Goal: Task Accomplishment & Management: Complete application form

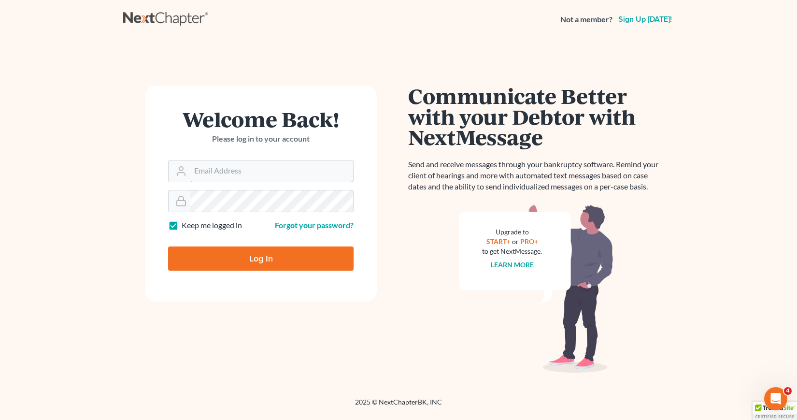
type input "[EMAIL_ADDRESS][DOMAIN_NAME]"
click at [257, 260] on input "Log In" at bounding box center [260, 258] width 185 height 24
type input "Thinking..."
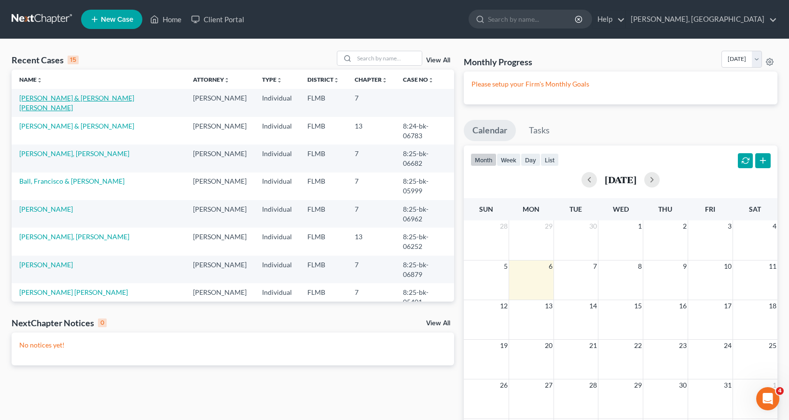
click at [78, 97] on link "[PERSON_NAME] & [PERSON_NAME] [PERSON_NAME]" at bounding box center [76, 103] width 115 height 18
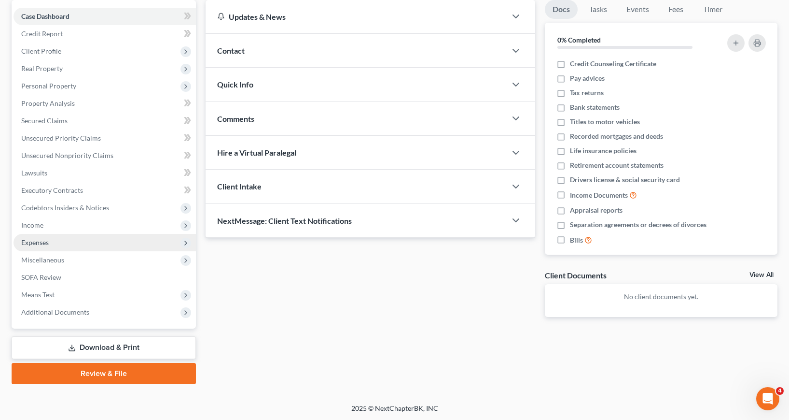
scroll to position [94, 0]
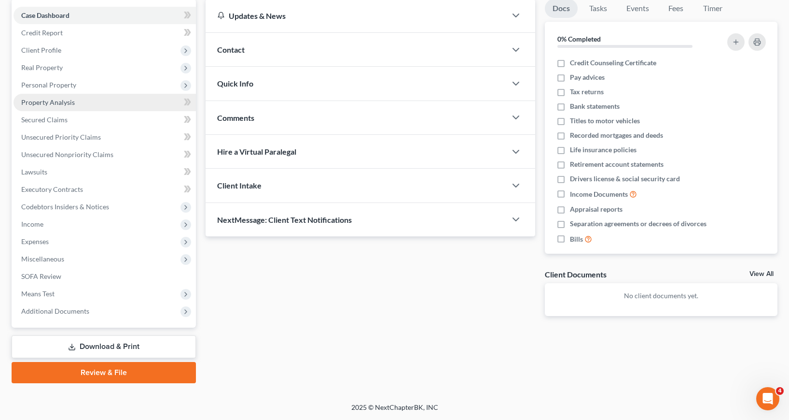
click at [41, 100] on span "Property Analysis" at bounding box center [48, 102] width 54 height 8
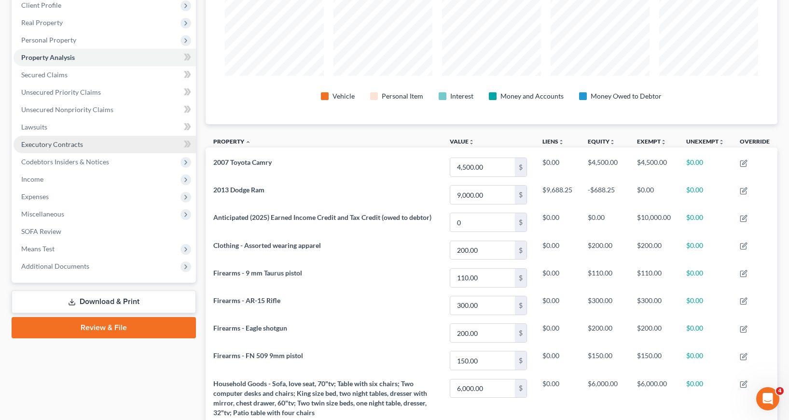
scroll to position [97, 0]
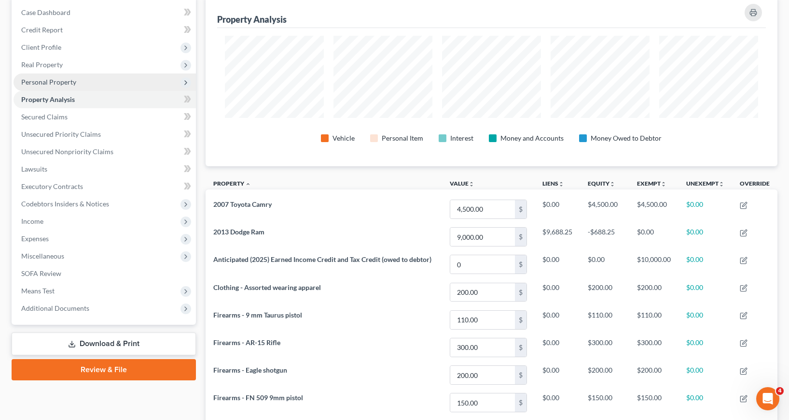
click at [45, 83] on span "Personal Property" at bounding box center [48, 82] width 55 height 8
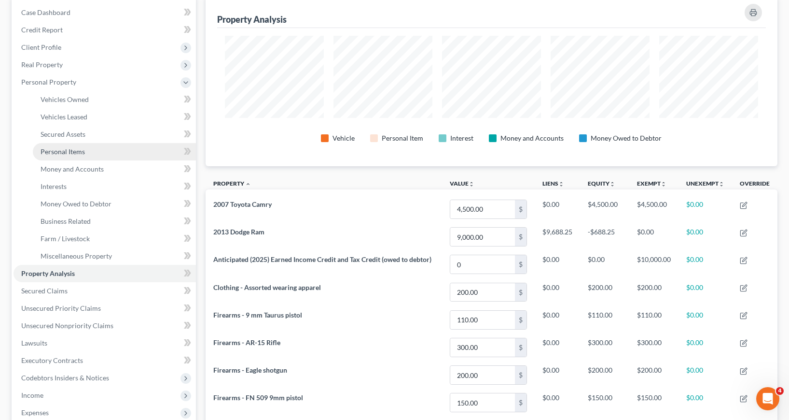
click at [72, 154] on span "Personal Items" at bounding box center [63, 151] width 44 height 8
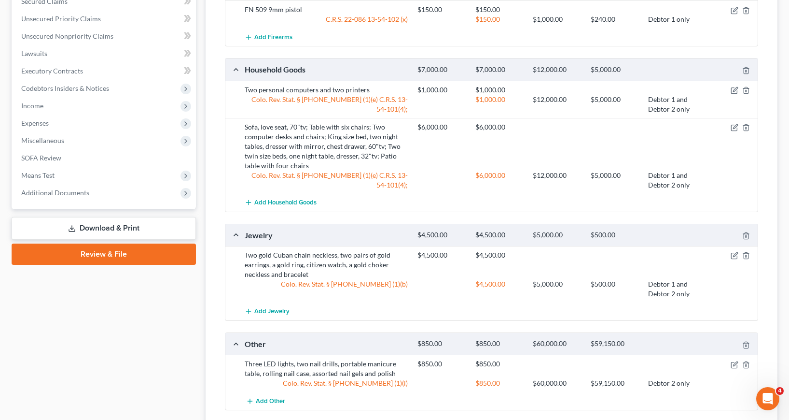
scroll to position [386, 0]
click at [734, 255] on icon "button" at bounding box center [735, 255] width 8 height 8
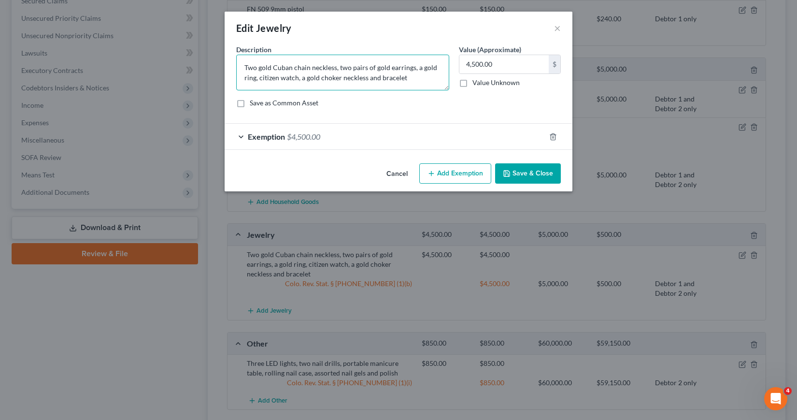
click at [258, 66] on textarea "Two gold Cuban chain neckless, two pairs of gold earrings, a gold ring, citizen…" at bounding box center [342, 73] width 213 height 36
click at [350, 68] on textarea "One gold Cuban chain neckless, two pairs of gold earrings, a gold ring, citizen…" at bounding box center [342, 73] width 213 height 36
type textarea "One gold Cuban chain neckless, a pairs of gold earrings, a gold ring, citizen w…"
click at [530, 177] on button "Save & Close" at bounding box center [528, 173] width 66 height 20
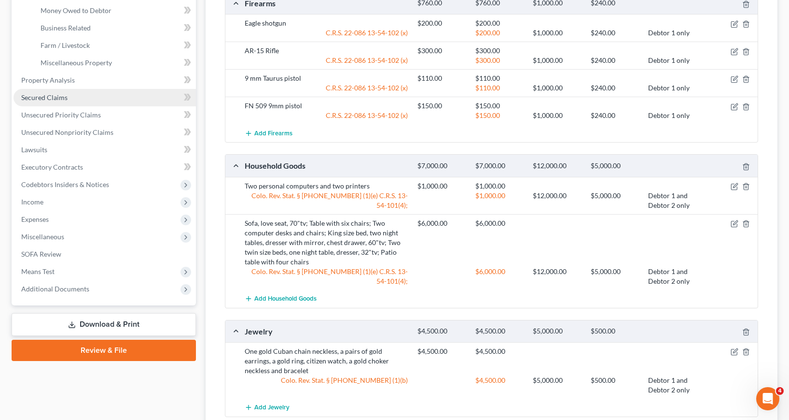
scroll to position [338, 0]
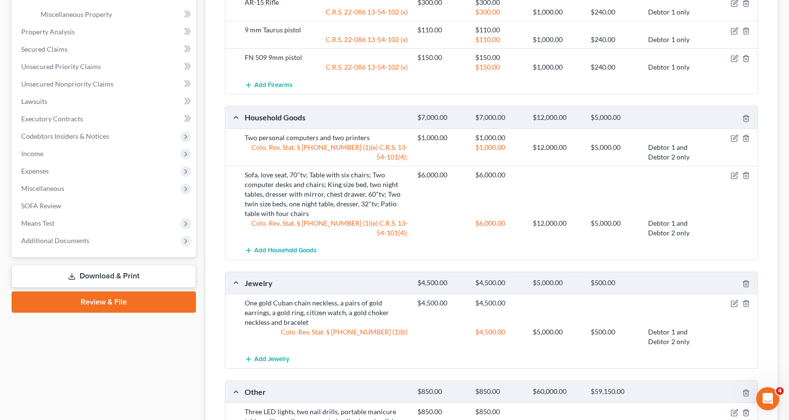
click at [104, 276] on link "Download & Print" at bounding box center [104, 276] width 184 height 23
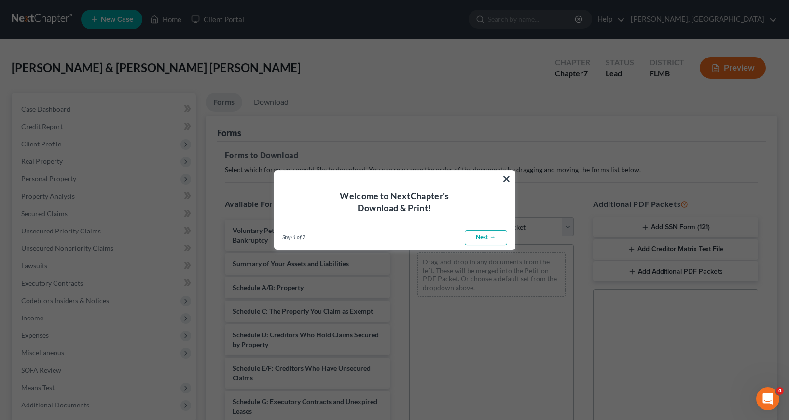
click at [479, 236] on link "Next →" at bounding box center [486, 237] width 42 height 15
select select "0"
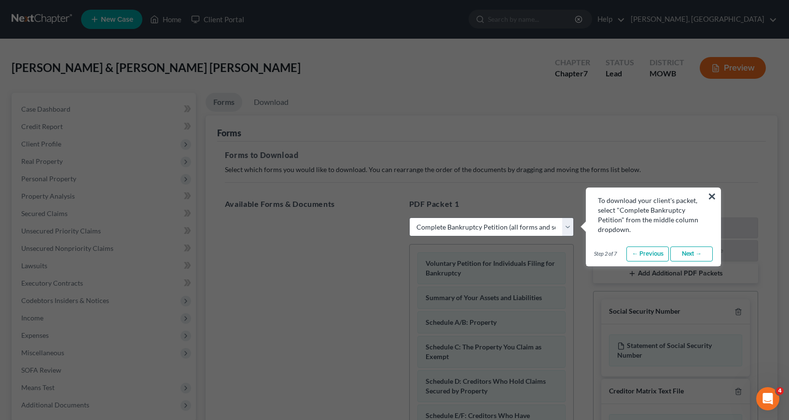
click at [644, 255] on link "← Previous" at bounding box center [648, 253] width 42 height 15
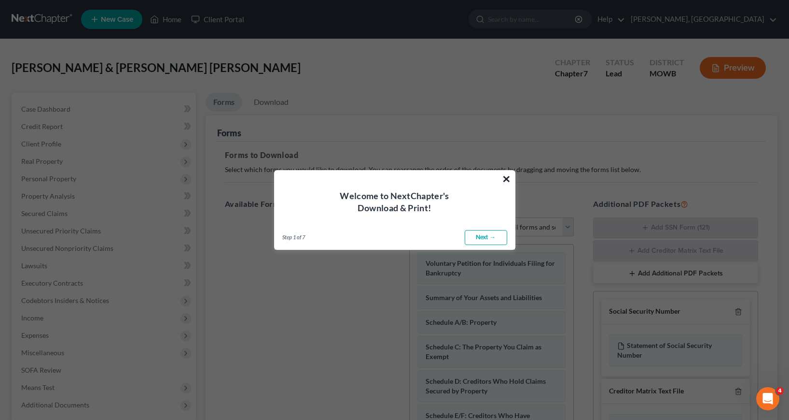
click at [505, 176] on button "×" at bounding box center [506, 178] width 9 height 15
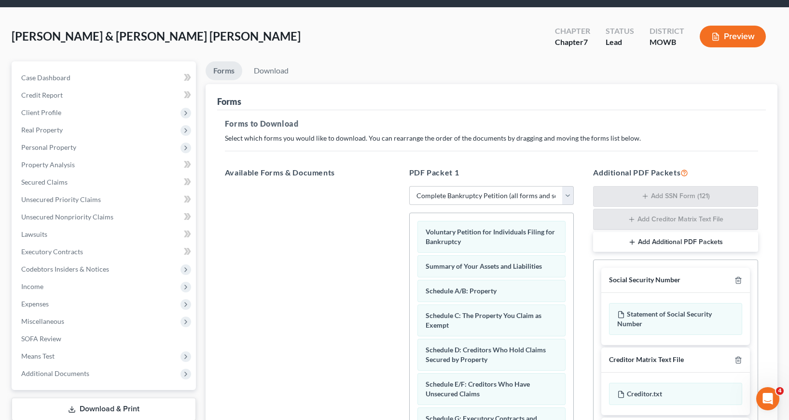
scroll to position [48, 0]
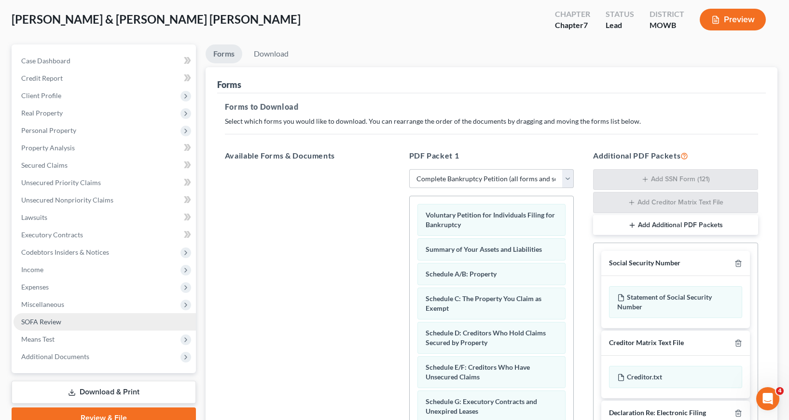
click at [39, 322] on span "SOFA Review" at bounding box center [41, 321] width 40 height 8
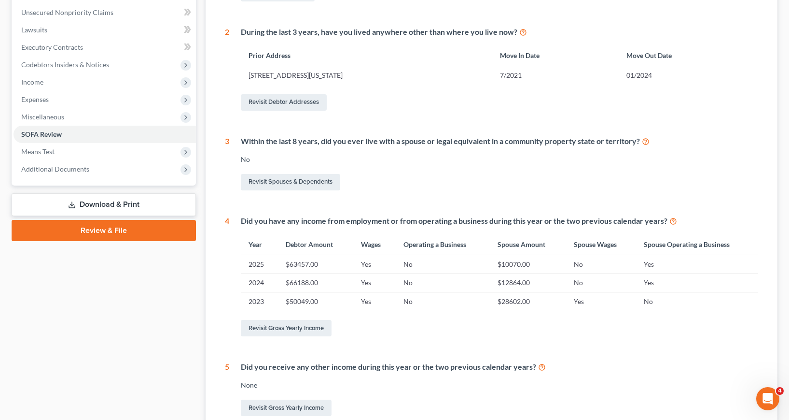
scroll to position [241, 0]
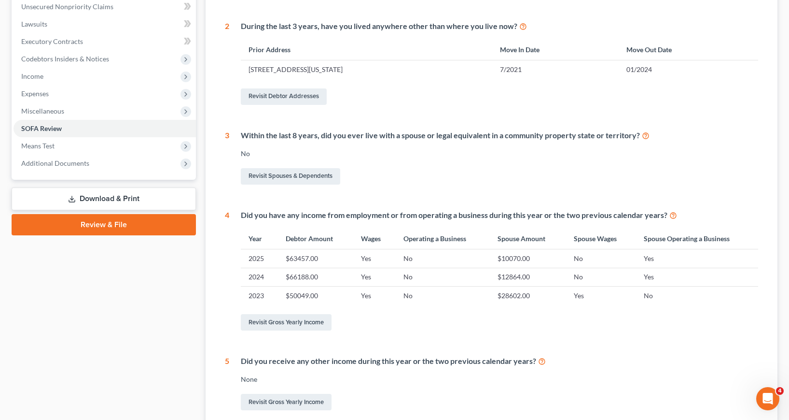
click at [75, 196] on icon at bounding box center [72, 199] width 8 height 8
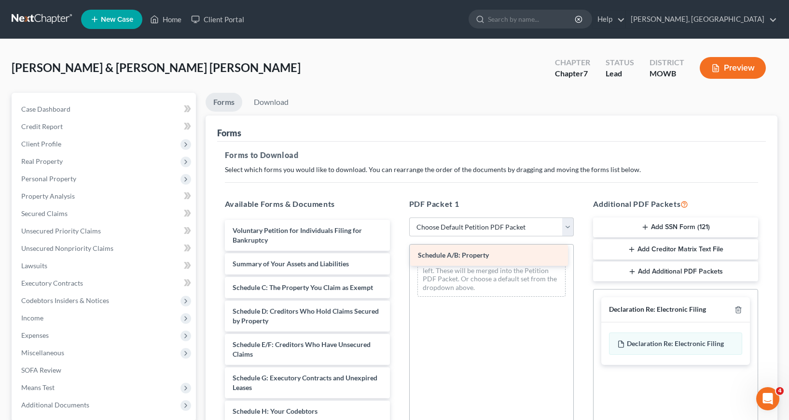
drag, startPoint x: 287, startPoint y: 286, endPoint x: 473, endPoint y: 253, distance: 188.2
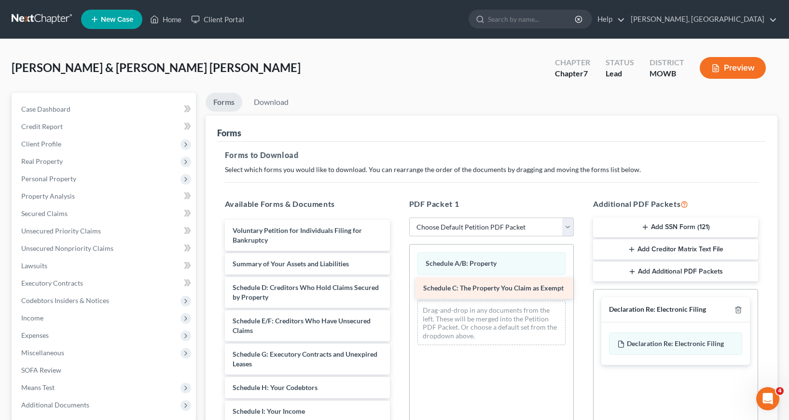
drag, startPoint x: 266, startPoint y: 287, endPoint x: 456, endPoint y: 286, distance: 190.2
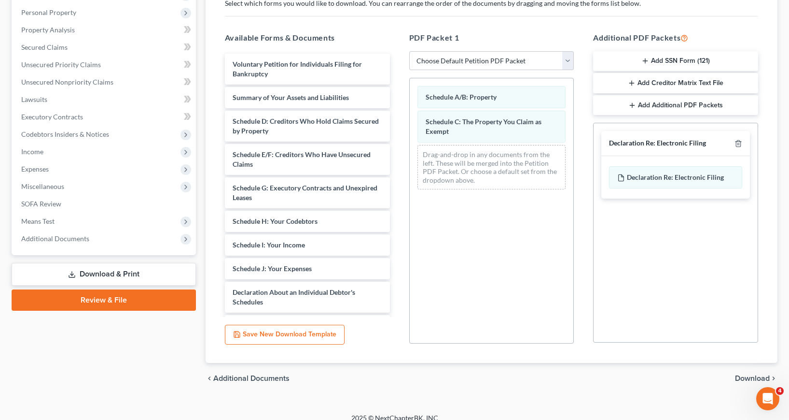
scroll to position [177, 0]
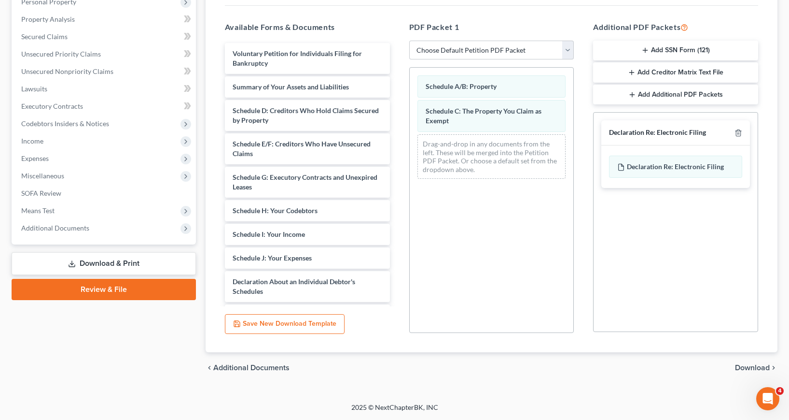
click at [749, 369] on span "Download" at bounding box center [752, 368] width 35 height 8
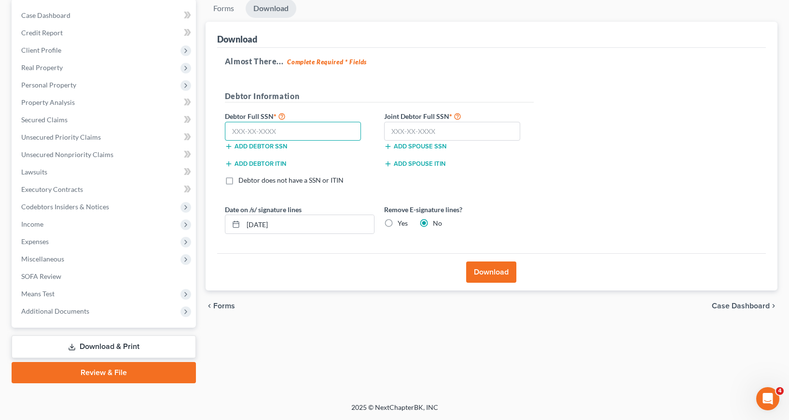
click at [234, 129] on input "text" at bounding box center [293, 131] width 137 height 19
type input "770-78-9996"
click at [392, 130] on input "text" at bounding box center [452, 131] width 137 height 19
type input "771-98-3648"
click at [265, 225] on input "10/06/2025" at bounding box center [308, 224] width 131 height 18
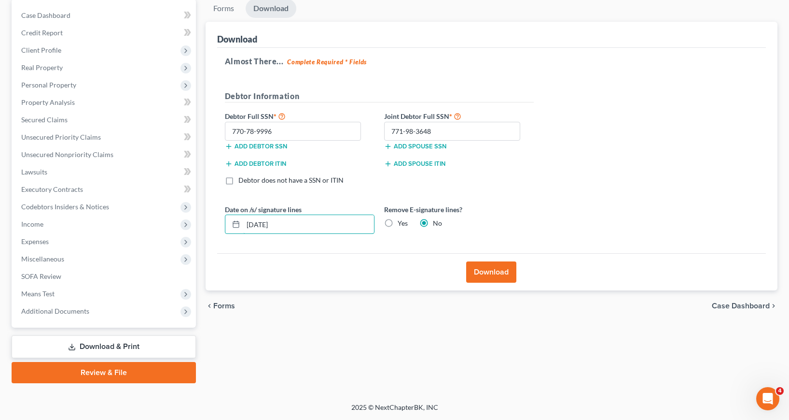
type input "10/04/2025"
click at [398, 222] on label "Yes" at bounding box center [403, 223] width 10 height 10
click at [402, 222] on input "Yes" at bounding box center [405, 221] width 6 height 6
radio input "true"
radio input "false"
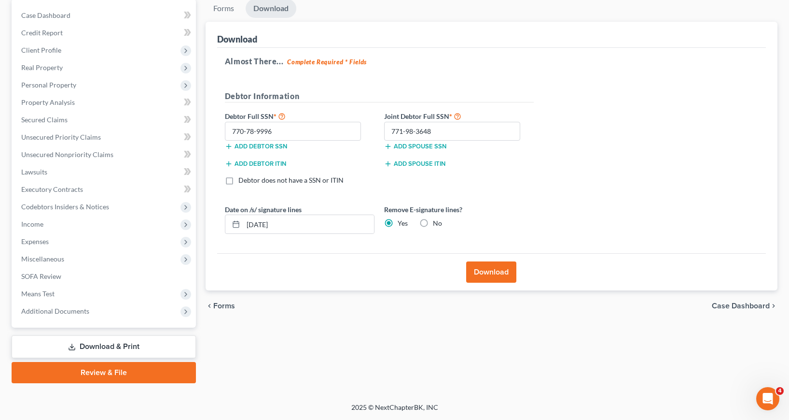
click at [490, 269] on button "Download" at bounding box center [491, 271] width 50 height 21
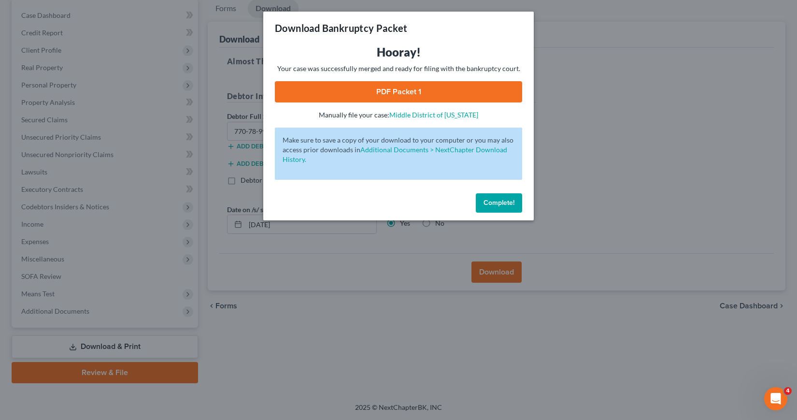
click at [392, 91] on link "PDF Packet 1" at bounding box center [398, 91] width 247 height 21
click at [497, 202] on span "Complete!" at bounding box center [498, 202] width 31 height 8
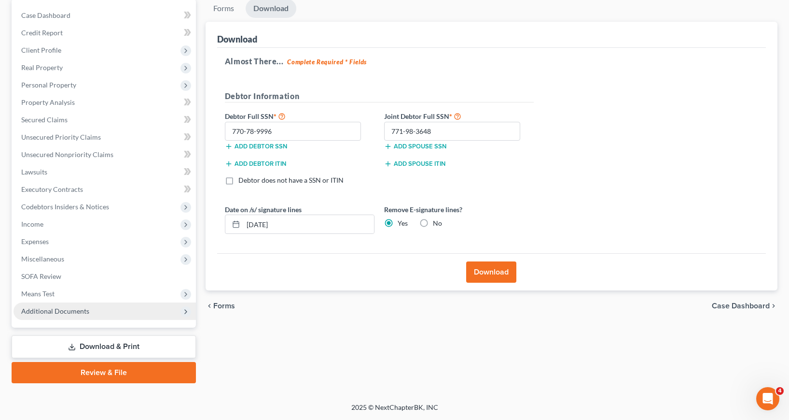
click at [59, 308] on span "Additional Documents" at bounding box center [55, 311] width 68 height 8
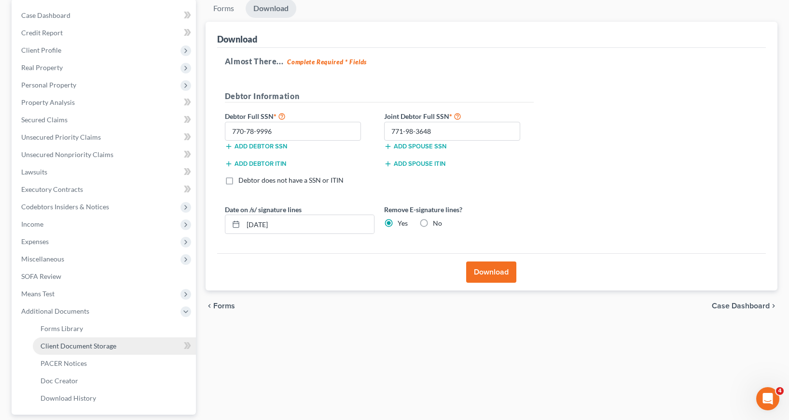
click at [69, 346] on span "Client Document Storage" at bounding box center [79, 345] width 76 height 8
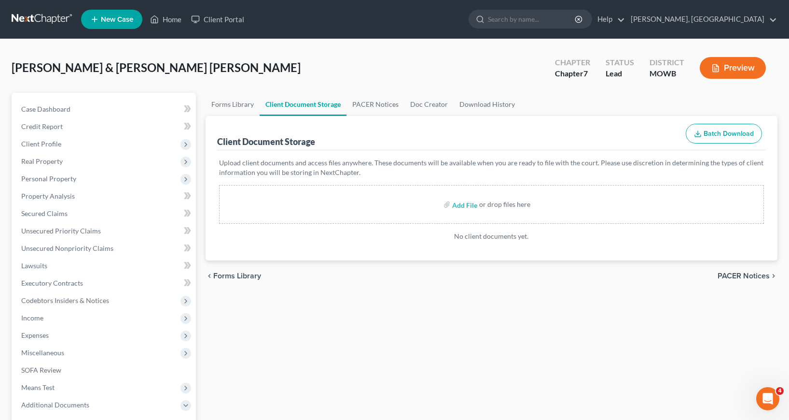
click at [445, 210] on div "Add File or drop files here" at bounding box center [491, 204] width 545 height 39
click at [452, 206] on label "Add File" at bounding box center [465, 205] width 27 height 17
click at [473, 204] on input "file" at bounding box center [463, 204] width 23 height 17
type input "C:\fakepath\Certificate of Debtor's Counseling- Both.pdf"
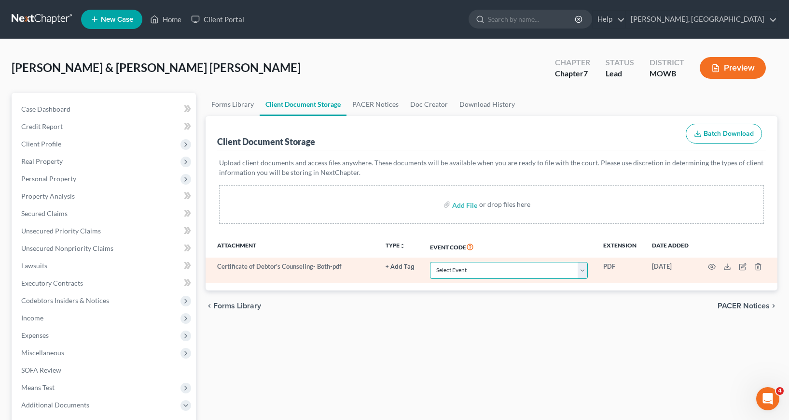
click at [585, 268] on select "Select Event 20 Largest Unsecured Creditors Affidavit re: NO Tax Returns Amende…" at bounding box center [509, 270] width 158 height 17
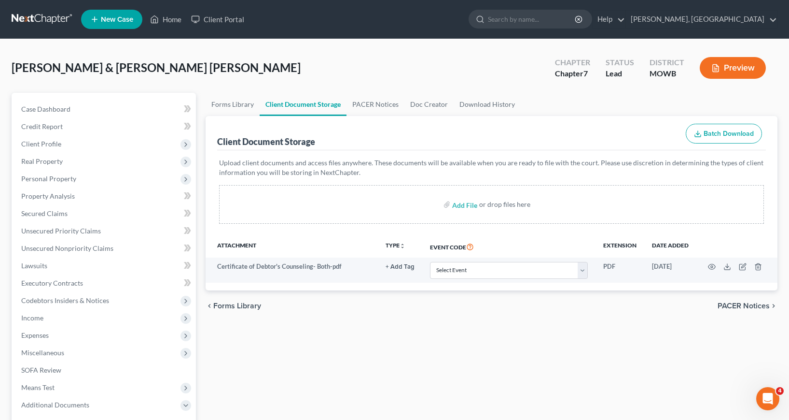
click at [502, 315] on div "chevron_left Forms Library PACER Notices chevron_right" at bounding box center [492, 305] width 572 height 31
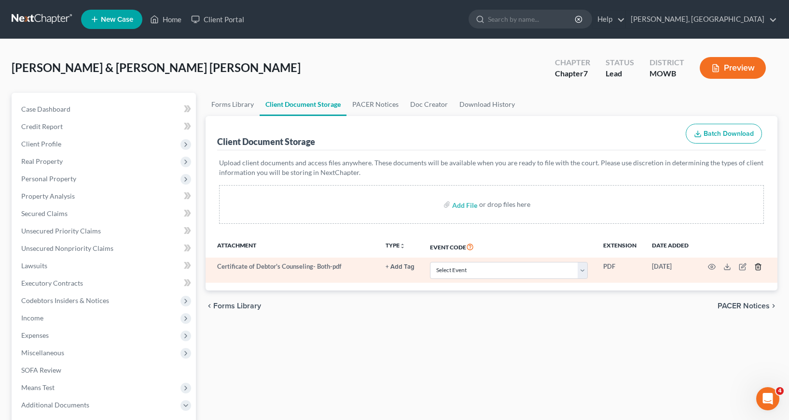
click at [758, 264] on icon "button" at bounding box center [758, 267] width 4 height 6
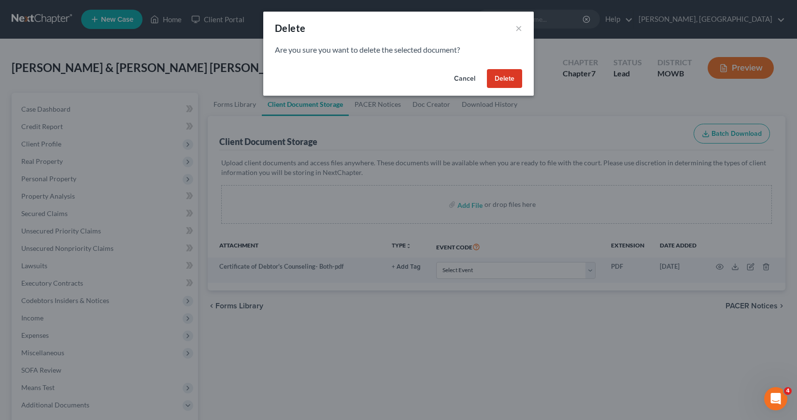
click at [502, 75] on button "Delete" at bounding box center [504, 78] width 35 height 19
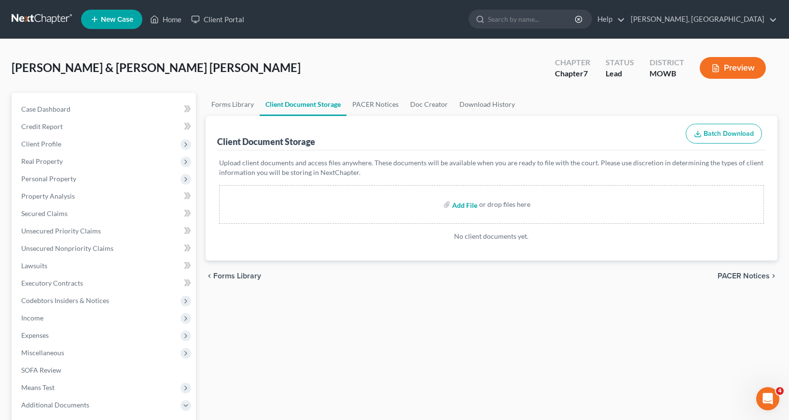
click at [461, 204] on input "file" at bounding box center [463, 204] width 23 height 17
type input "C:\fakepath\Certificate of Counseling- Both.pdf"
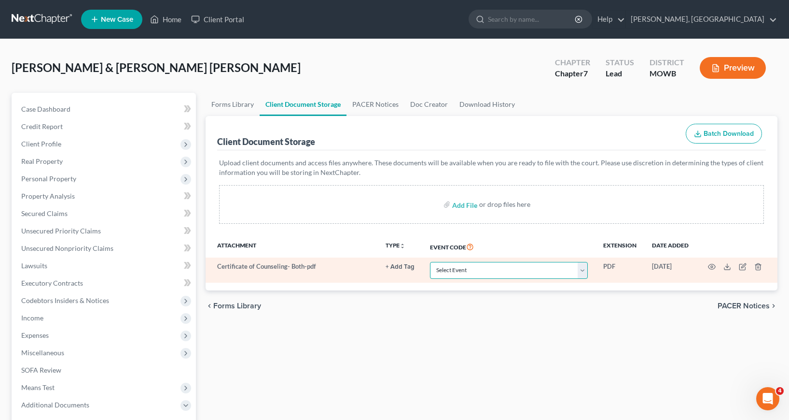
click at [587, 269] on select "Select Event 20 Largest Unsecured Creditors Affidavit re: NO Tax Returns Amende…" at bounding box center [509, 270] width 158 height 17
select select "5"
click at [430, 262] on select "Select Event 20 Largest Unsecured Creditors Affidavit re: NO Tax Returns Amende…" at bounding box center [509, 270] width 158 height 17
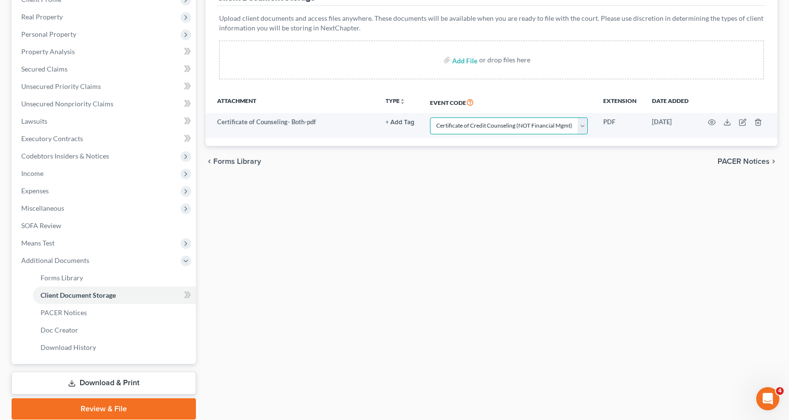
scroll to position [145, 0]
click at [90, 403] on link "Review & File" at bounding box center [104, 407] width 184 height 21
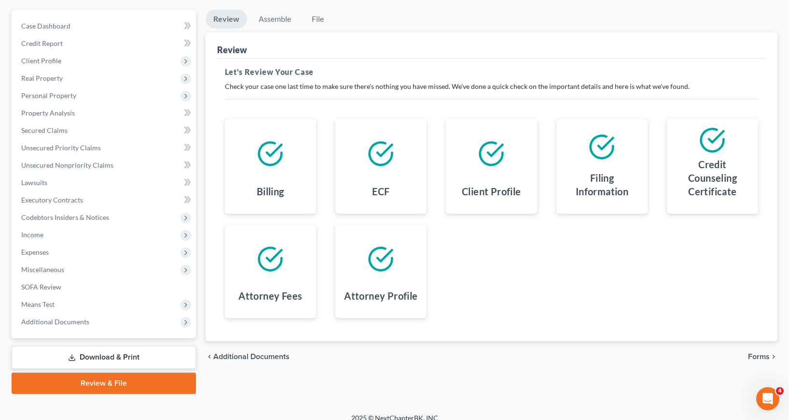
scroll to position [94, 0]
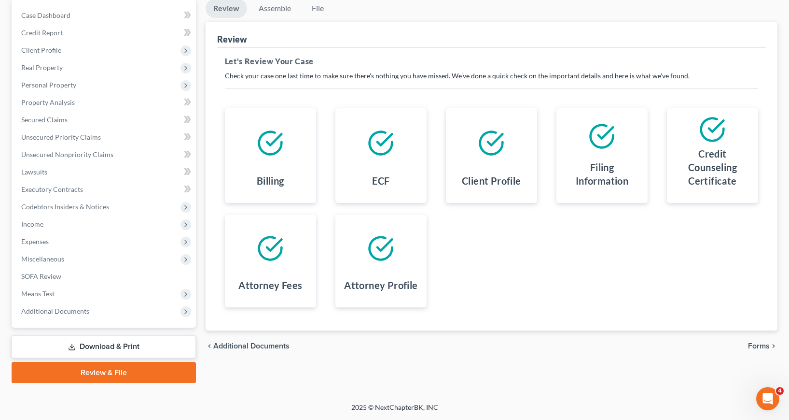
click at [761, 344] on span "Forms" at bounding box center [759, 346] width 22 height 8
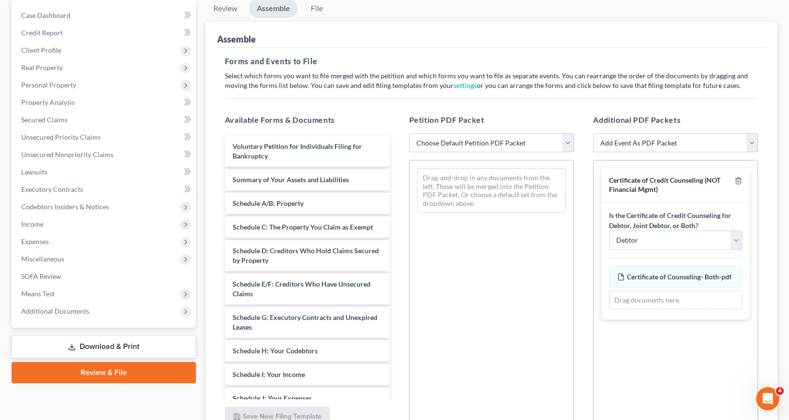
click at [566, 141] on select "Choose Default Petition PDF Packet Complete Bankruptcy Petition (all forms and …" at bounding box center [491, 142] width 165 height 19
select select "0"
click at [409, 133] on select "Choose Default Petition PDF Packet Complete Bankruptcy Petition (all forms and …" at bounding box center [491, 142] width 165 height 19
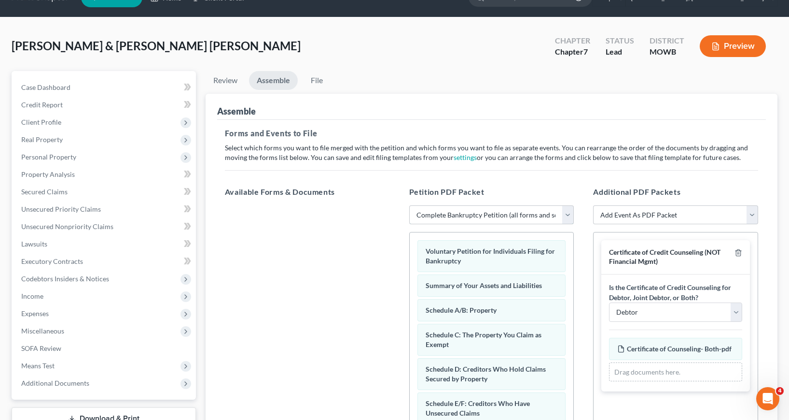
scroll to position [0, 0]
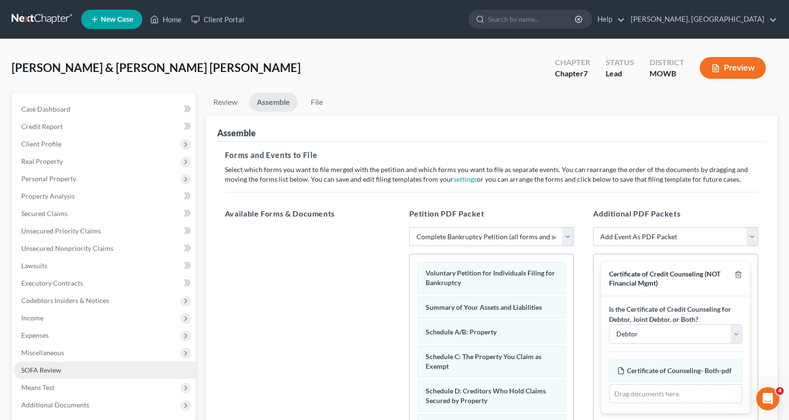
click at [56, 366] on span "SOFA Review" at bounding box center [41, 369] width 40 height 8
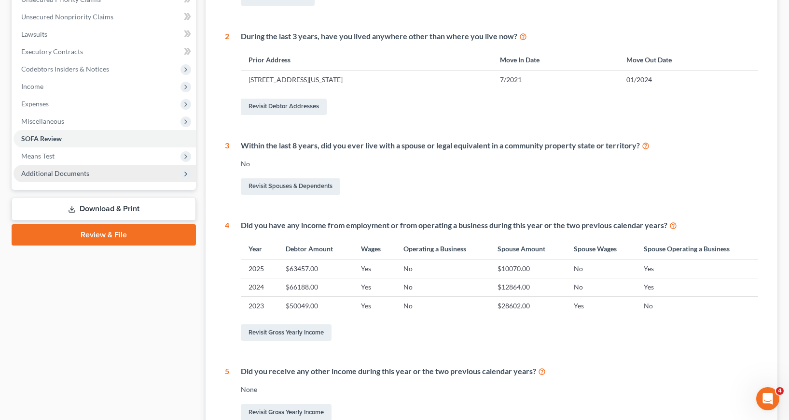
scroll to position [241, 0]
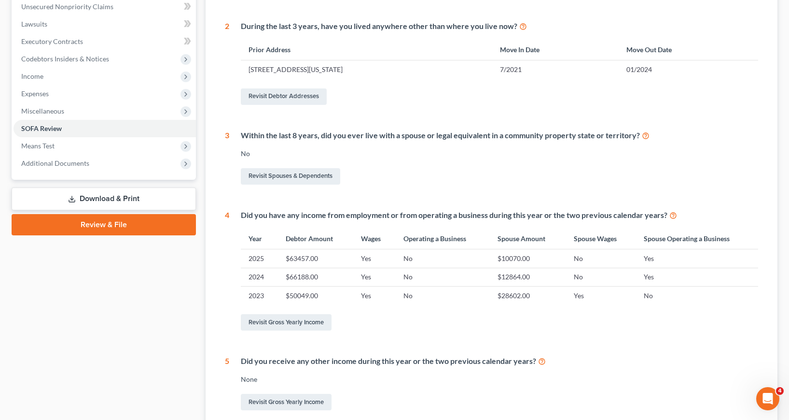
click at [120, 196] on link "Download & Print" at bounding box center [104, 198] width 184 height 23
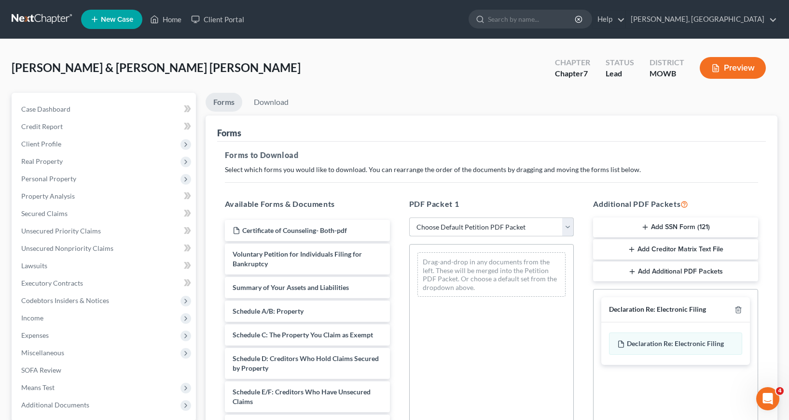
click at [568, 225] on select "Choose Default Petition PDF Packet Complete Bankruptcy Petition (all forms and …" at bounding box center [491, 226] width 165 height 19
select select "0"
click at [409, 217] on select "Choose Default Petition PDF Packet Complete Bankruptcy Petition (all forms and …" at bounding box center [491, 226] width 165 height 19
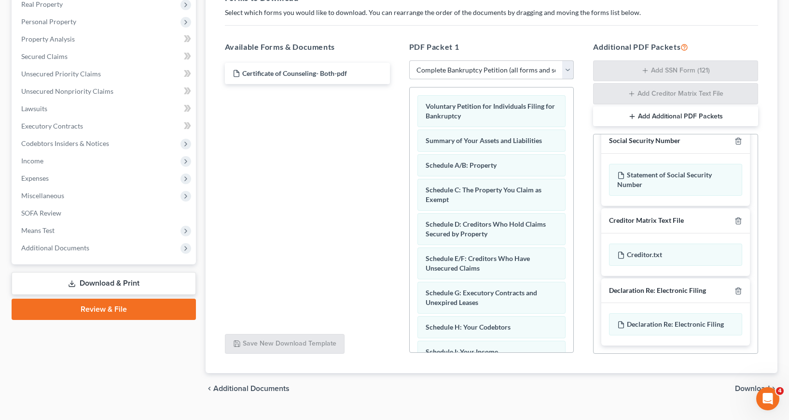
scroll to position [178, 0]
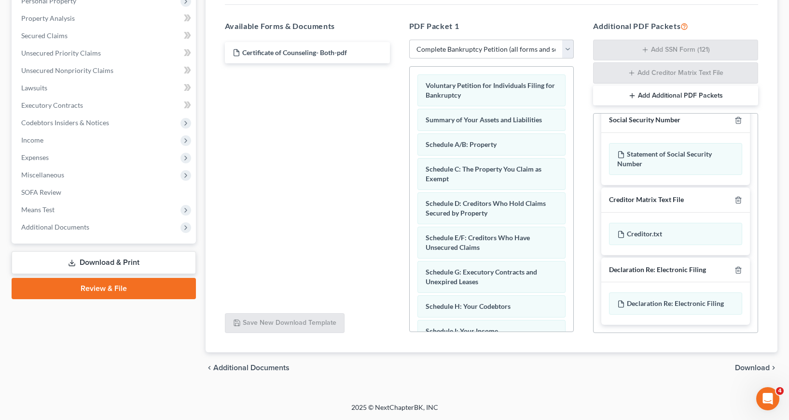
click at [775, 365] on icon "chevron_right" at bounding box center [774, 368] width 8 height 8
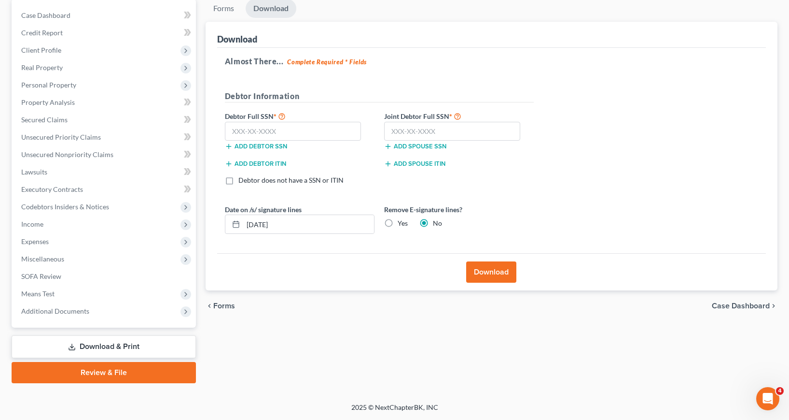
scroll to position [94, 0]
click at [232, 130] on input "text" at bounding box center [293, 131] width 137 height 19
type input "770-78-9996"
click at [391, 131] on input "text" at bounding box center [452, 131] width 137 height 19
type input "771-98-3648"
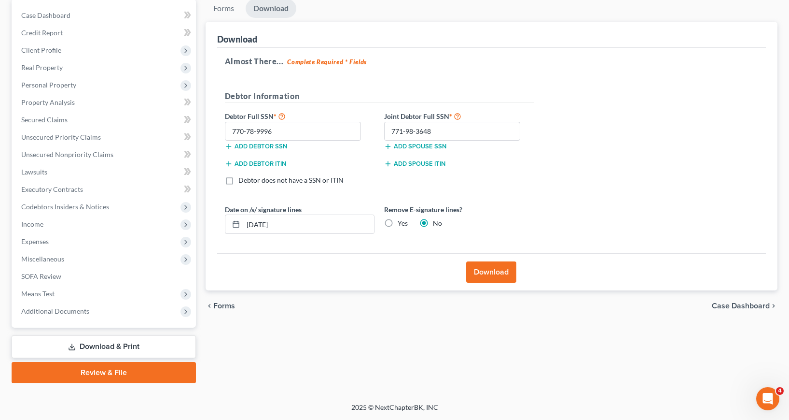
click at [495, 274] on button "Download" at bounding box center [491, 271] width 50 height 21
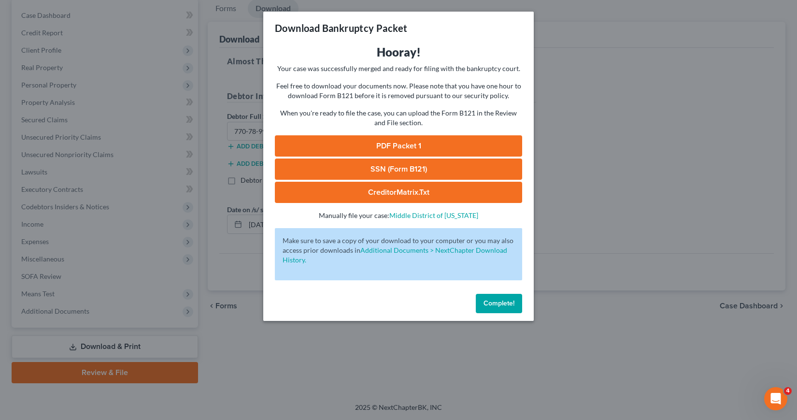
click at [381, 163] on link "SSN (Form B121)" at bounding box center [398, 168] width 247 height 21
click at [495, 298] on button "Complete!" at bounding box center [499, 303] width 46 height 19
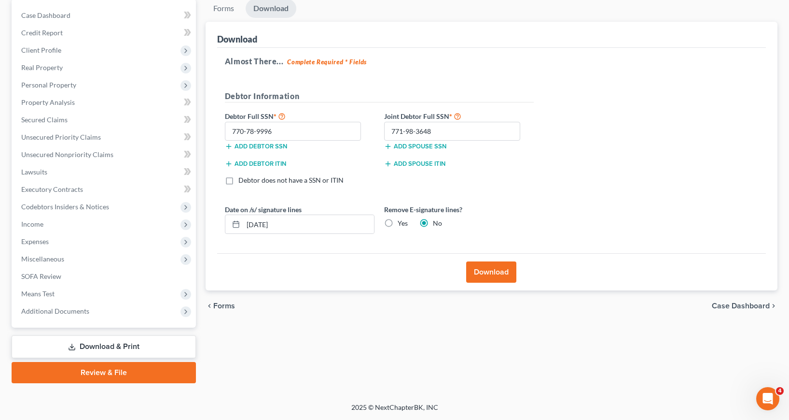
click at [84, 374] on link "Review & File" at bounding box center [104, 372] width 184 height 21
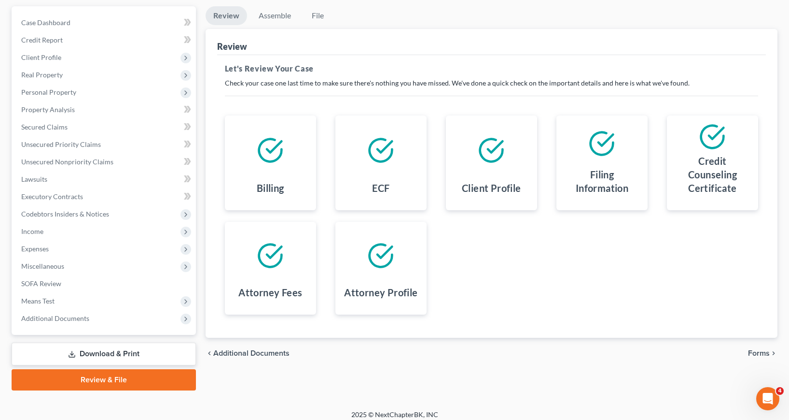
scroll to position [94, 0]
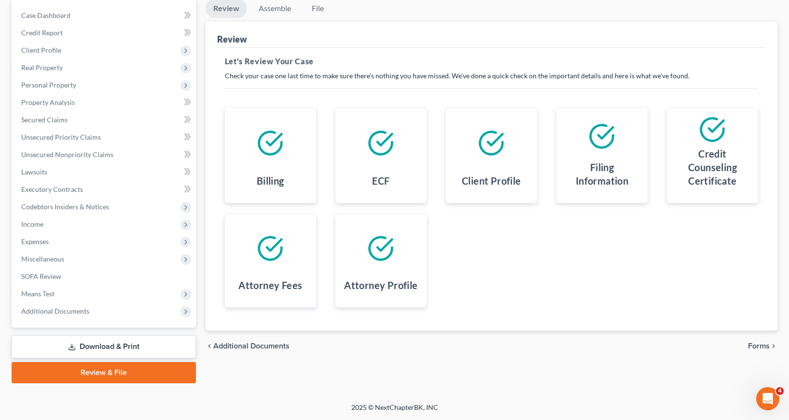
click at [757, 347] on span "Forms" at bounding box center [759, 346] width 22 height 8
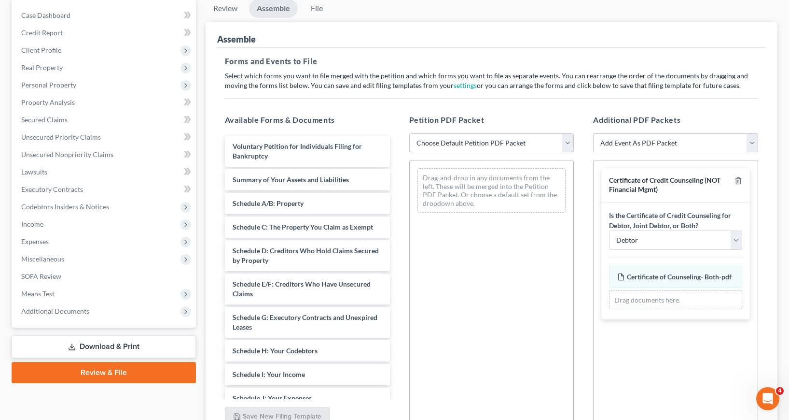
click at [568, 141] on select "Choose Default Petition PDF Packet Complete Bankruptcy Petition (all forms and …" at bounding box center [491, 142] width 165 height 19
select select "0"
click at [409, 133] on select "Choose Default Petition PDF Packet Complete Bankruptcy Petition (all forms and …" at bounding box center [491, 142] width 165 height 19
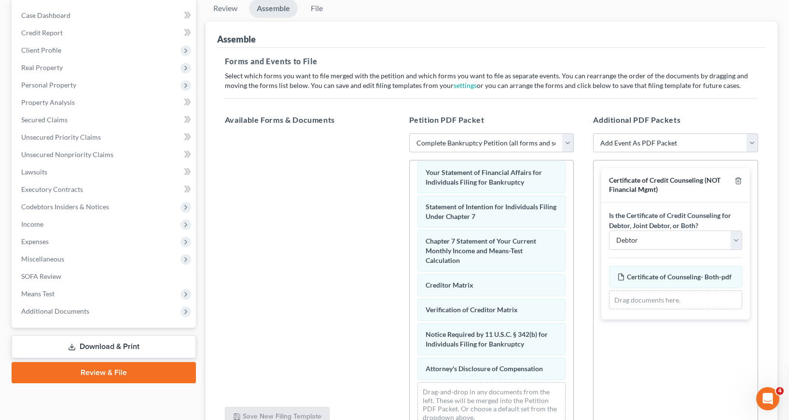
scroll to position [345, 0]
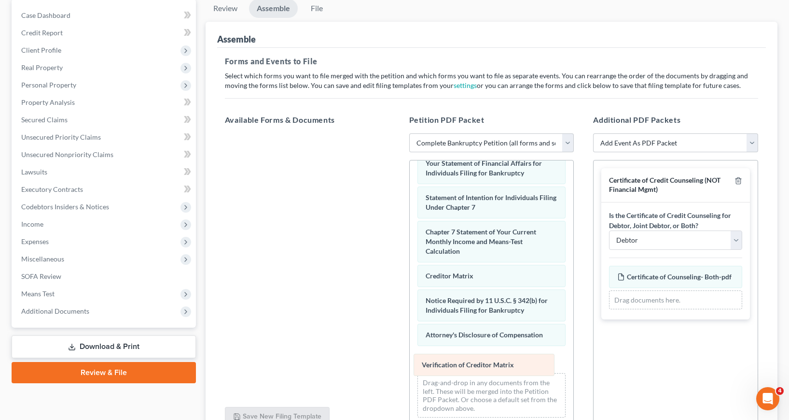
drag, startPoint x: 448, startPoint y: 299, endPoint x: 444, endPoint y: 356, distance: 57.5
click at [444, 357] on div "Verification of Creditor Matrix Voluntary Petition for Individuals Filing for B…" at bounding box center [492, 120] width 164 height 609
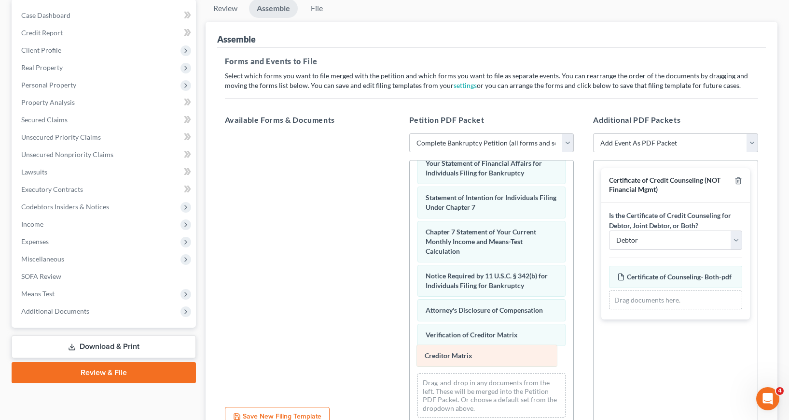
drag, startPoint x: 440, startPoint y: 272, endPoint x: 439, endPoint y: 351, distance: 79.7
click at [439, 351] on div "Creditor Matrix Voluntary Petition for Individuals Filing for Bankruptcy Summar…" at bounding box center [492, 120] width 164 height 609
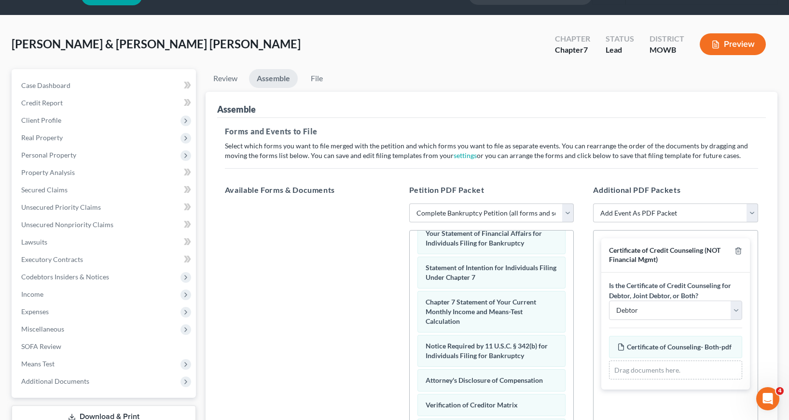
scroll to position [0, 0]
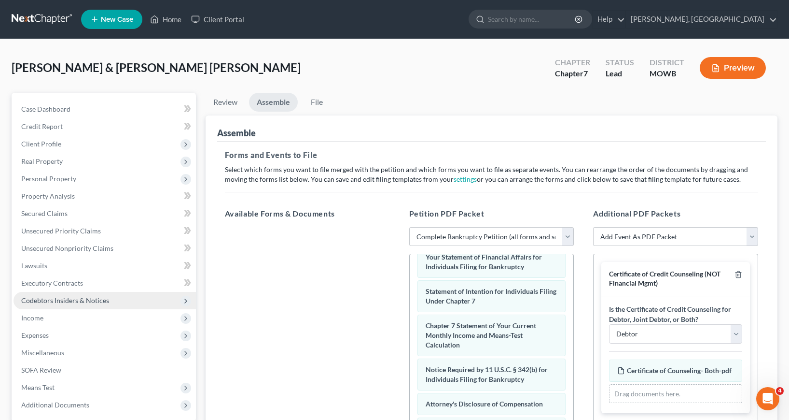
click at [55, 303] on span "Codebtors Insiders & Notices" at bounding box center [65, 300] width 88 height 8
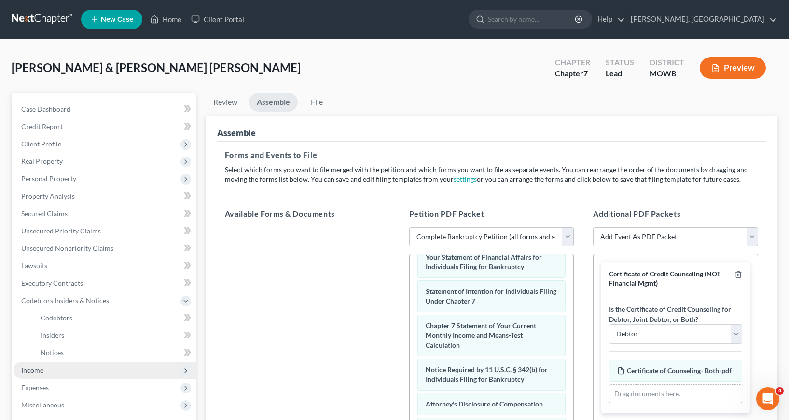
click at [23, 369] on span "Income" at bounding box center [32, 369] width 22 height 8
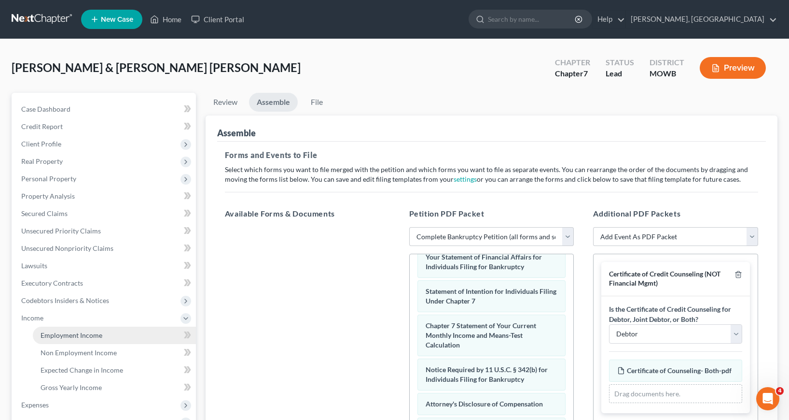
click at [70, 336] on span "Employment Income" at bounding box center [72, 335] width 62 height 8
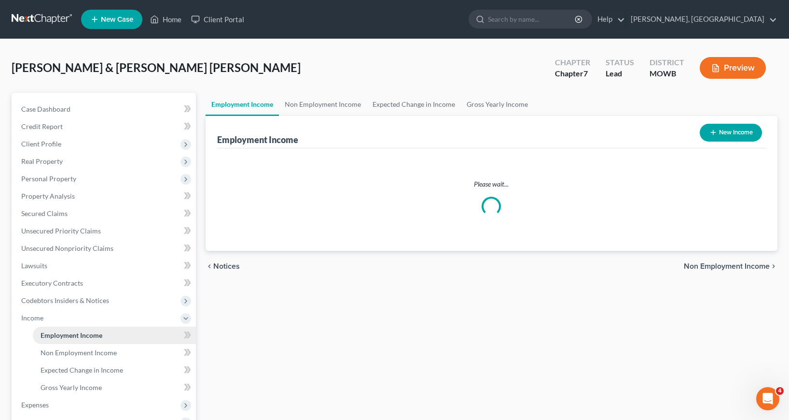
click at [70, 336] on span "Employment Income" at bounding box center [72, 335] width 62 height 8
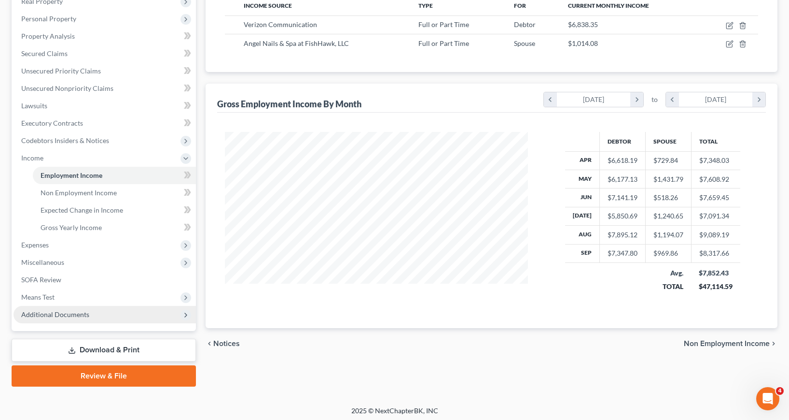
scroll to position [163, 0]
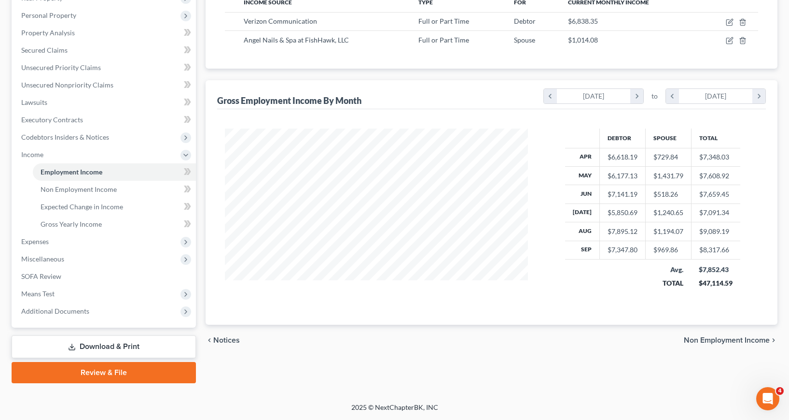
click at [99, 375] on link "Review & File" at bounding box center [104, 372] width 184 height 21
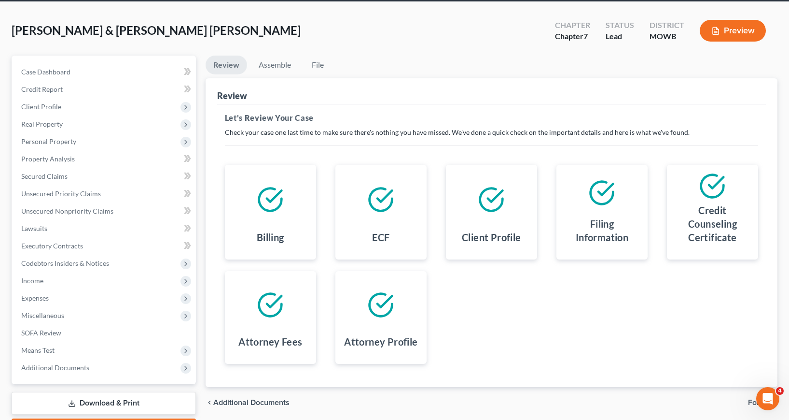
scroll to position [94, 0]
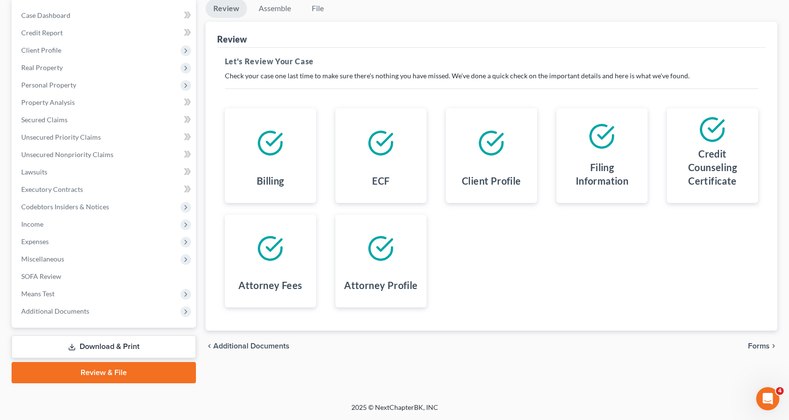
click at [763, 346] on span "Forms" at bounding box center [759, 346] width 22 height 8
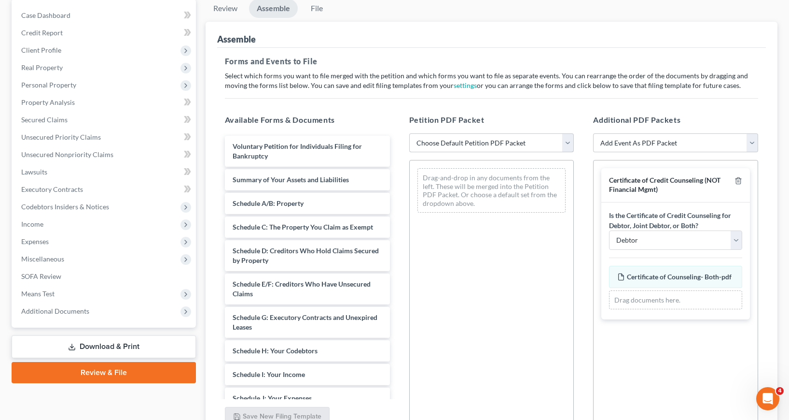
click at [568, 142] on select "Choose Default Petition PDF Packet Complete Bankruptcy Petition (all forms and …" at bounding box center [491, 142] width 165 height 19
select select "0"
click at [409, 133] on select "Choose Default Petition PDF Packet Complete Bankruptcy Petition (all forms and …" at bounding box center [491, 142] width 165 height 19
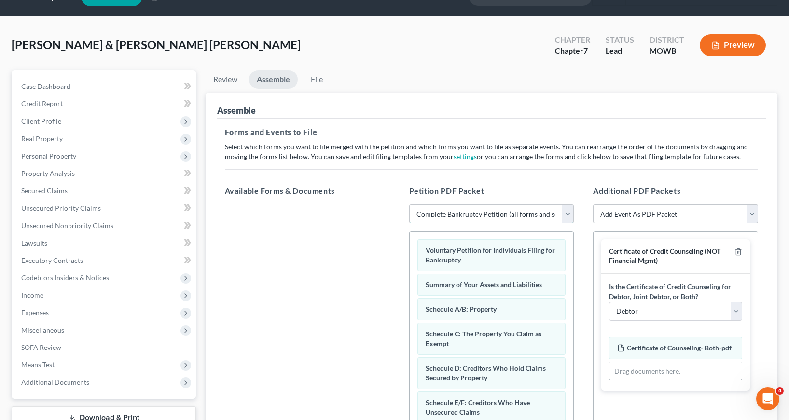
scroll to position [0, 0]
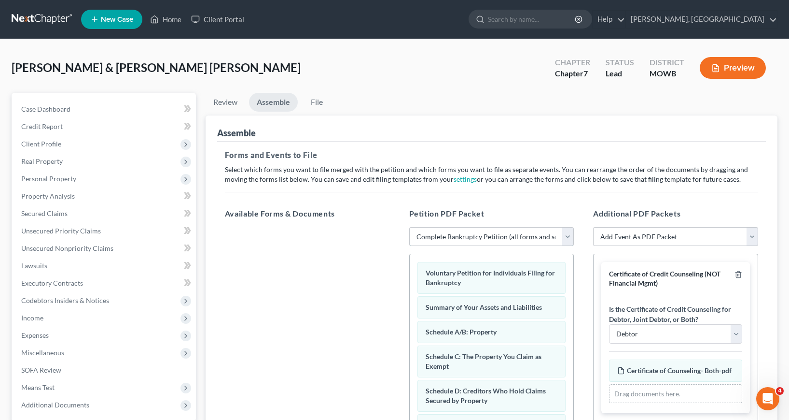
click at [567, 234] on select "Choose Default Petition PDF Packet Complete Bankruptcy Petition (all forms and …" at bounding box center [491, 236] width 165 height 19
click at [409, 227] on select "Choose Default Petition PDF Packet Complete Bankruptcy Petition (all forms and …" at bounding box center [491, 236] width 165 height 19
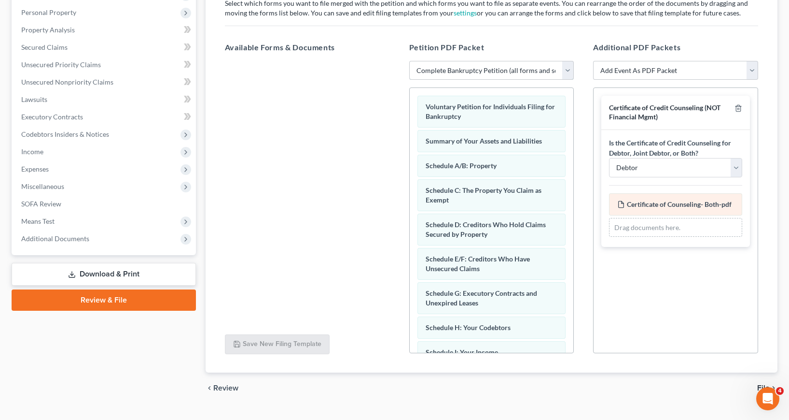
scroll to position [186, 0]
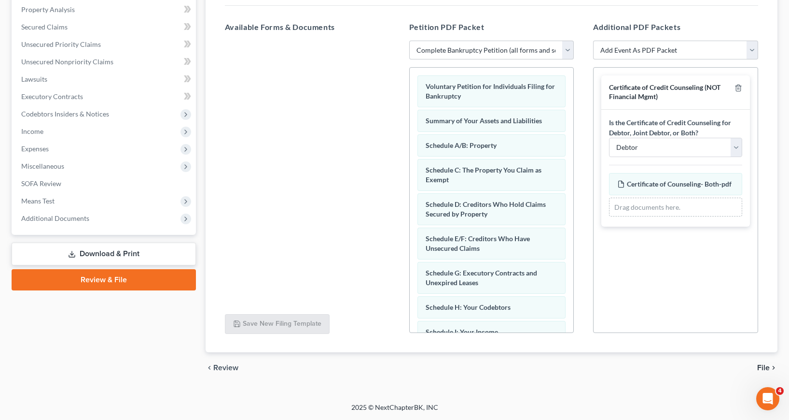
click at [767, 365] on span "File" at bounding box center [763, 368] width 13 height 8
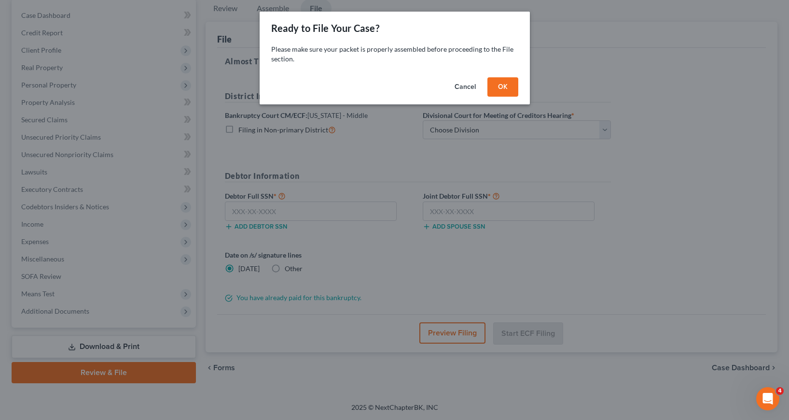
scroll to position [94, 0]
click at [467, 84] on button "Cancel" at bounding box center [468, 86] width 37 height 19
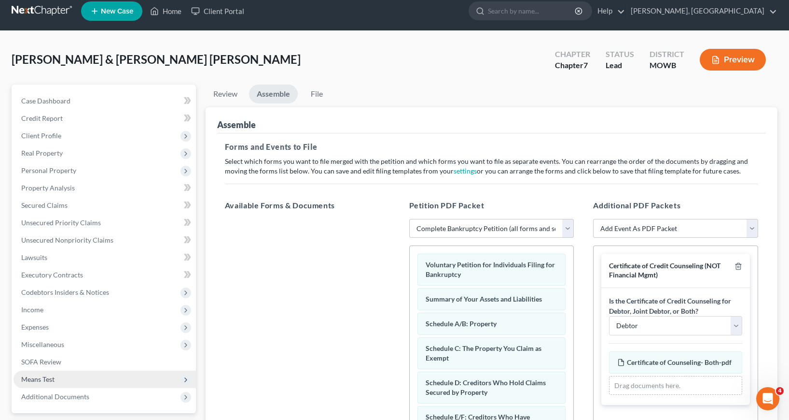
scroll to position [0, 0]
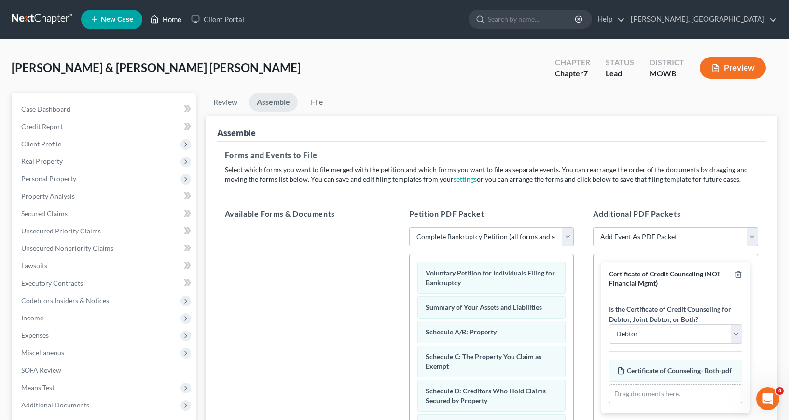
click at [171, 20] on link "Home" at bounding box center [165, 19] width 41 height 17
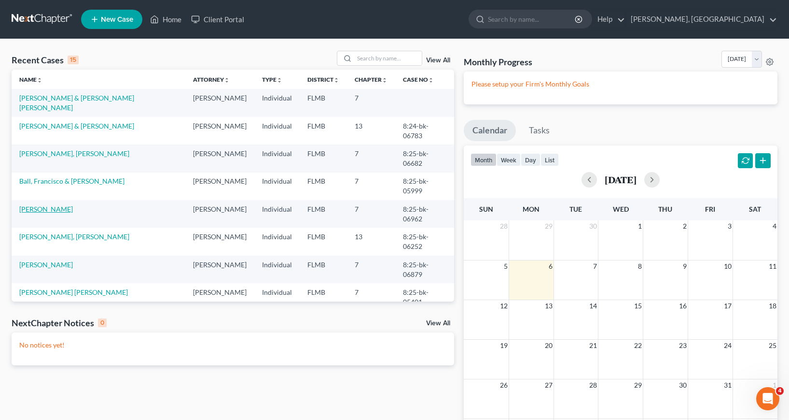
click at [34, 208] on link "Guerra, Miguel" at bounding box center [46, 209] width 54 height 8
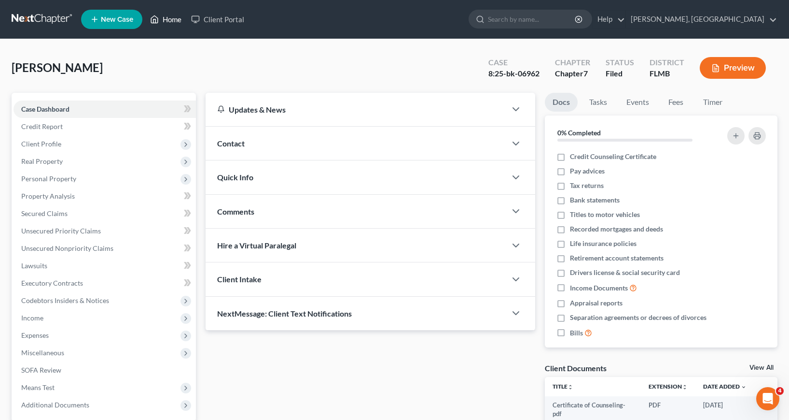
click at [161, 20] on link "Home" at bounding box center [165, 19] width 41 height 17
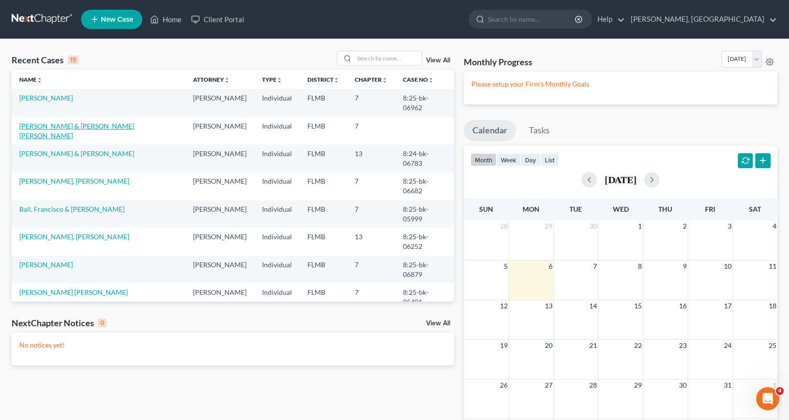
click at [56, 125] on link "Lombao Sanchez, Ariel & Campos Hernandez, Maylen" at bounding box center [76, 131] width 115 height 18
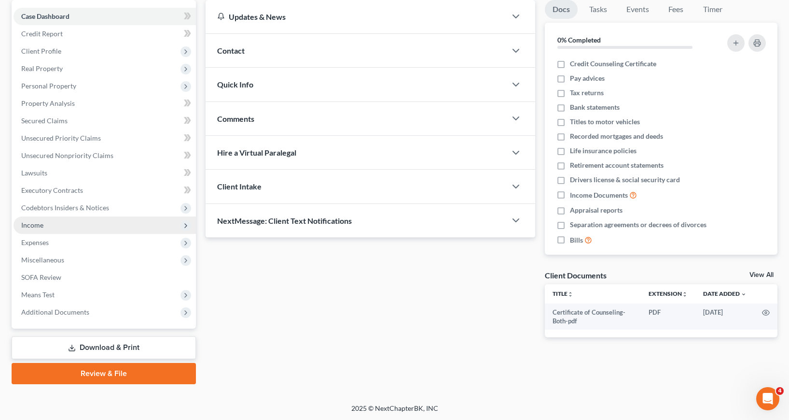
scroll to position [94, 0]
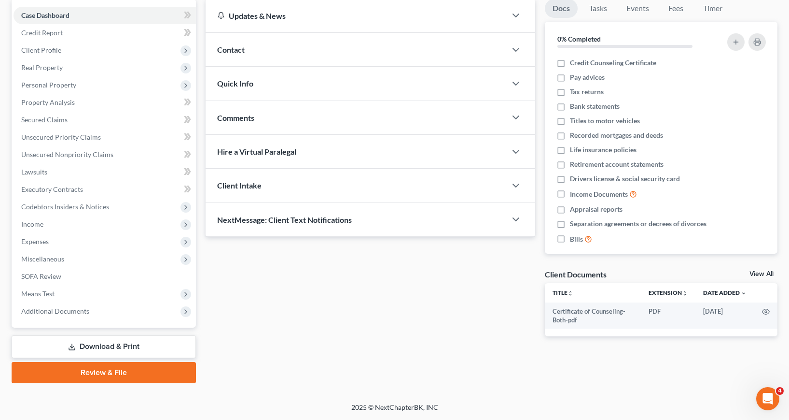
click at [98, 372] on link "Review & File" at bounding box center [104, 372] width 184 height 21
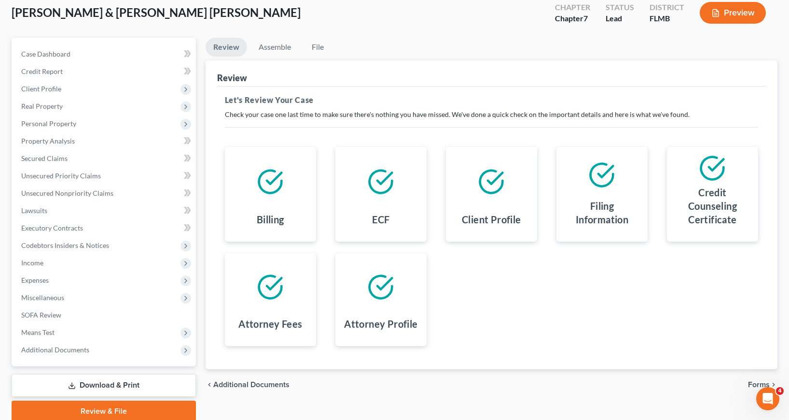
scroll to position [94, 0]
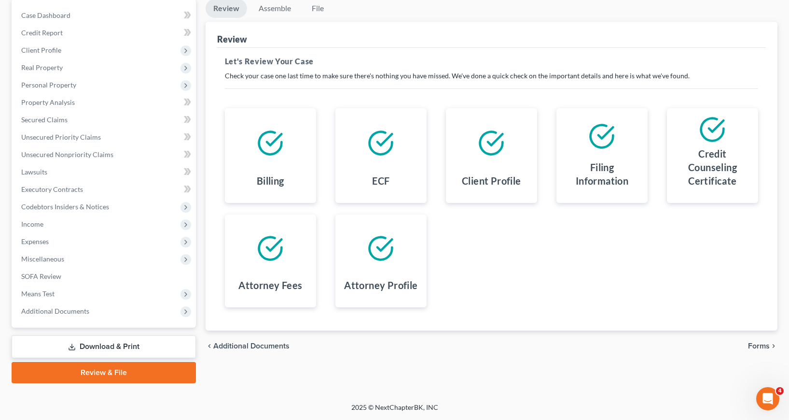
click at [767, 343] on span "Forms" at bounding box center [759, 346] width 22 height 8
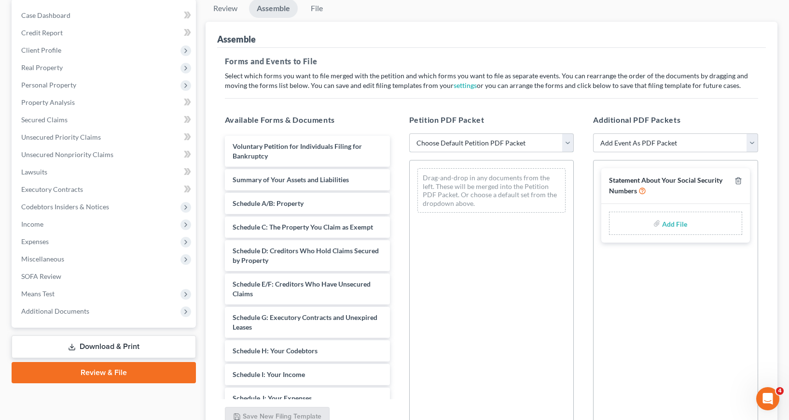
click at [568, 142] on select "Choose Default Petition PDF Packet Complete Bankruptcy Petition (all forms and …" at bounding box center [491, 142] width 165 height 19
select select "0"
click at [409, 133] on select "Choose Default Petition PDF Packet Complete Bankruptcy Petition (all forms and …" at bounding box center [491, 142] width 165 height 19
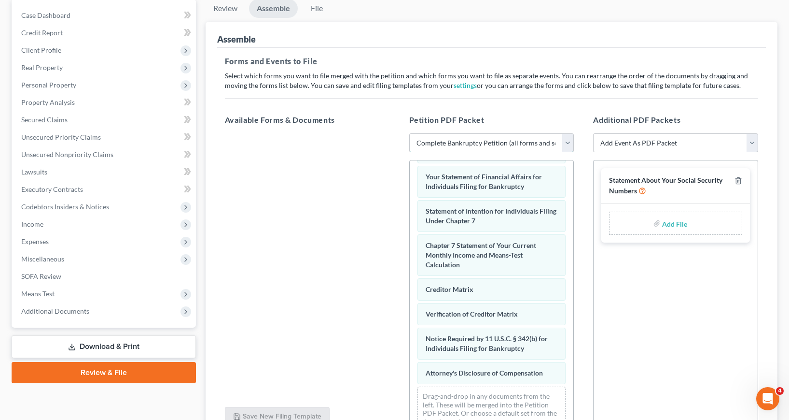
scroll to position [345, 0]
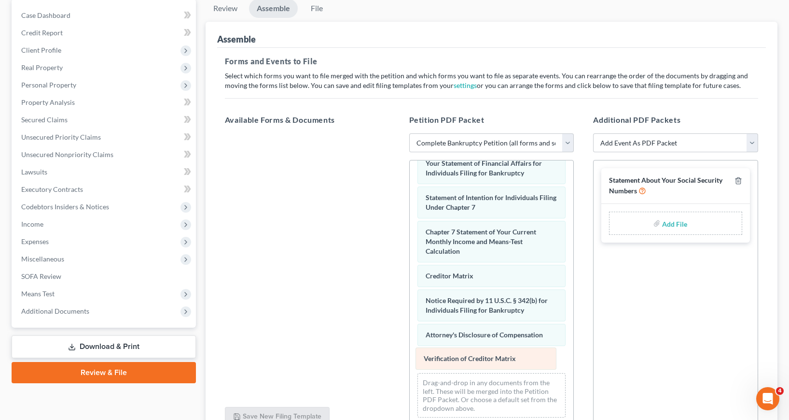
drag, startPoint x: 453, startPoint y: 295, endPoint x: 455, endPoint y: 350, distance: 55.6
click at [452, 353] on div "Verification of Creditor Matrix Voluntary Petition for Individuals Filing for B…" at bounding box center [492, 120] width 164 height 609
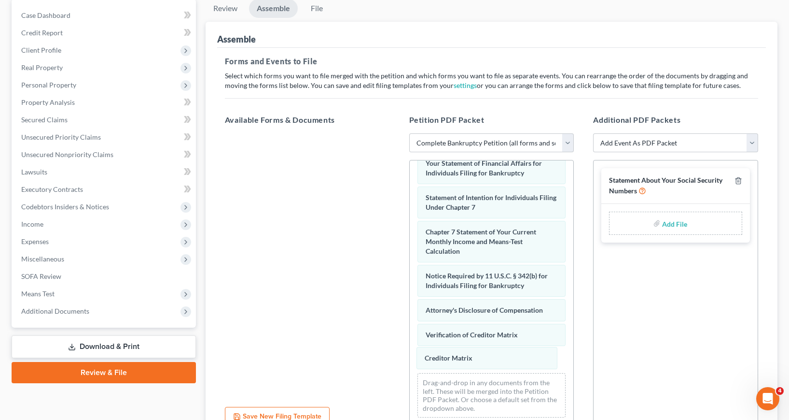
drag, startPoint x: 450, startPoint y: 276, endPoint x: 457, endPoint y: 359, distance: 83.3
click at [450, 358] on div "Creditor Matrix Voluntary Petition for Individuals Filing for Bankruptcy Summar…" at bounding box center [492, 120] width 164 height 609
click at [671, 224] on input "file" at bounding box center [673, 222] width 23 height 17
type input "C:\fakepath\77e57a52-8235-4b53-8d39-9a9e64c5d3eb.pdf"
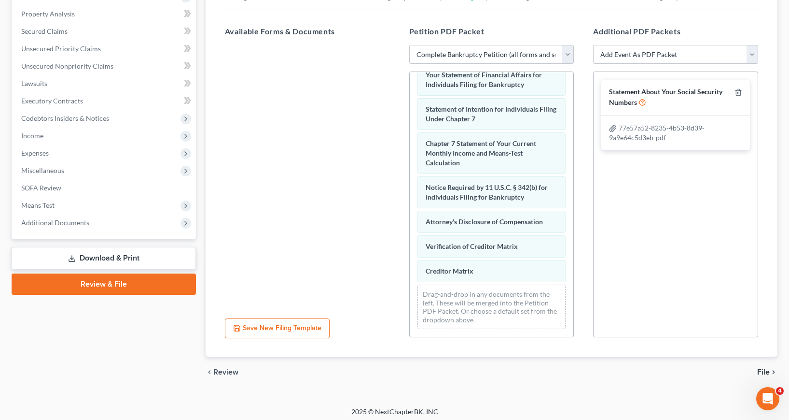
scroll to position [186, 0]
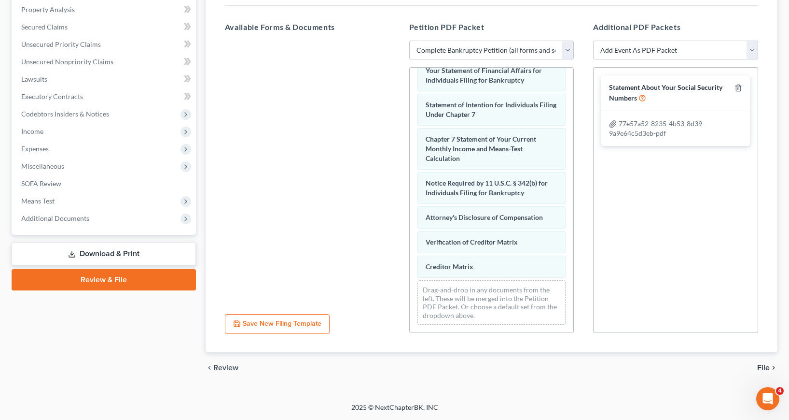
click at [763, 365] on span "File" at bounding box center [763, 368] width 13 height 8
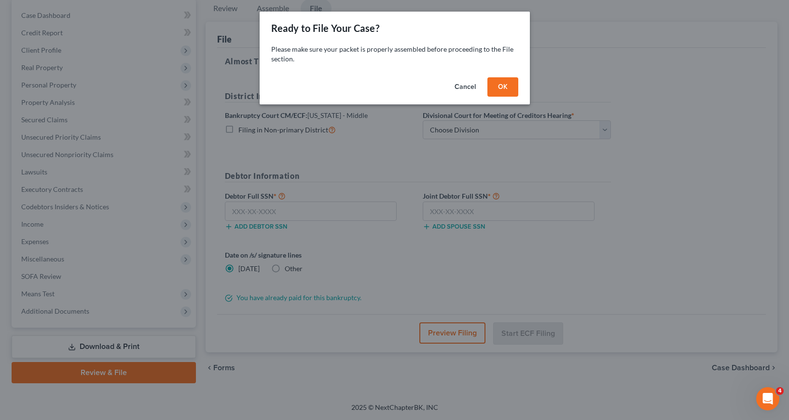
scroll to position [94, 0]
click at [503, 85] on button "OK" at bounding box center [506, 86] width 31 height 19
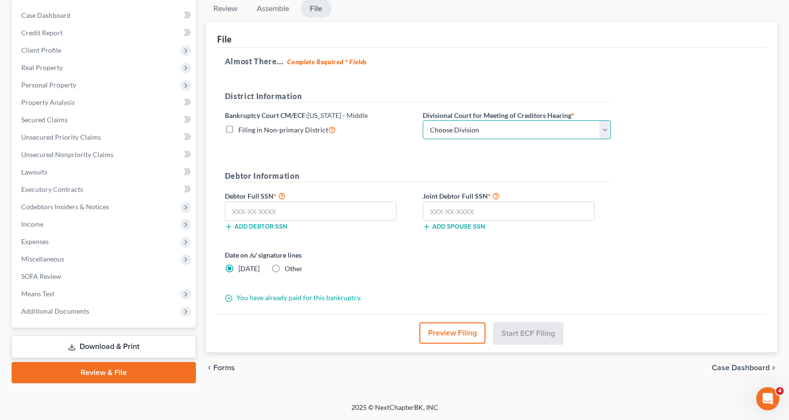
click at [603, 129] on select "Choose Division Fort Myers Jacksonville Orlando Tampa" at bounding box center [517, 129] width 188 height 19
select select "3"
click at [423, 120] on select "Choose Division Fort Myers Jacksonville Orlando Tampa" at bounding box center [517, 129] width 188 height 19
click at [232, 210] on input "text" at bounding box center [311, 210] width 172 height 19
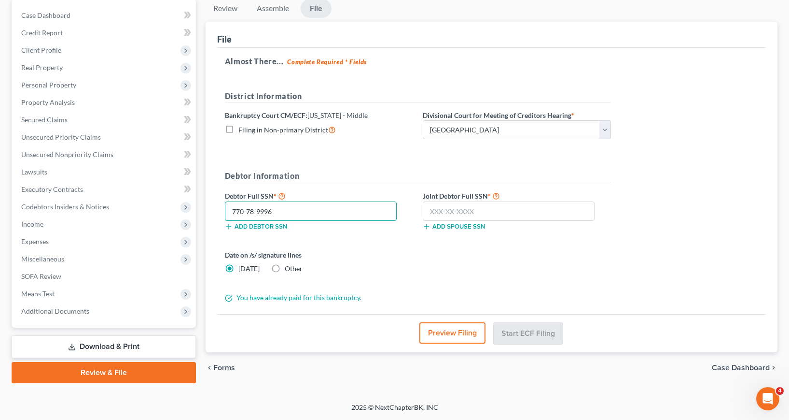
type input "770-78-9996"
click at [430, 210] on input "text" at bounding box center [509, 210] width 172 height 19
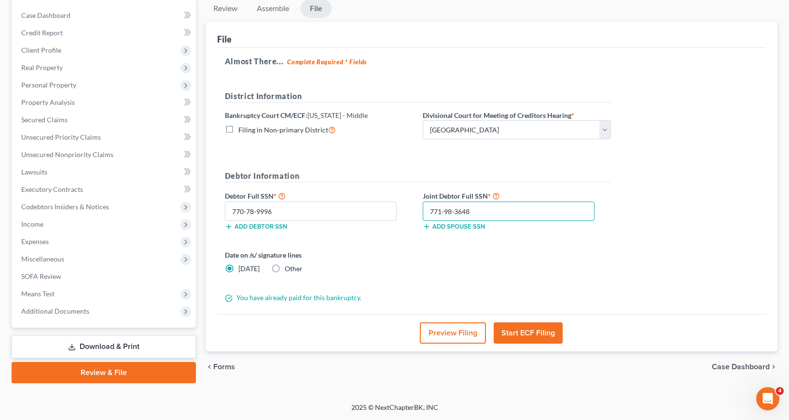
type input "771-98-3648"
click at [507, 331] on button "Start ECF Filing" at bounding box center [528, 332] width 69 height 21
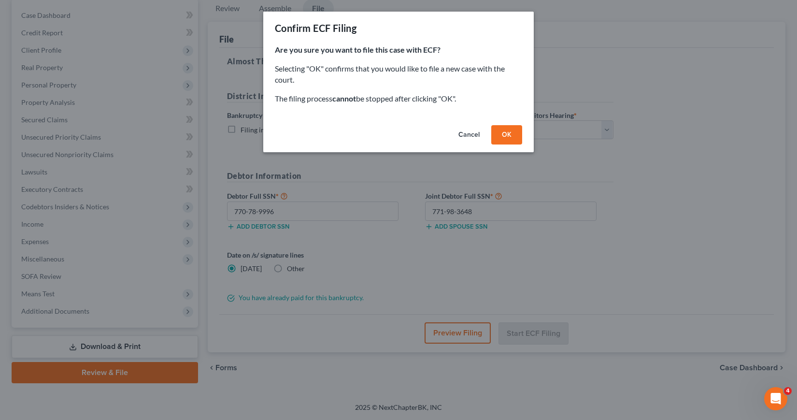
click at [512, 131] on button "OK" at bounding box center [506, 134] width 31 height 19
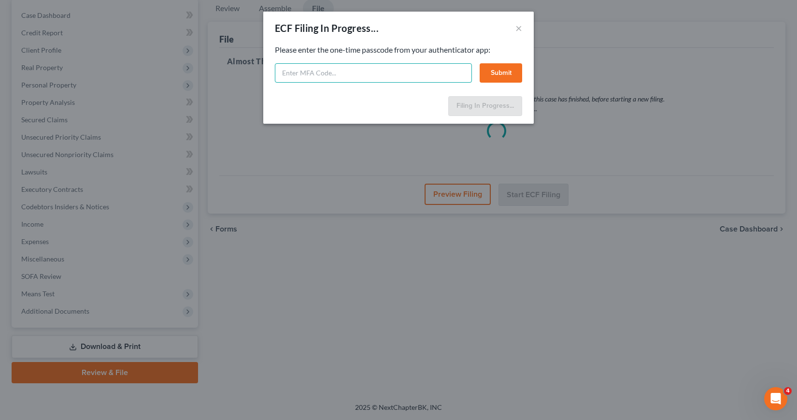
click at [278, 72] on input "text" at bounding box center [373, 72] width 197 height 19
type input "944166"
click at [504, 68] on button "Submit" at bounding box center [500, 72] width 42 height 19
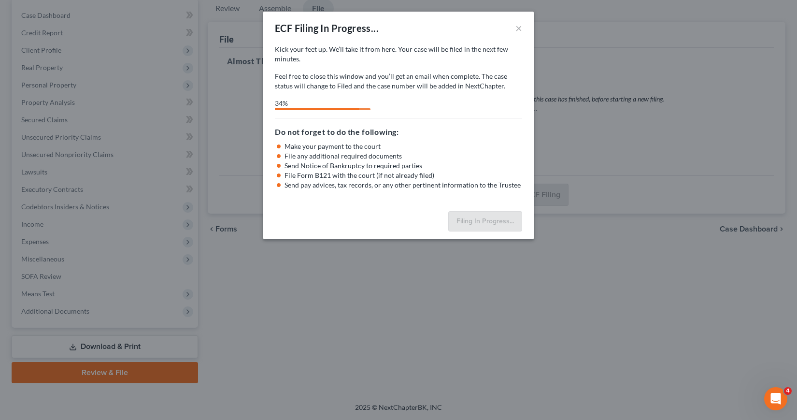
select select "3"
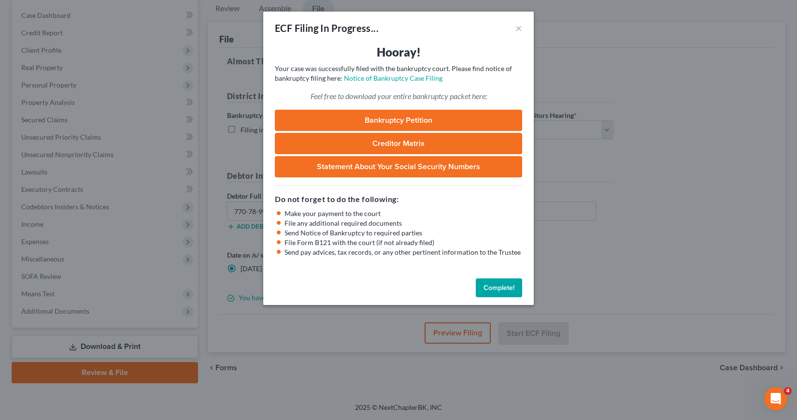
click at [499, 287] on button "Complete!" at bounding box center [499, 287] width 46 height 19
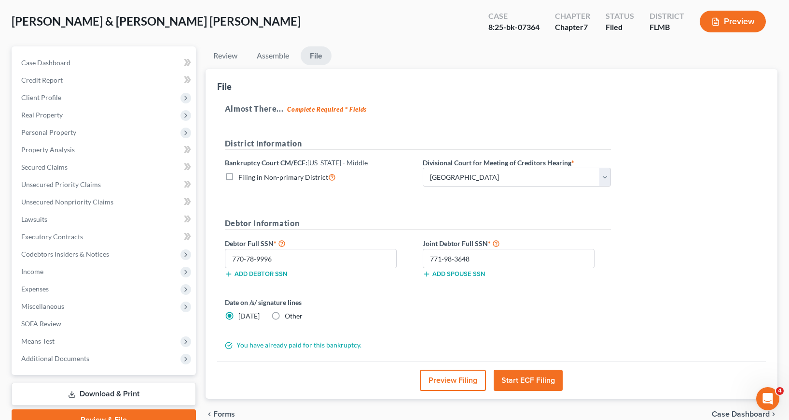
scroll to position [0, 0]
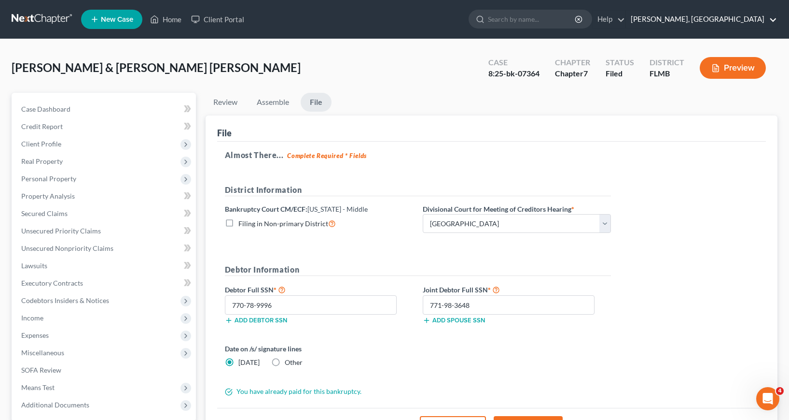
click at [774, 20] on link "Ivonne L. Fernandez, PA" at bounding box center [701, 19] width 151 height 17
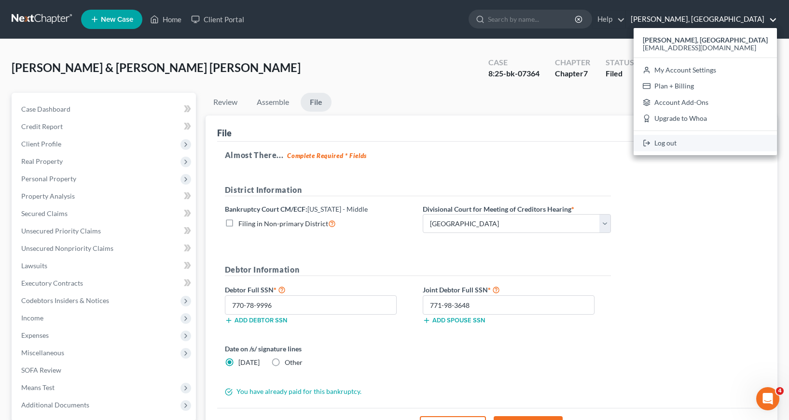
click at [673, 145] on link "Log out" at bounding box center [705, 143] width 143 height 16
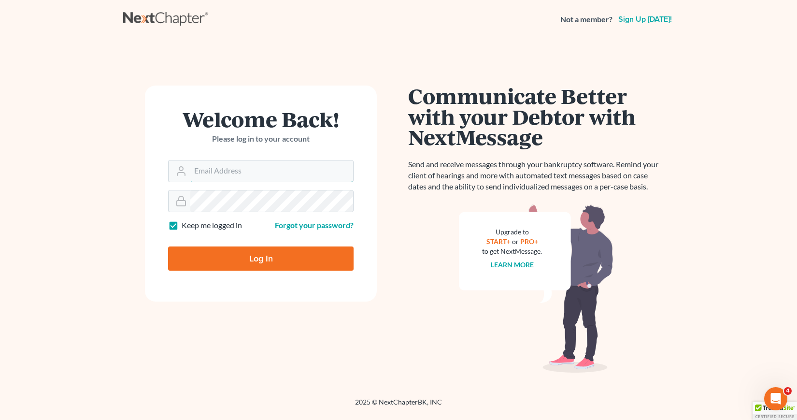
type input "[EMAIL_ADDRESS][DOMAIN_NAME]"
click at [266, 258] on input "Log In" at bounding box center [260, 258] width 185 height 24
type input "Thinking..."
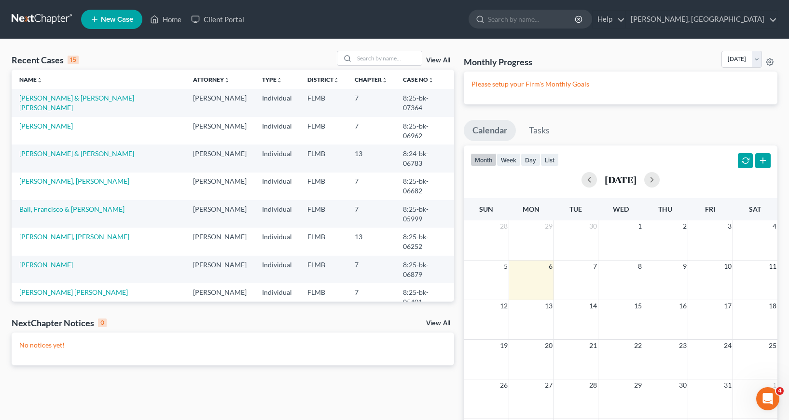
click at [114, 20] on span "New Case" at bounding box center [117, 19] width 32 height 7
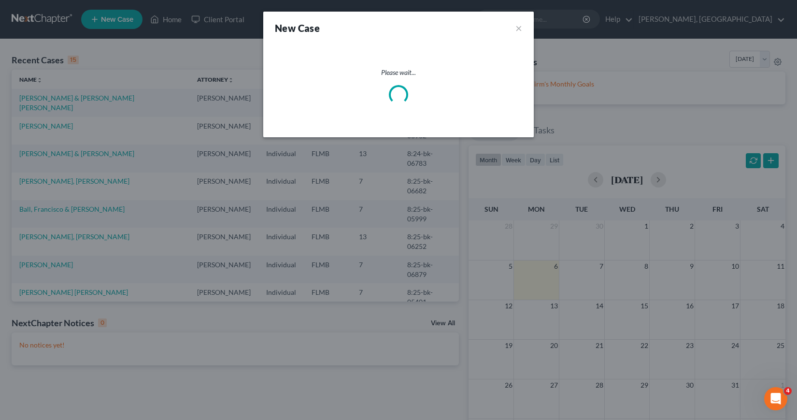
select select "15"
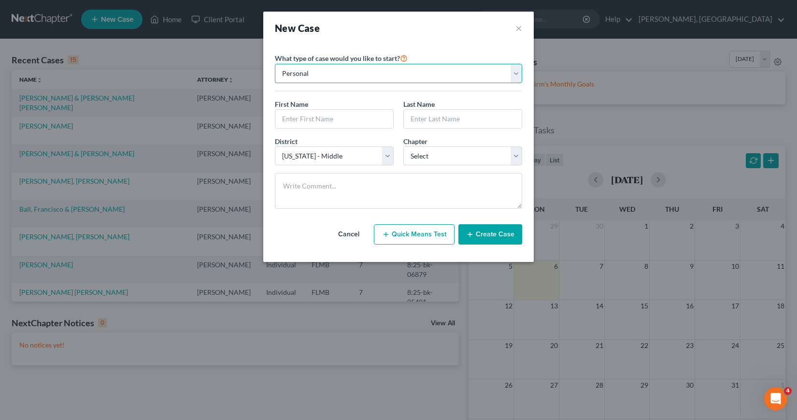
click at [514, 73] on select "Personal Business" at bounding box center [398, 73] width 247 height 19
click at [275, 64] on select "Personal Business" at bounding box center [398, 73] width 247 height 19
click at [339, 114] on input "text" at bounding box center [334, 119] width 118 height 18
type input "Melissa"
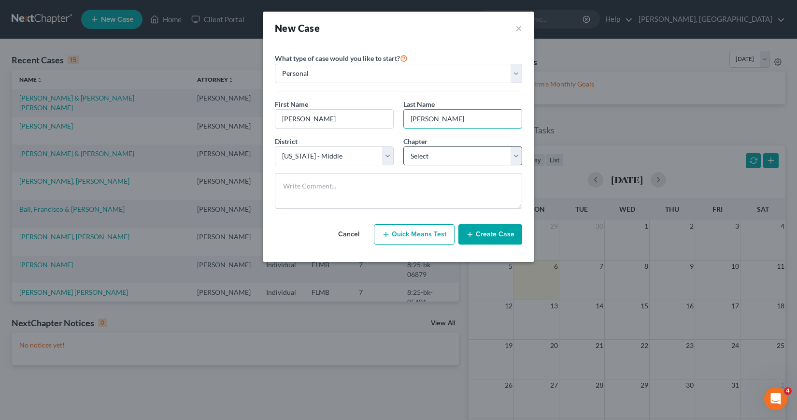
type input "Milian Giol"
click at [516, 154] on select "Select 7 11 12 13" at bounding box center [462, 155] width 119 height 19
select select "0"
click at [403, 146] on select "Select 7 11 12 13" at bounding box center [462, 155] width 119 height 19
click at [486, 235] on button "Create Case" at bounding box center [490, 234] width 64 height 20
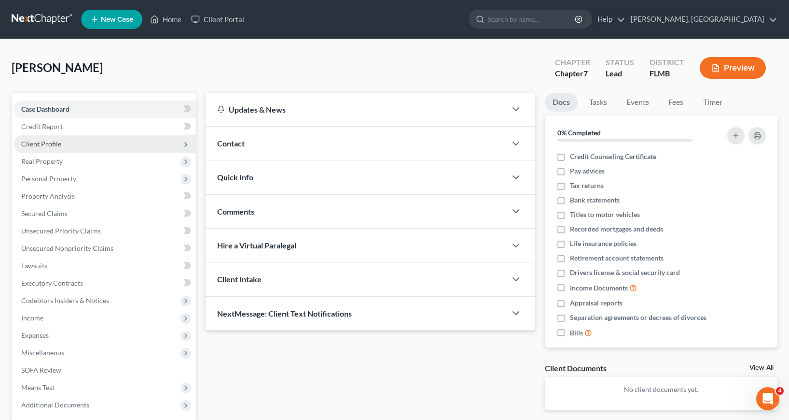
click at [44, 143] on span "Client Profile" at bounding box center [41, 144] width 40 height 8
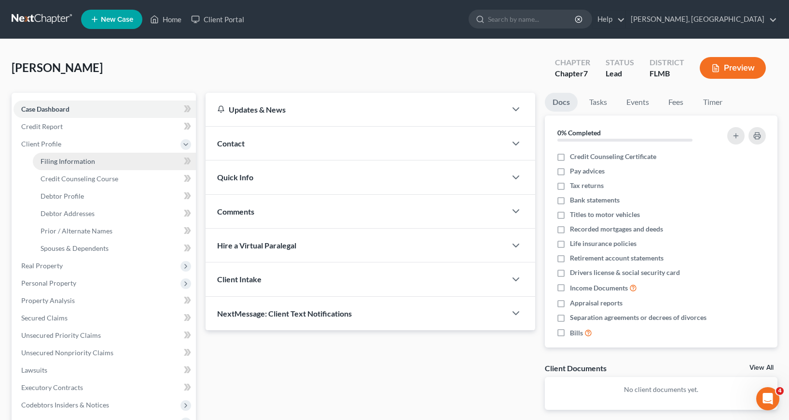
click at [70, 159] on span "Filing Information" at bounding box center [68, 161] width 55 height 8
select select "1"
select select "0"
select select "15"
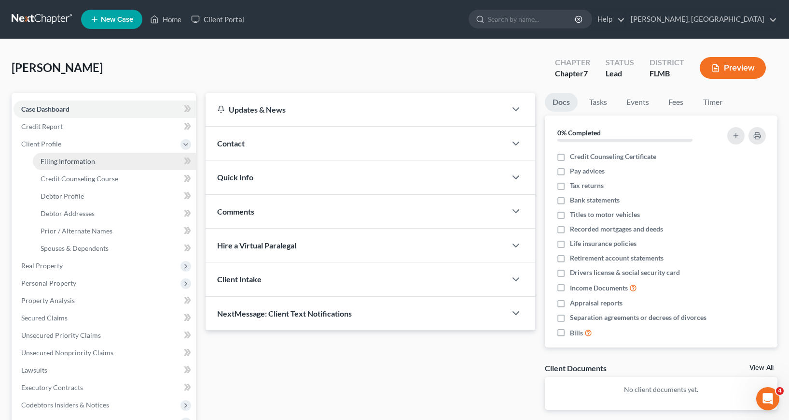
select select "0"
select select "9"
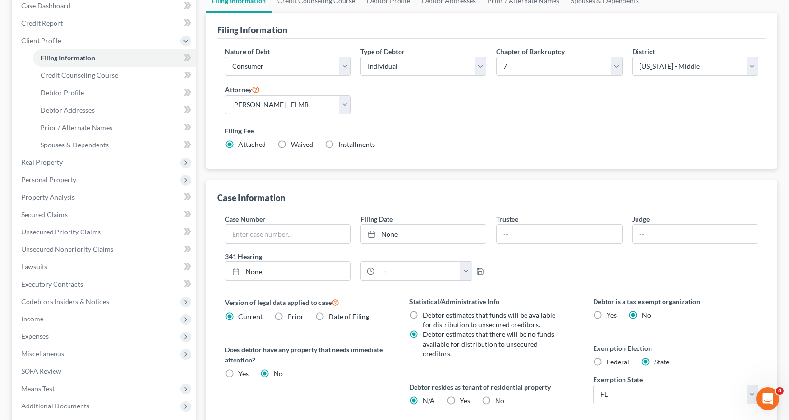
scroll to position [43, 0]
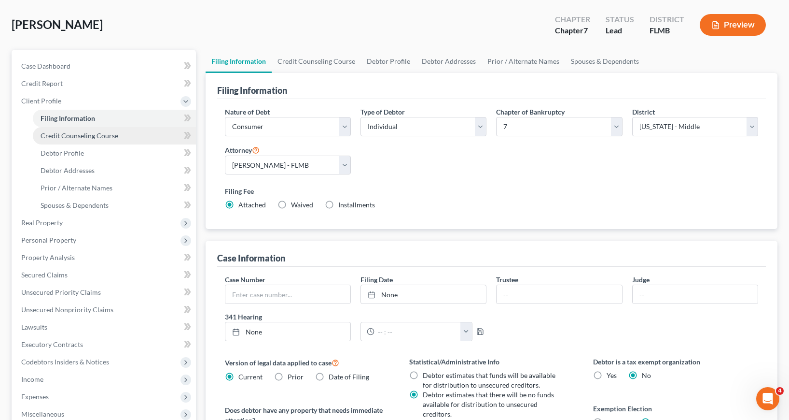
click at [102, 136] on span "Credit Counseling Course" at bounding box center [80, 135] width 78 height 8
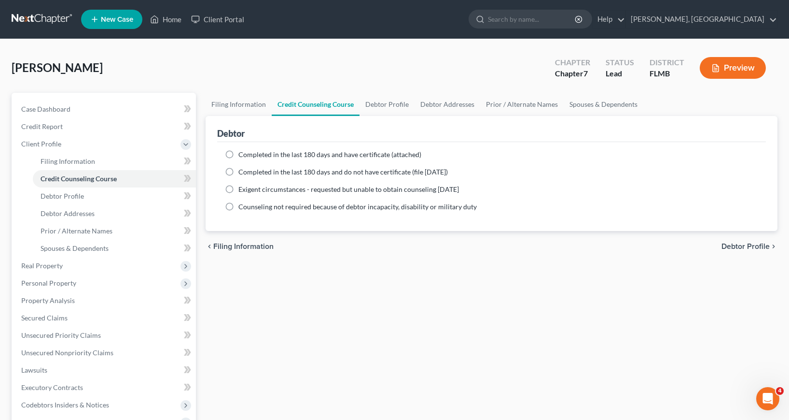
click at [238, 154] on label "Completed in the last 180 days and have certificate (attached)" at bounding box center [329, 155] width 183 height 10
click at [242, 154] on input "Completed in the last 180 days and have certificate (attached)" at bounding box center [245, 153] width 6 height 6
radio input "true"
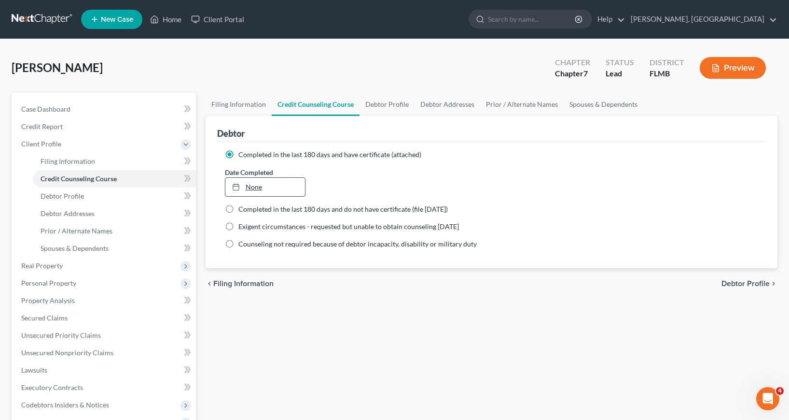
click at [252, 187] on link "None" at bounding box center [265, 187] width 80 height 18
type input "10/6/2025"
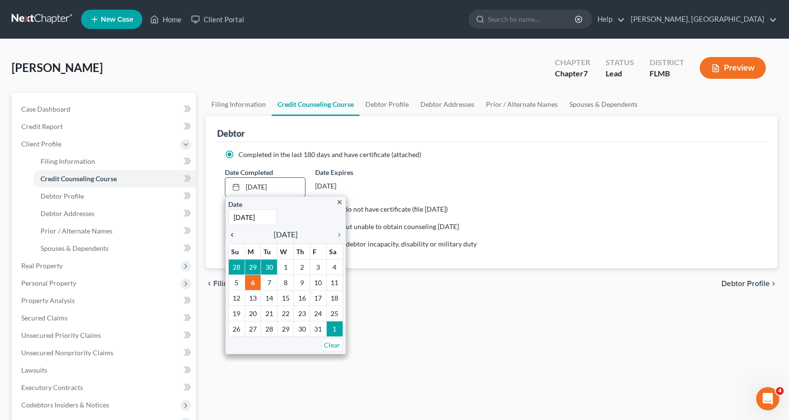
click at [232, 235] on icon "chevron_left" at bounding box center [234, 235] width 13 height 8
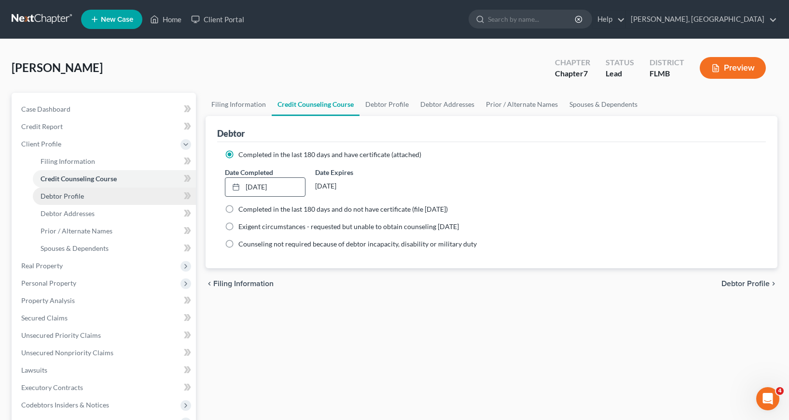
click at [74, 196] on span "Debtor Profile" at bounding box center [62, 196] width 43 height 8
select select "0"
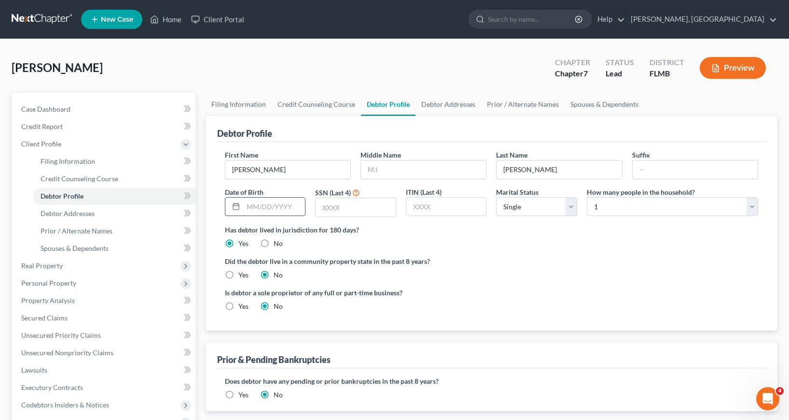
click at [246, 206] on input "text" at bounding box center [274, 206] width 62 height 18
type input "09/19/1997"
type input "6091"
click at [751, 207] on select "Select 1 2 3 4 5 6 7 8 9 10 11 12 13 14 15 16 17 18 19 20" at bounding box center [672, 206] width 171 height 19
select select "1"
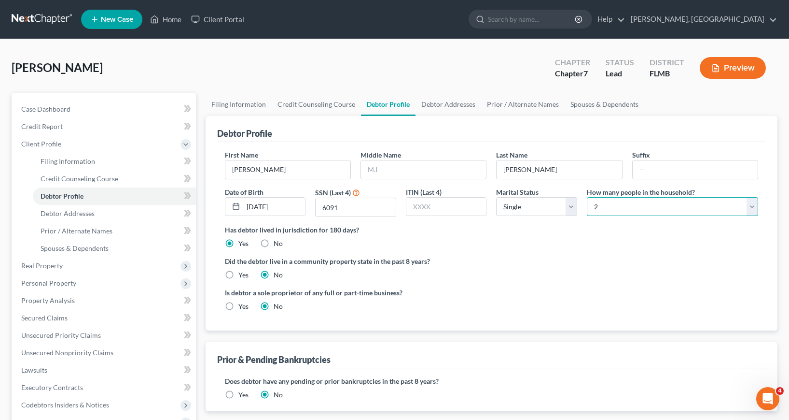
click at [587, 197] on select "Select 1 2 3 4 5 6 7 8 9 10 11 12 13 14 15 16 17 18 19 20" at bounding box center [672, 206] width 171 height 19
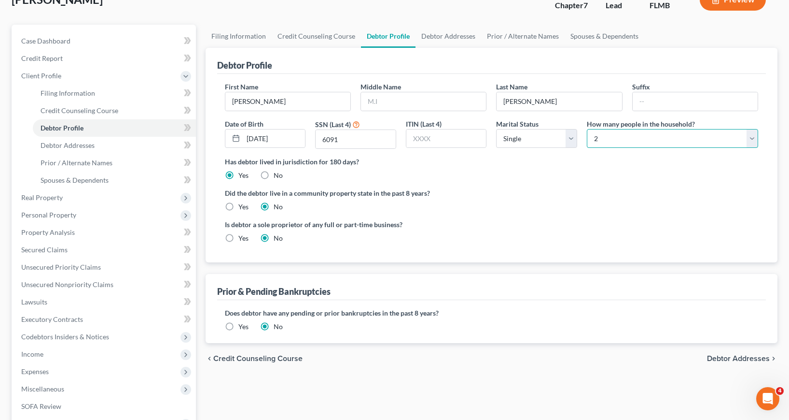
scroll to position [97, 0]
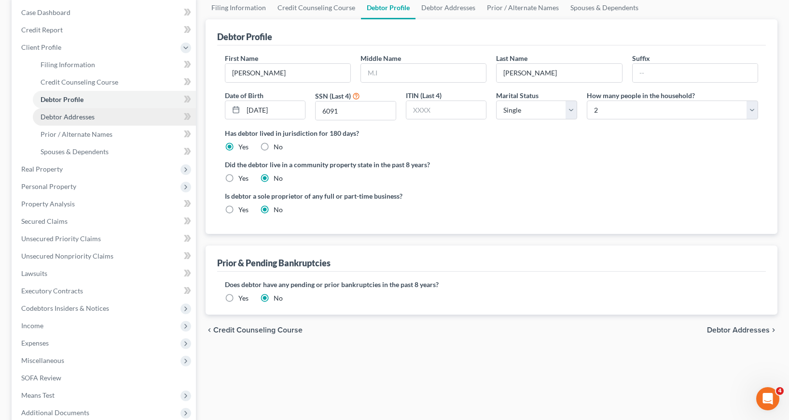
click at [72, 116] on span "Debtor Addresses" at bounding box center [68, 116] width 54 height 8
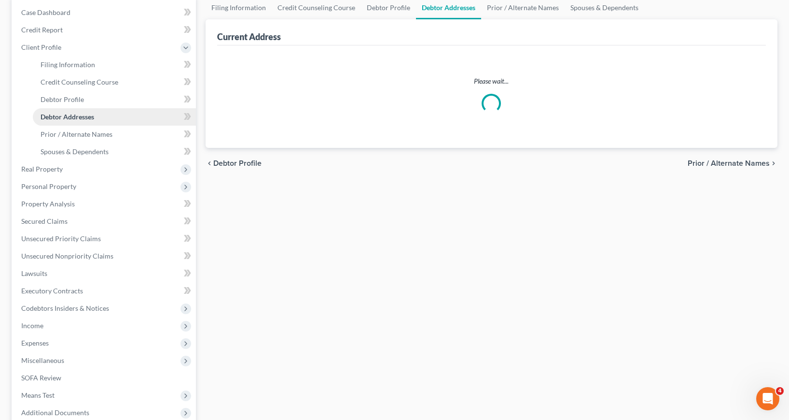
scroll to position [72, 0]
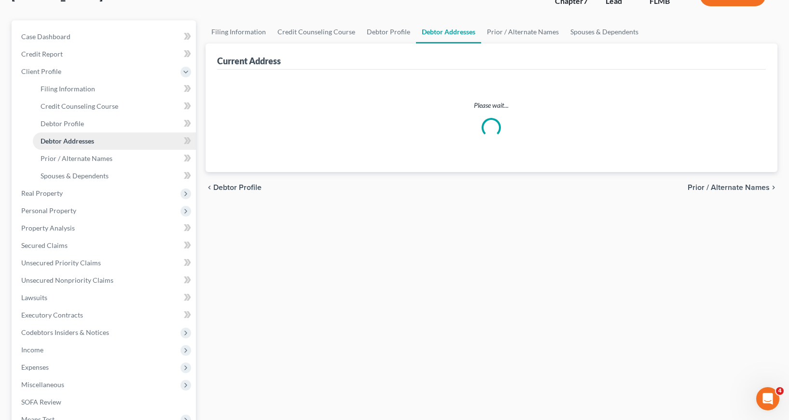
select select "0"
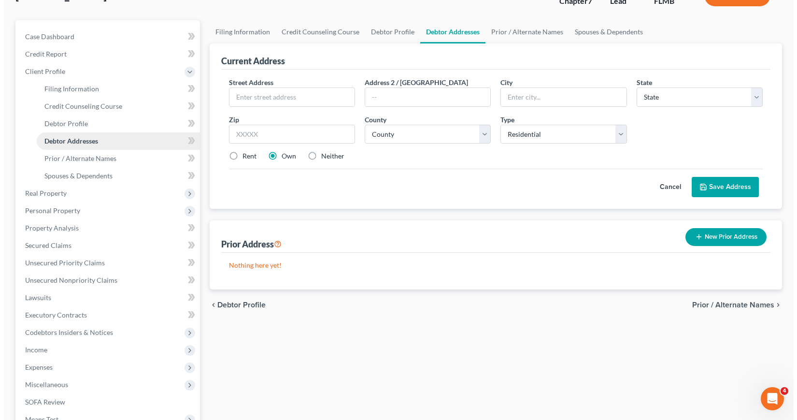
scroll to position [0, 0]
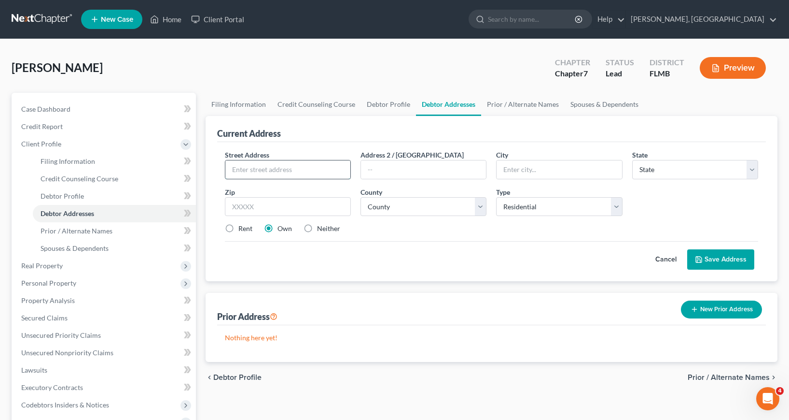
click at [233, 171] on input "text" at bounding box center [287, 169] width 125 height 18
type input "3501 Willow Tree Drive"
type input "B"
click at [367, 172] on input "text" at bounding box center [423, 169] width 125 height 18
type input "b"
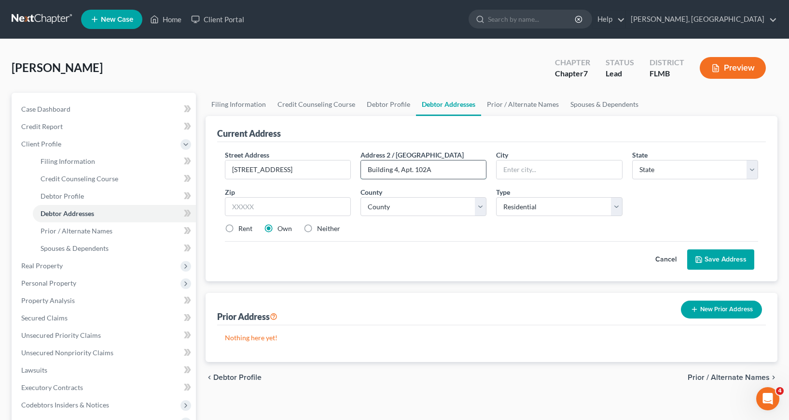
type input "Building 4, Apt. 102A"
type input "Tampa"
select select "9"
type input "33614"
select select "27"
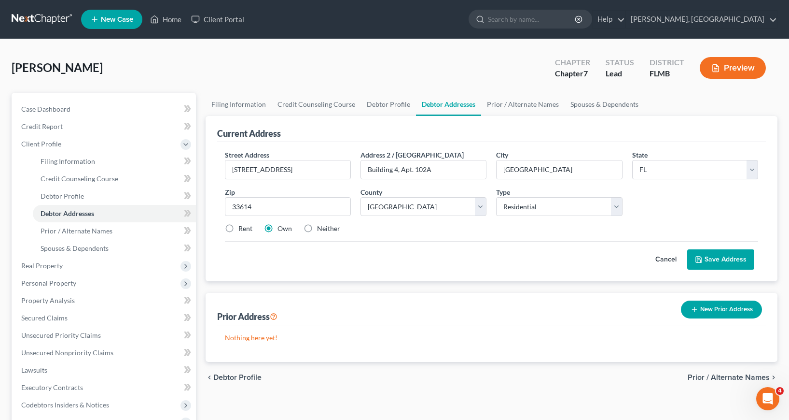
click at [238, 228] on label "Rent" at bounding box center [245, 229] width 14 height 10
click at [242, 228] on input "Rent" at bounding box center [245, 227] width 6 height 6
radio input "true"
click at [716, 258] on button "Save Address" at bounding box center [720, 259] width 67 height 20
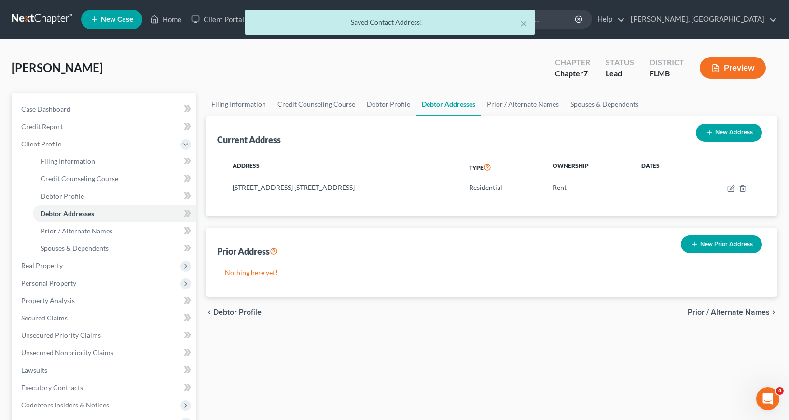
click at [711, 242] on button "New Prior Address" at bounding box center [721, 244] width 81 height 18
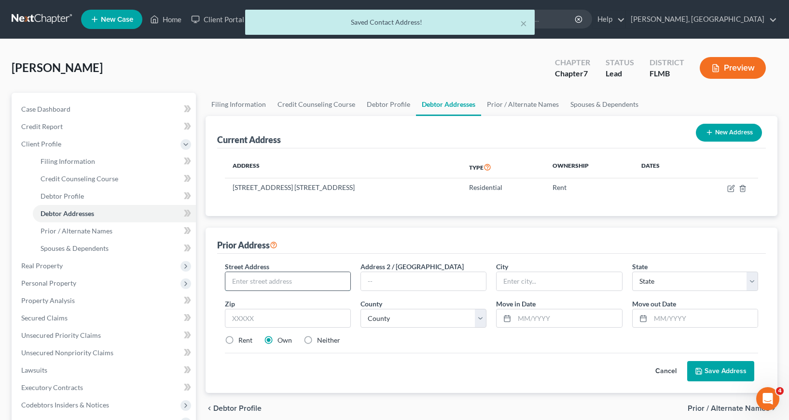
click at [229, 281] on input "text" at bounding box center [287, 281] width 125 height 18
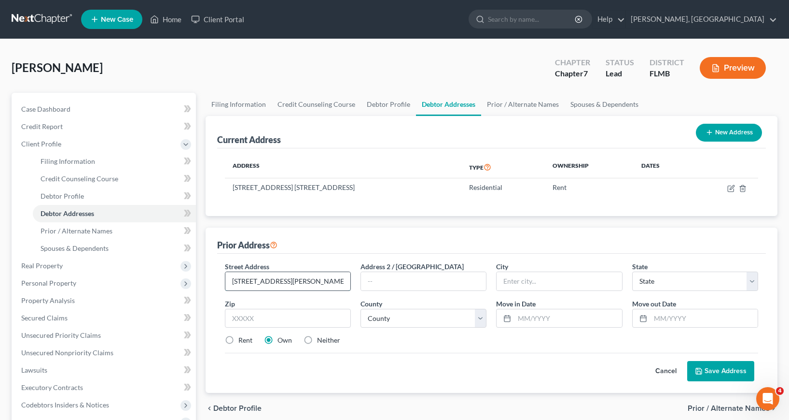
type input "2539 W. Frierson Avenue"
type input "Apt. 1"
type input "Tampa"
select select "9"
type input "33607"
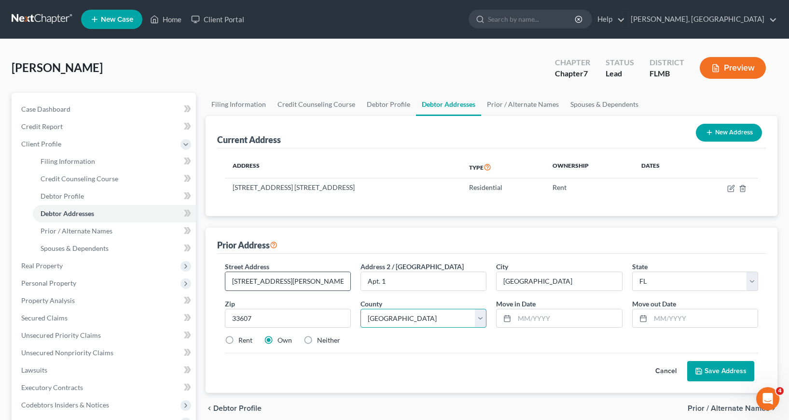
select select "27"
type input "01/2021"
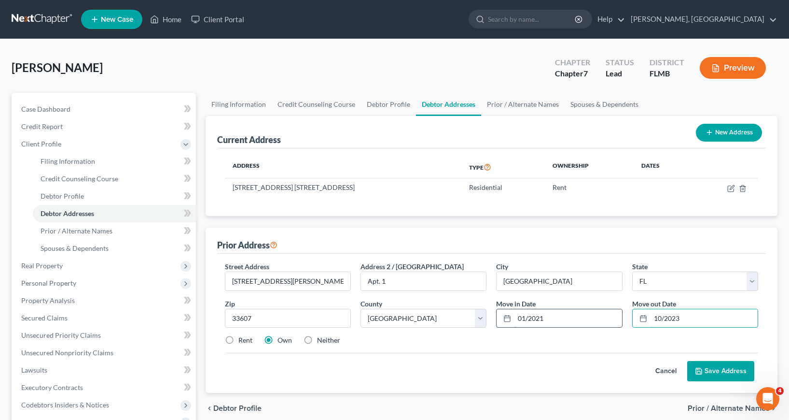
type input "10/2023"
click at [517, 318] on input "01/2021" at bounding box center [568, 318] width 107 height 18
click at [238, 339] on label "Rent" at bounding box center [245, 340] width 14 height 10
click at [242, 339] on input "Rent" at bounding box center [245, 338] width 6 height 6
radio input "true"
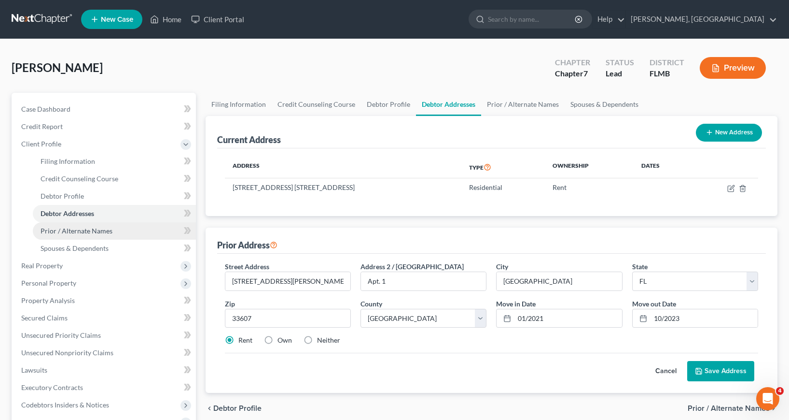
click at [89, 232] on span "Prior / Alternate Names" at bounding box center [77, 230] width 72 height 8
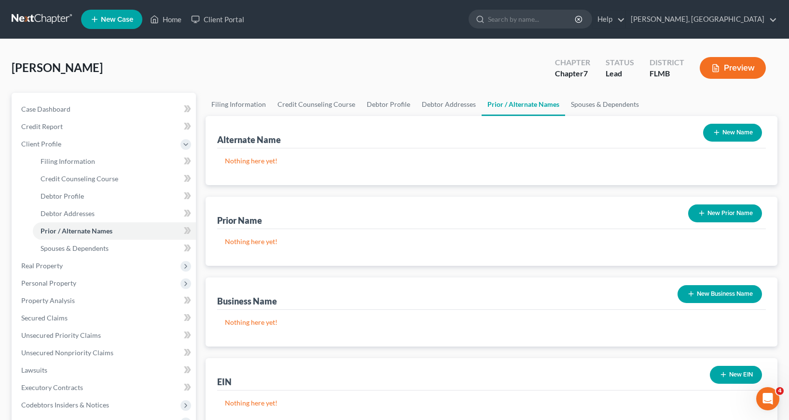
click at [717, 133] on line "button" at bounding box center [717, 132] width 0 height 4
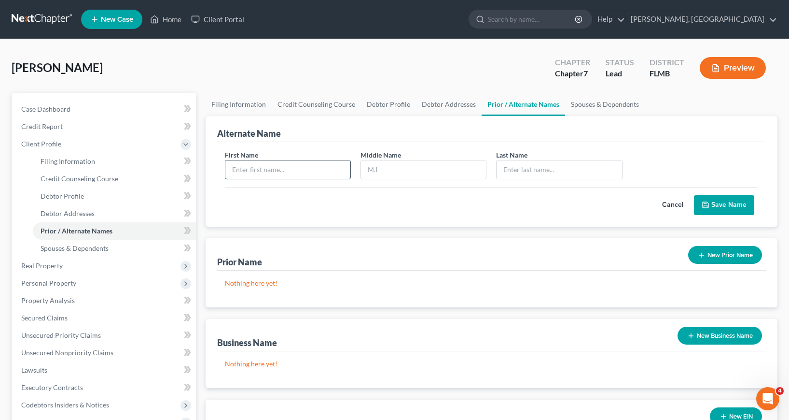
click at [240, 169] on input "text" at bounding box center [287, 169] width 125 height 18
type input "Melissa"
type input "Milian"
click at [712, 202] on button "Save Name" at bounding box center [724, 205] width 60 height 20
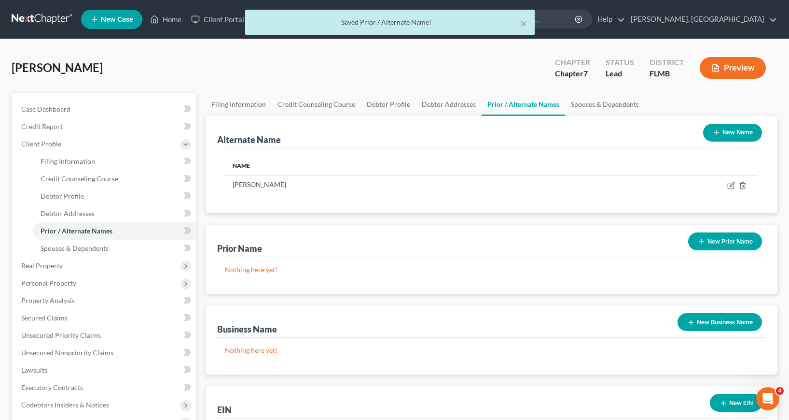
click at [724, 134] on button "New Name" at bounding box center [732, 133] width 59 height 18
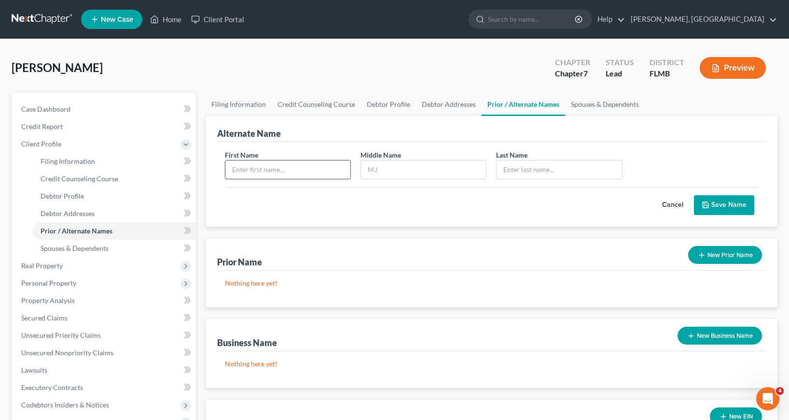
click at [235, 172] on input "text" at bounding box center [287, 169] width 125 height 18
type input "Melissa"
type input "Giol"
click at [734, 204] on button "Save Name" at bounding box center [724, 205] width 60 height 20
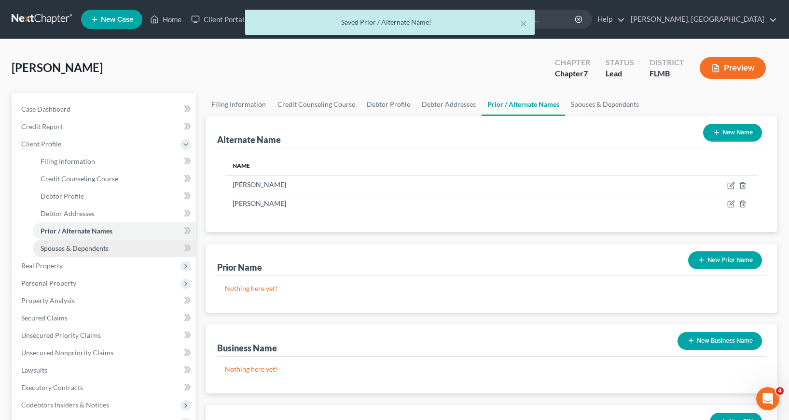
click at [84, 249] on span "Spouses & Dependents" at bounding box center [75, 248] width 68 height 8
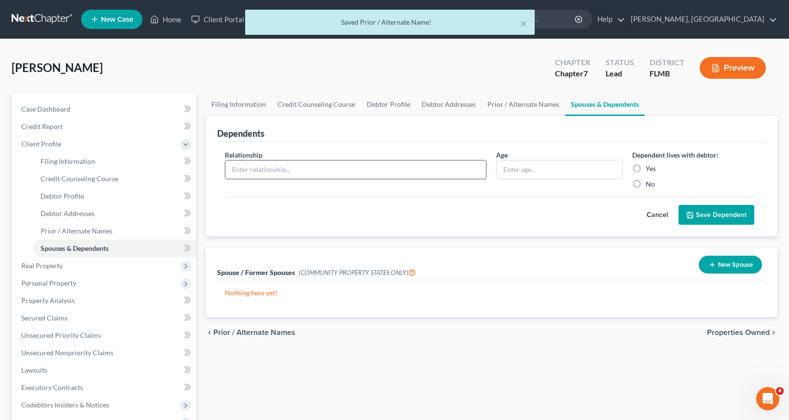
click at [233, 169] on input "text" at bounding box center [355, 169] width 261 height 18
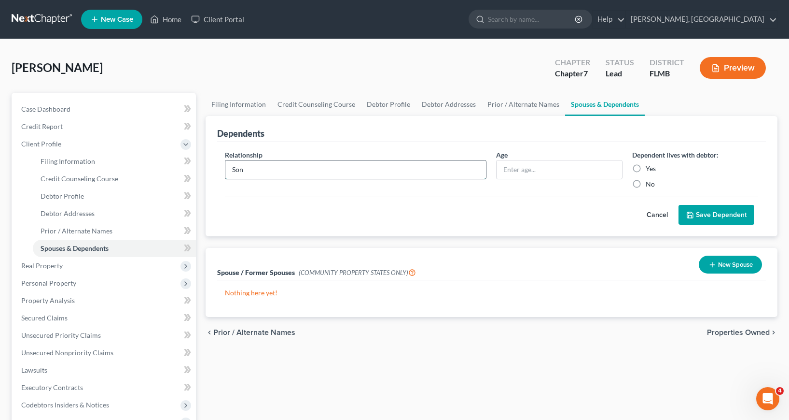
type input "Son"
type input "1"
type input "3 years old"
click at [646, 167] on label "Yes" at bounding box center [651, 169] width 10 height 10
click at [650, 167] on input "Yes" at bounding box center [653, 167] width 6 height 6
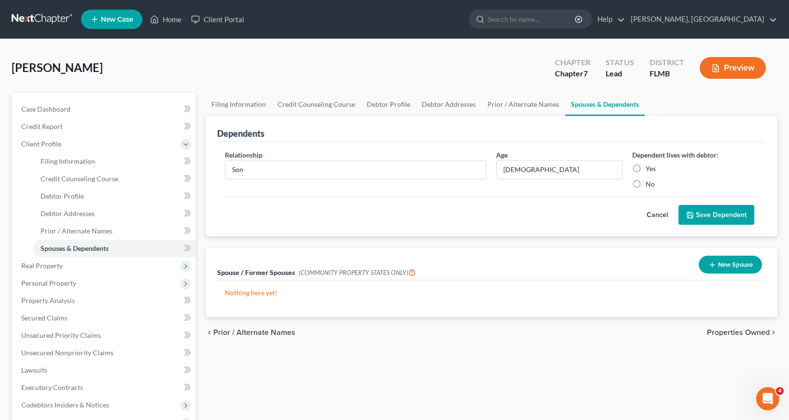
radio input "true"
click at [715, 215] on button "Save Dependent" at bounding box center [717, 215] width 76 height 20
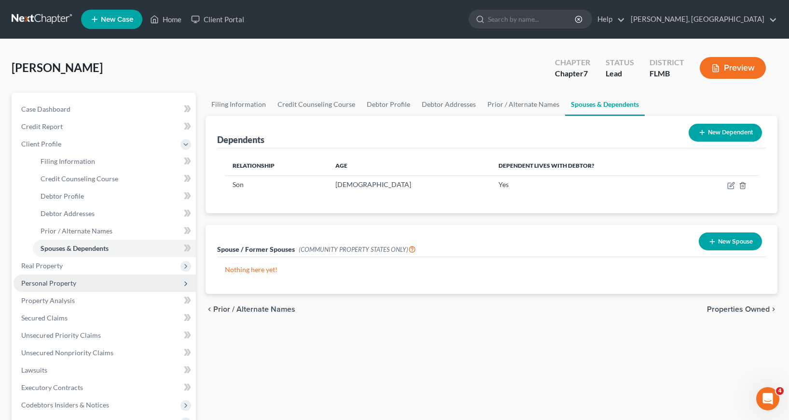
click at [60, 281] on span "Personal Property" at bounding box center [48, 283] width 55 height 8
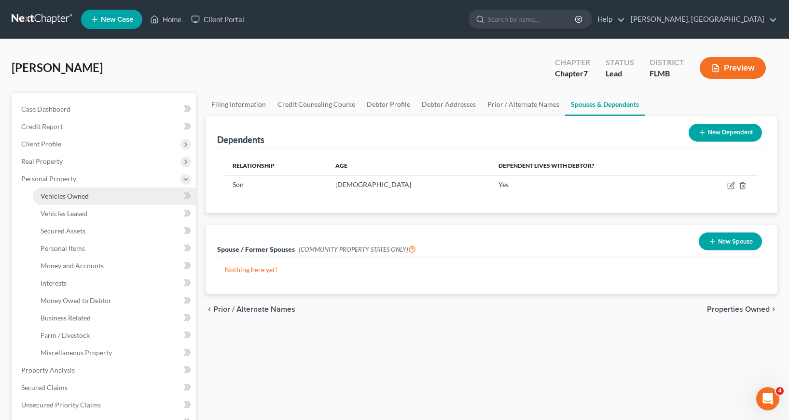
click at [69, 196] on span "Vehicles Owned" at bounding box center [65, 196] width 48 height 8
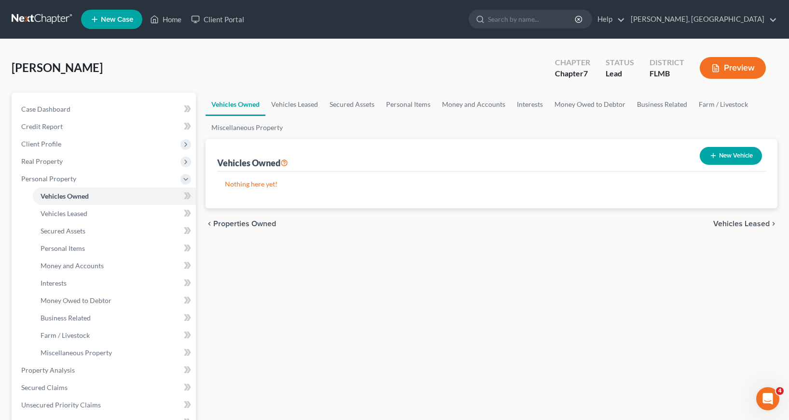
click at [719, 153] on button "New Vehicle" at bounding box center [731, 156] width 62 height 18
select select "0"
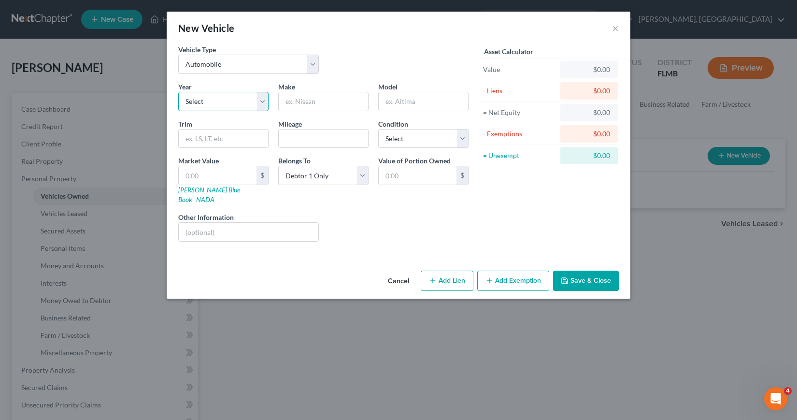
click at [263, 103] on select "Select 2026 2025 2024 2023 2022 2021 2020 2019 2018 2017 2016 2015 2014 2013 20…" at bounding box center [223, 101] width 90 height 19
select select "10"
click at [178, 92] on select "Select 2026 2025 2024 2023 2022 2021 2020 2019 2018 2017 2016 2015 2014 2013 20…" at bounding box center [223, 101] width 90 height 19
click at [291, 101] on input "text" at bounding box center [323, 101] width 89 height 18
type input "Mazda"
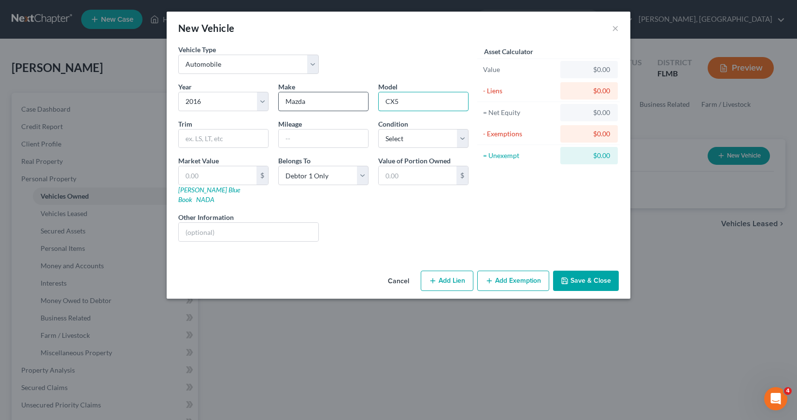
type input "CX5"
type input "170000"
select select "2"
click at [201, 192] on link "Kelly Blue Book" at bounding box center [209, 194] width 62 height 18
click at [394, 101] on input "CX5" at bounding box center [422, 101] width 89 height 18
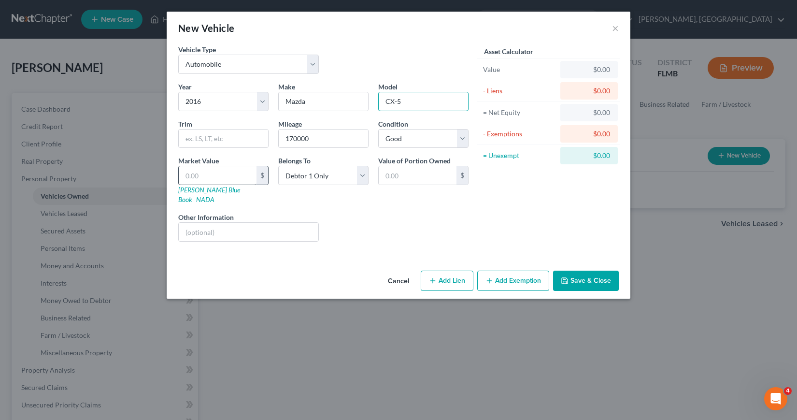
type input "CX-5"
click at [183, 176] on input "text" at bounding box center [218, 175] width 78 height 18
drag, startPoint x: 183, startPoint y: 176, endPoint x: 225, endPoint y: 176, distance: 41.5
click at [225, 176] on input "text" at bounding box center [218, 175] width 78 height 18
type input "6"
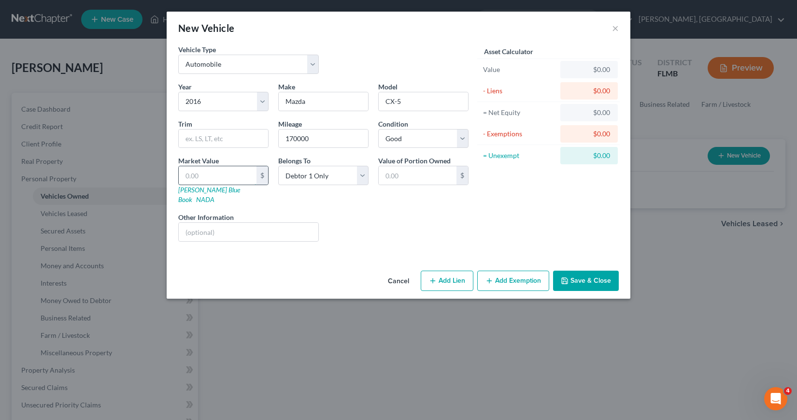
type input "6.00"
type input "60"
type input "60.00"
type input "600"
type input "600.00"
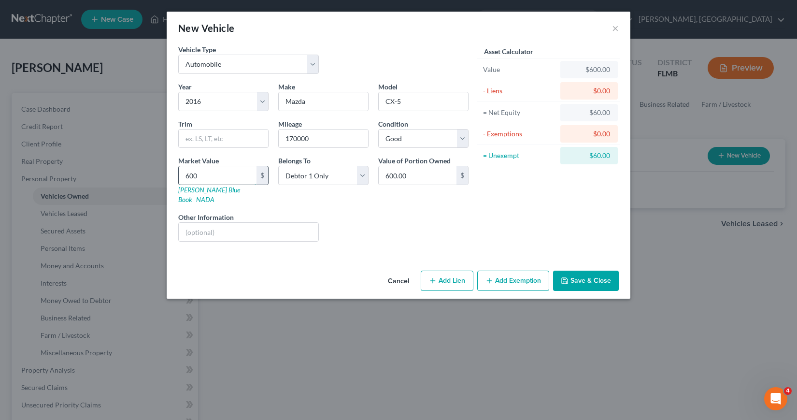
type input "6000"
type input "6,000.00"
type input "6,000"
click at [518, 271] on button "Add Exemption" at bounding box center [513, 280] width 72 height 20
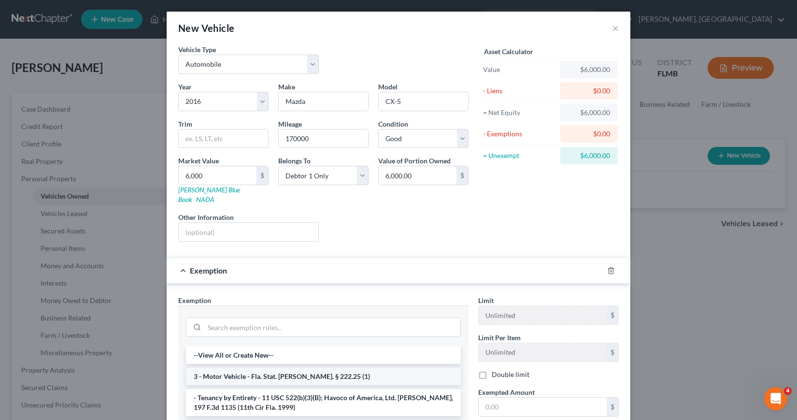
click at [277, 367] on li "3 - Motor Vehicle - Fla. Stat. Ann. § 222.25 (1)" at bounding box center [323, 375] width 275 height 17
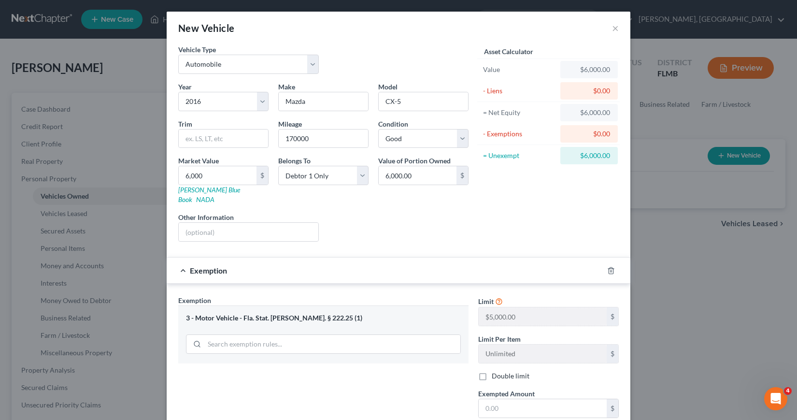
scroll to position [94, 0]
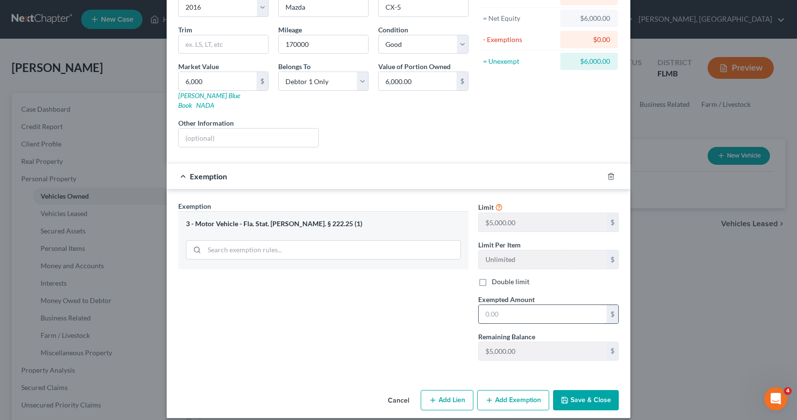
click at [480, 305] on input "text" at bounding box center [542, 314] width 128 height 18
type input "5,000"
click at [498, 390] on button "Add Exemption" at bounding box center [513, 400] width 72 height 20
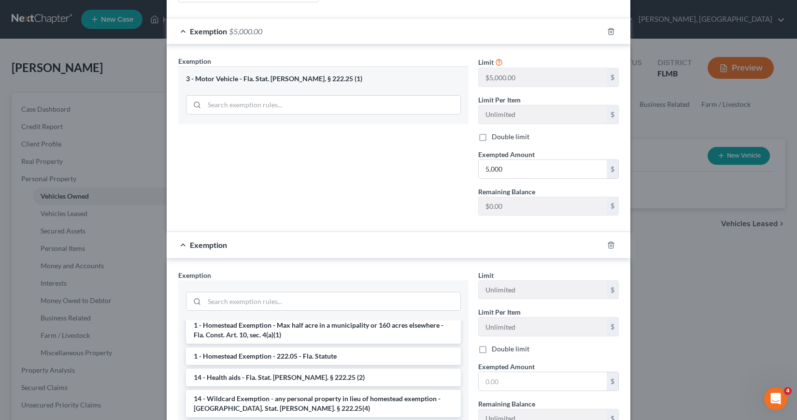
scroll to position [193, 0]
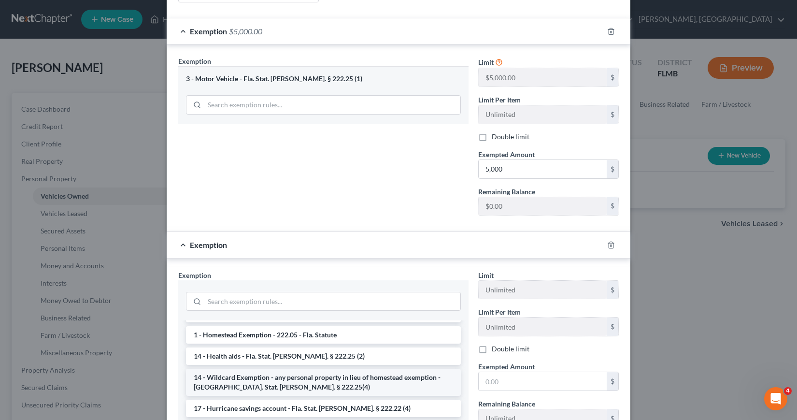
click at [277, 368] on li "14 - Wildcard Exemption - any personal property in lieu of homestead exemption …" at bounding box center [323, 381] width 275 height 27
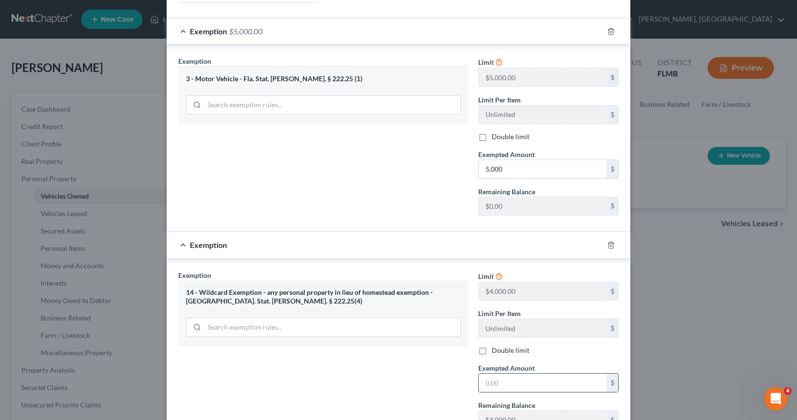
click at [480, 373] on input "text" at bounding box center [542, 382] width 128 height 18
type input "1,000"
click at [442, 378] on div "Exemption Set must be selected for CA. Exemption * 14 - Wildcard Exemption - an…" at bounding box center [323, 353] width 300 height 167
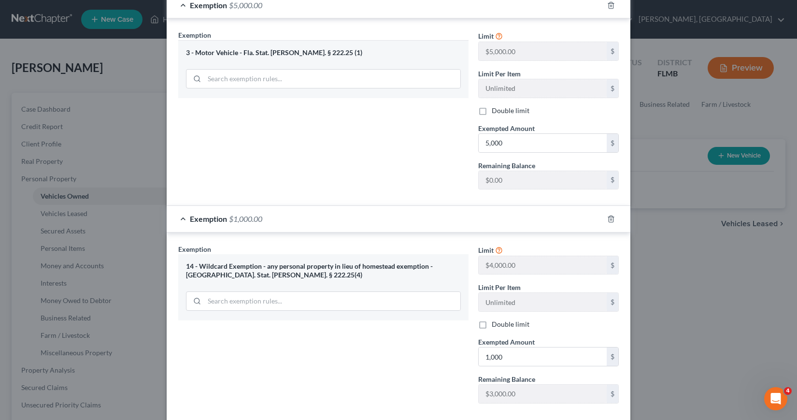
scroll to position [308, 0]
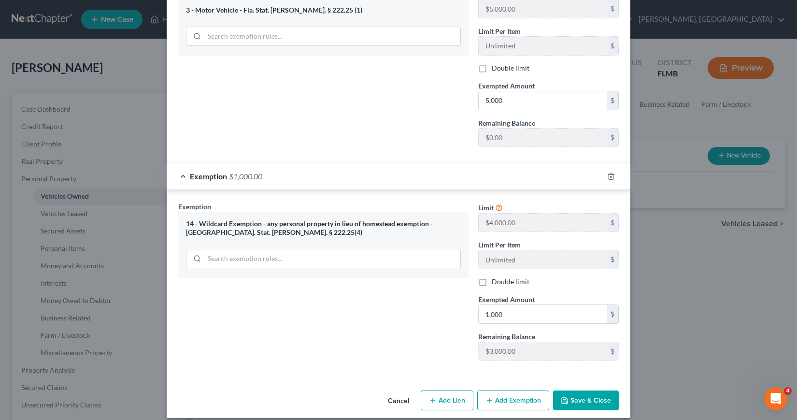
click at [596, 390] on button "Save & Close" at bounding box center [586, 400] width 66 height 20
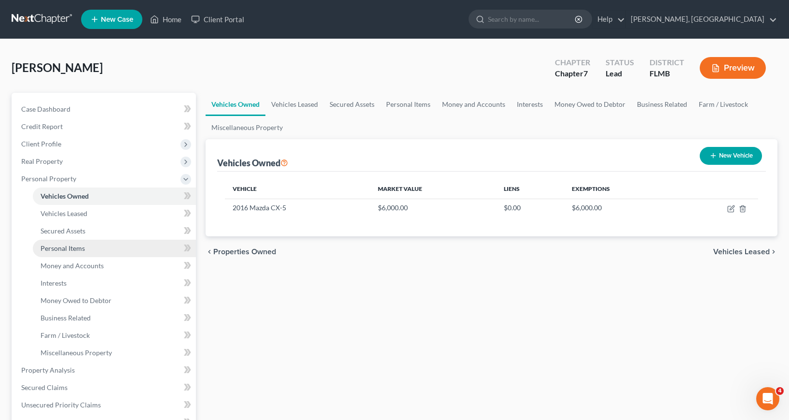
click at [57, 250] on span "Personal Items" at bounding box center [63, 248] width 44 height 8
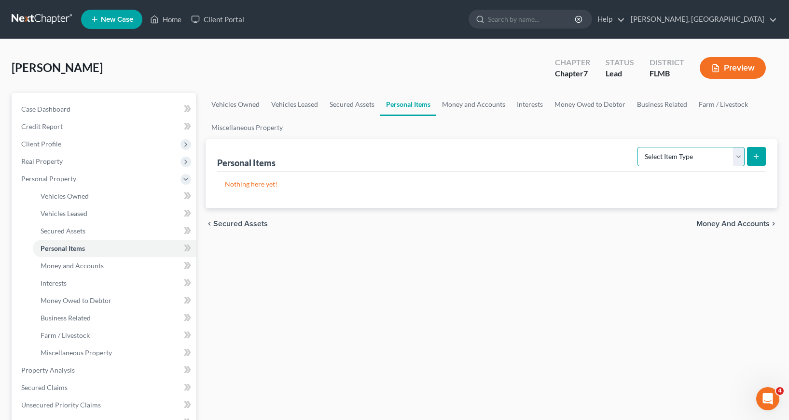
click at [738, 156] on select "Select Item Type Clothing Collectibles Of Value Electronics Firearms Household …" at bounding box center [691, 156] width 107 height 19
select select "clothing"
click at [639, 147] on select "Select Item Type Clothing Collectibles Of Value Electronics Firearms Household …" at bounding box center [691, 156] width 107 height 19
click at [756, 154] on icon "submit" at bounding box center [757, 157] width 8 height 8
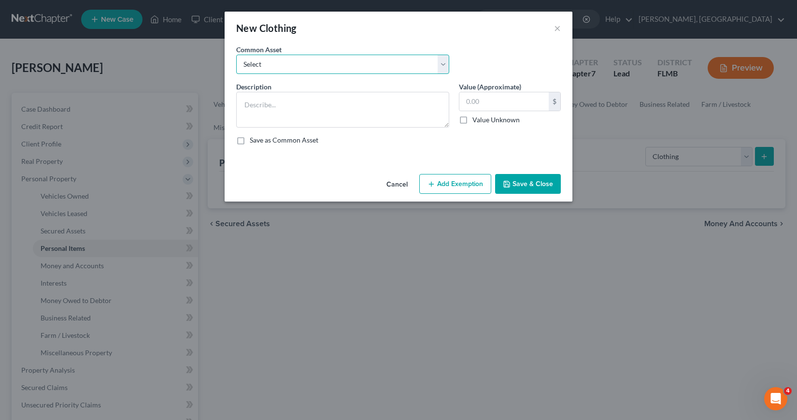
drag, startPoint x: 444, startPoint y: 64, endPoint x: 411, endPoint y: 72, distance: 33.7
click at [439, 65] on select "Select Assorted wearing apparel" at bounding box center [342, 64] width 213 height 19
select select "0"
click at [236, 55] on select "Select Assorted wearing apparel" at bounding box center [342, 64] width 213 height 19
type textarea "Assorted wearing apparel"
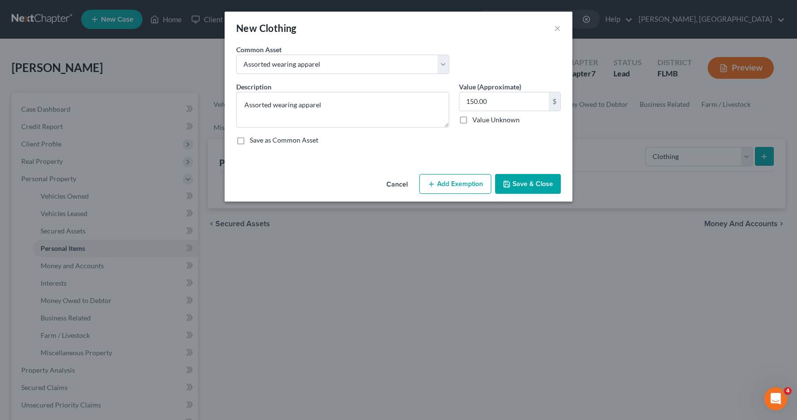
click at [457, 184] on button "Add Exemption" at bounding box center [455, 184] width 72 height 20
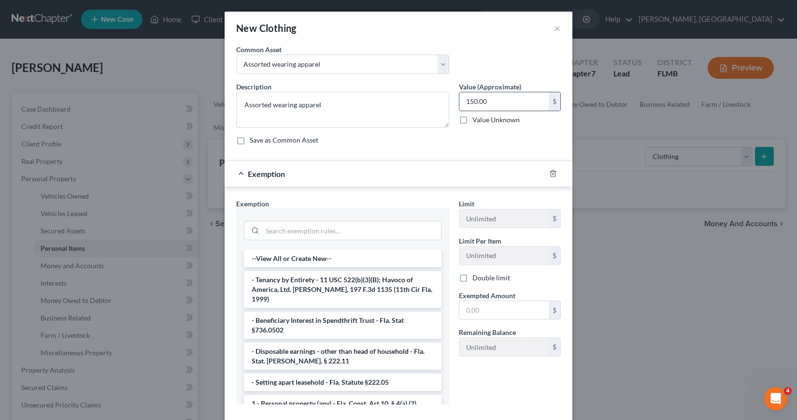
click at [489, 100] on input "150.00" at bounding box center [503, 101] width 89 height 18
type input "100"
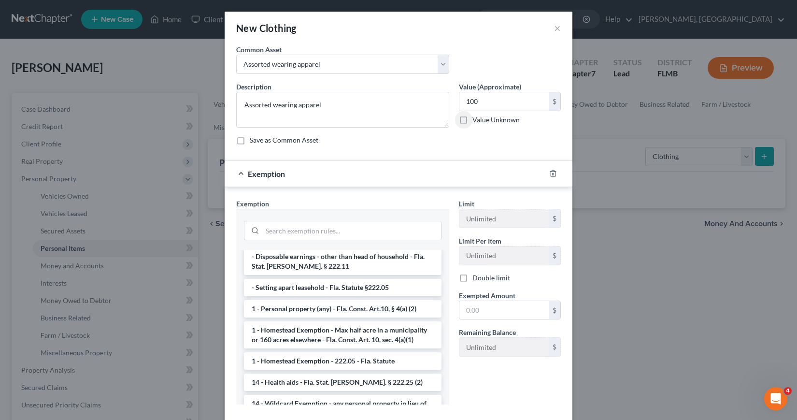
scroll to position [97, 0]
click at [311, 298] on li "1 - Personal property (any) - Fla. Const. Art.10, § 4(a) (2)" at bounding box center [342, 306] width 197 height 17
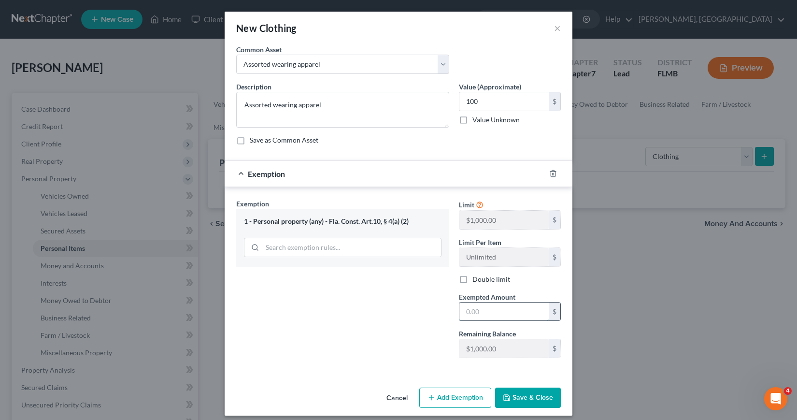
click at [462, 312] on input "text" at bounding box center [503, 311] width 89 height 18
type input "100"
click at [512, 395] on button "Save & Close" at bounding box center [528, 397] width 66 height 20
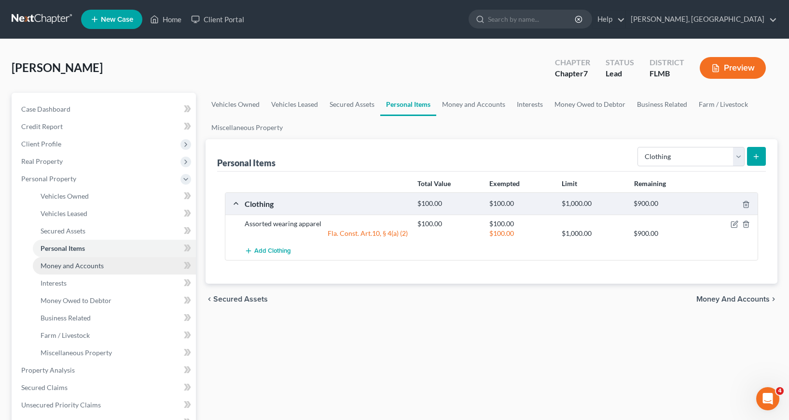
click at [84, 266] on span "Money and Accounts" at bounding box center [72, 265] width 63 height 8
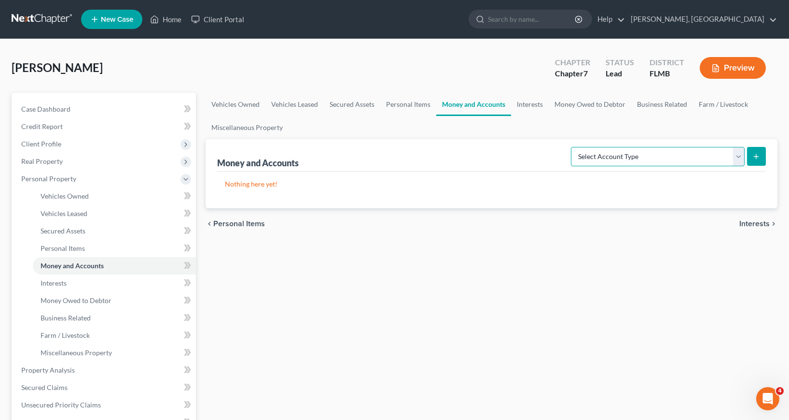
click at [739, 156] on select "Select Account Type Brokerage Cash on Hand Certificates of Deposit Checking Acc…" at bounding box center [658, 156] width 174 height 19
select select "other"
click at [573, 147] on select "Select Account Type Brokerage Cash on Hand Certificates of Deposit Checking Acc…" at bounding box center [658, 156] width 174 height 19
click at [756, 155] on icon "submit" at bounding box center [757, 157] width 8 height 8
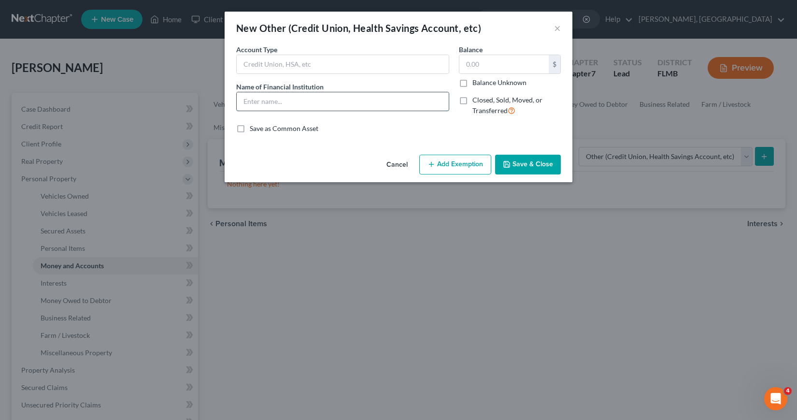
click at [250, 107] on input "text" at bounding box center [343, 101] width 212 height 18
type input "Suncoast Credit Union"
click at [465, 63] on input "text" at bounding box center [503, 64] width 89 height 18
type input "100"
click at [437, 163] on button "Add Exemption" at bounding box center [455, 164] width 72 height 20
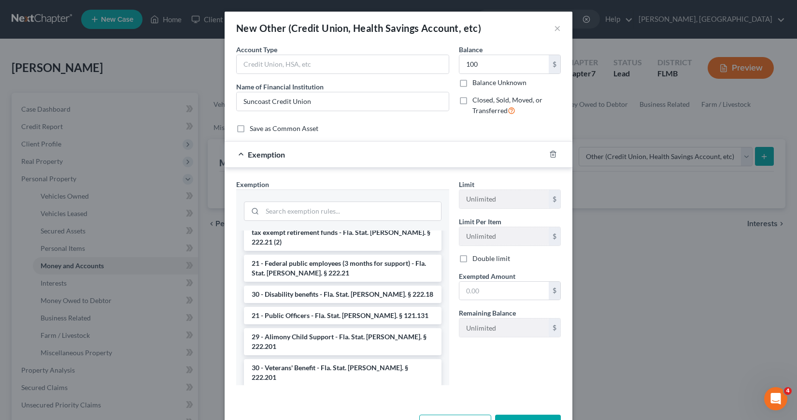
scroll to position [145, 0]
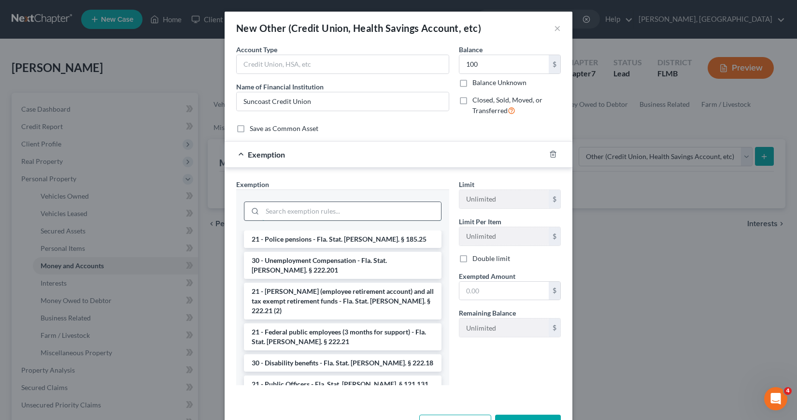
click at [264, 210] on input "search" at bounding box center [351, 211] width 179 height 18
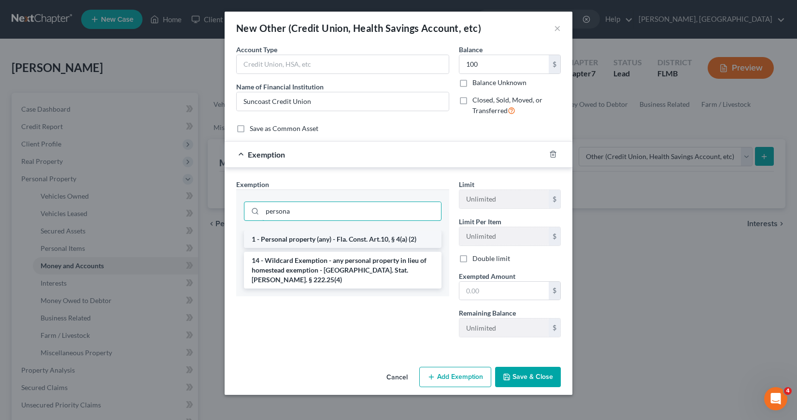
type input "persona"
click at [307, 240] on li "1 - Personal property (any) - Fla. Const. Art.10, § 4(a) (2)" at bounding box center [342, 238] width 197 height 17
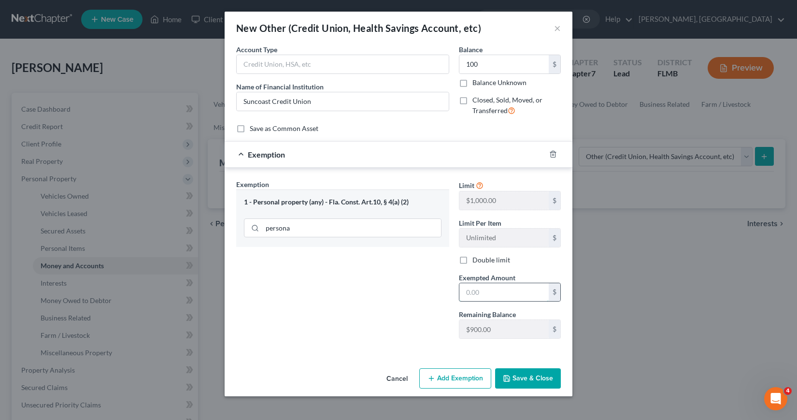
click at [463, 292] on input "text" at bounding box center [503, 292] width 89 height 18
type input "100"
click at [418, 317] on div "Exemption Set must be selected for CA. Exemption * 1 - Personal property (any) …" at bounding box center [342, 262] width 223 height 167
click at [537, 377] on button "Save & Close" at bounding box center [528, 378] width 66 height 20
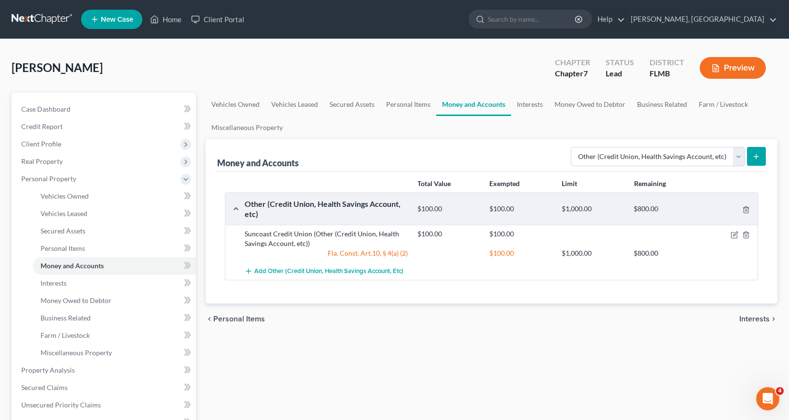
click at [756, 153] on icon "submit" at bounding box center [757, 157] width 8 height 8
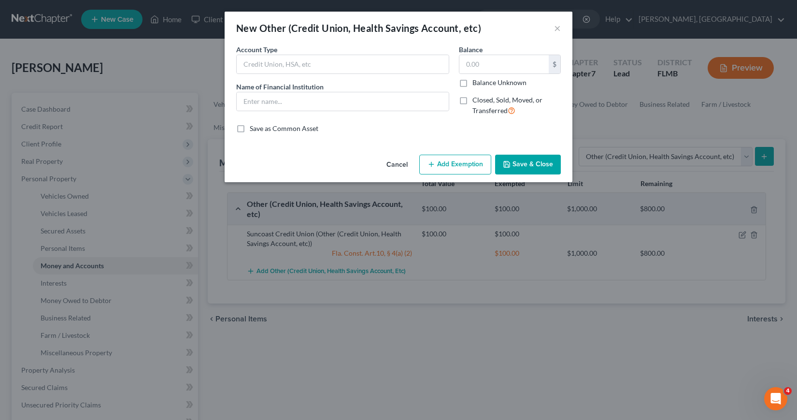
click at [393, 166] on button "Cancel" at bounding box center [396, 164] width 37 height 19
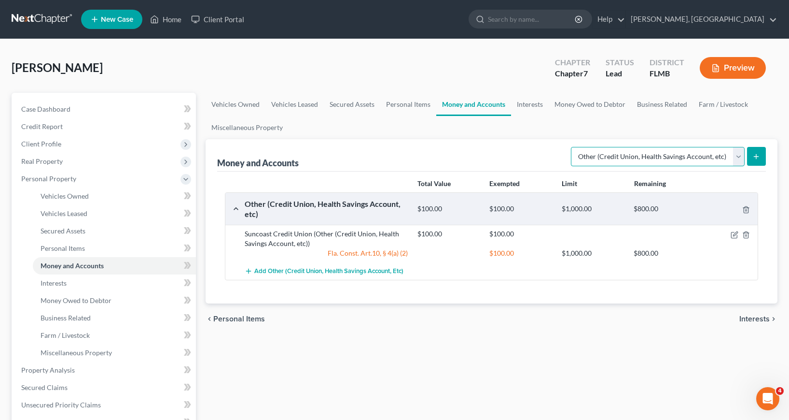
click at [741, 155] on select "Select Account Type Brokerage Cash on Hand Certificates of Deposit Checking Acc…" at bounding box center [658, 156] width 174 height 19
select select "checking"
click at [573, 147] on select "Select Account Type Brokerage Cash on Hand Certificates of Deposit Checking Acc…" at bounding box center [658, 156] width 174 height 19
click at [756, 154] on line "submit" at bounding box center [756, 156] width 0 height 4
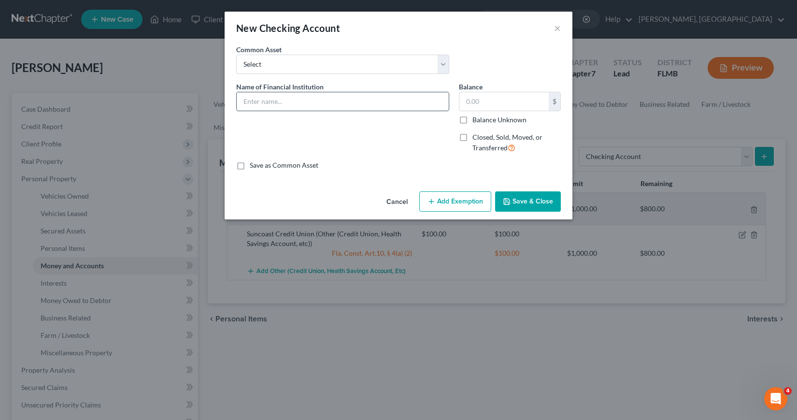
click at [245, 103] on input "text" at bounding box center [343, 101] width 212 height 18
type input "Chase Bank"
click at [465, 101] on input "text" at bounding box center [503, 101] width 89 height 18
type input "25"
click at [463, 197] on button "Add Exemption" at bounding box center [455, 201] width 72 height 20
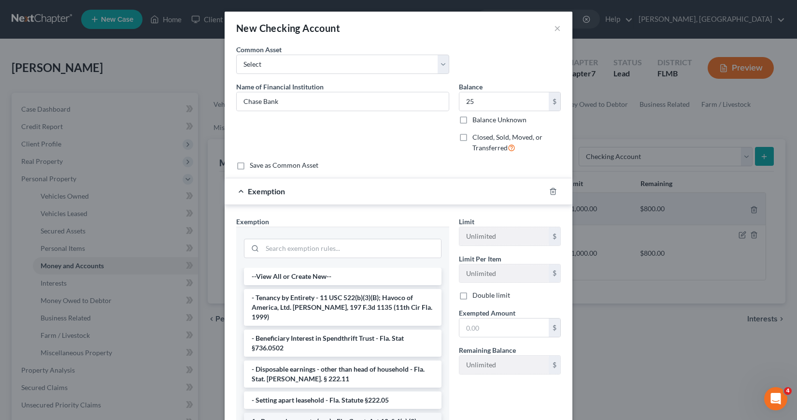
click at [300, 413] on li "1 - Personal property (any) - Fla. Const. Art.10, § 4(a) (2)" at bounding box center [342, 420] width 197 height 17
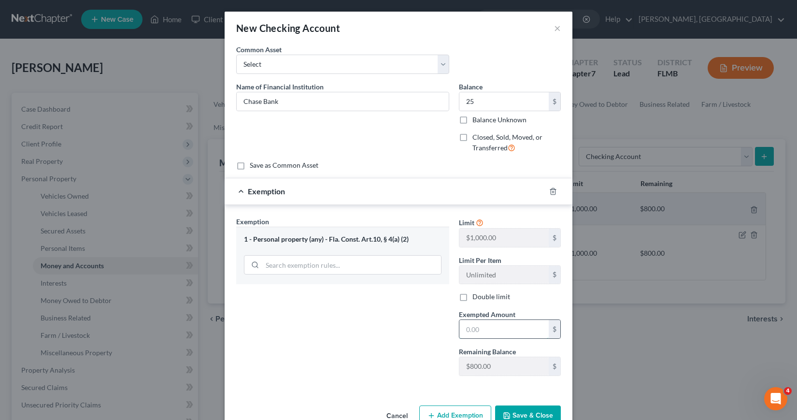
click at [459, 330] on input "text" at bounding box center [503, 329] width 89 height 18
type input "25"
click at [381, 372] on div "Exemption Set must be selected for CA. Exemption * 1 - Personal property (any) …" at bounding box center [342, 299] width 223 height 167
click at [518, 411] on button "Save & Close" at bounding box center [528, 415] width 66 height 20
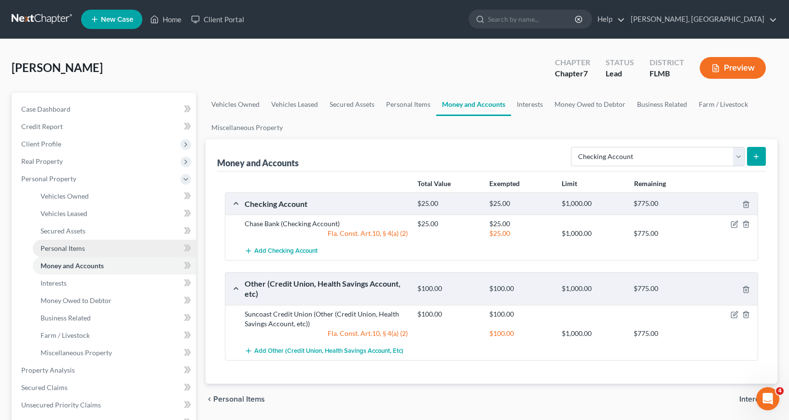
click at [73, 247] on span "Personal Items" at bounding box center [63, 248] width 44 height 8
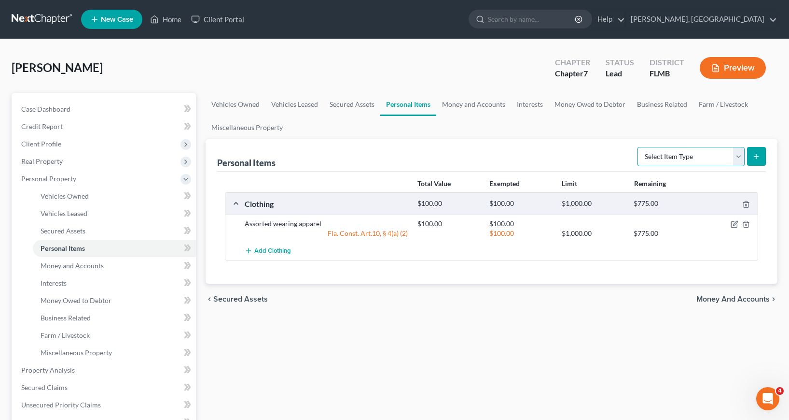
click at [739, 155] on select "Select Item Type Clothing Collectibles Of Value Electronics Firearms Household …" at bounding box center [691, 156] width 107 height 19
select select "household_goods"
click at [639, 147] on select "Select Item Type Clothing Collectibles Of Value Electronics Firearms Household …" at bounding box center [691, 156] width 107 height 19
click at [756, 156] on icon "submit" at bounding box center [757, 157] width 8 height 8
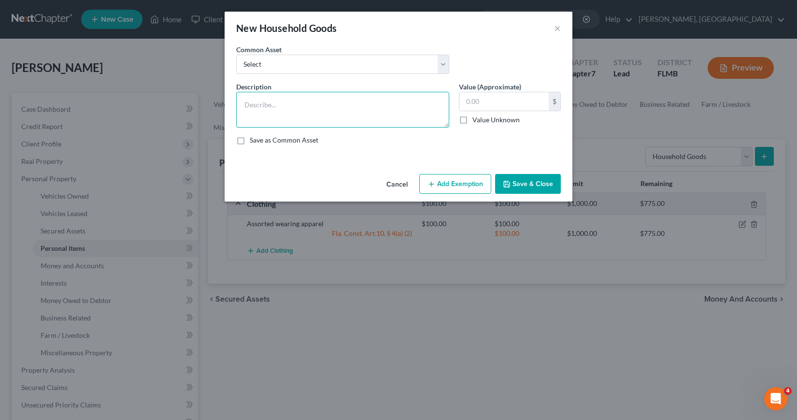
click at [243, 107] on textarea at bounding box center [342, 110] width 213 height 36
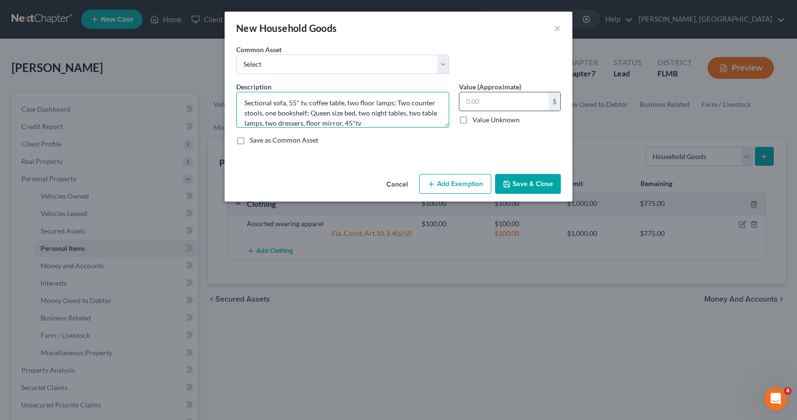
type textarea "Sectional sofa, 55" tv, coffee table, two floor lamps; Two counter stools, one …"
click at [465, 101] on input "text" at bounding box center [503, 101] width 89 height 18
type input "1,200"
click at [443, 181] on button "Add Exemption" at bounding box center [455, 184] width 72 height 20
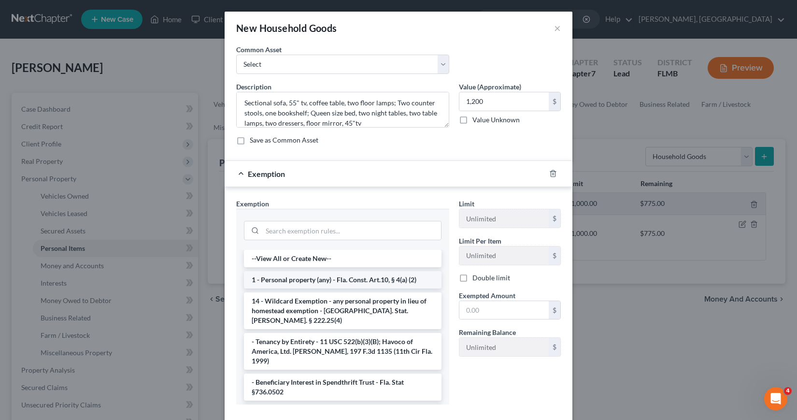
click at [315, 279] on li "1 - Personal property (any) - Fla. Const. Art.10, § 4(a) (2)" at bounding box center [342, 279] width 197 height 17
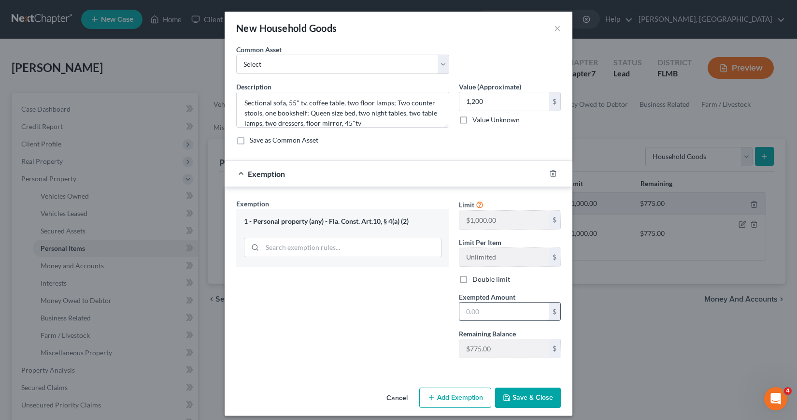
click at [461, 313] on input "text" at bounding box center [503, 311] width 89 height 18
type input "775"
click at [452, 394] on button "Add Exemption" at bounding box center [455, 397] width 72 height 20
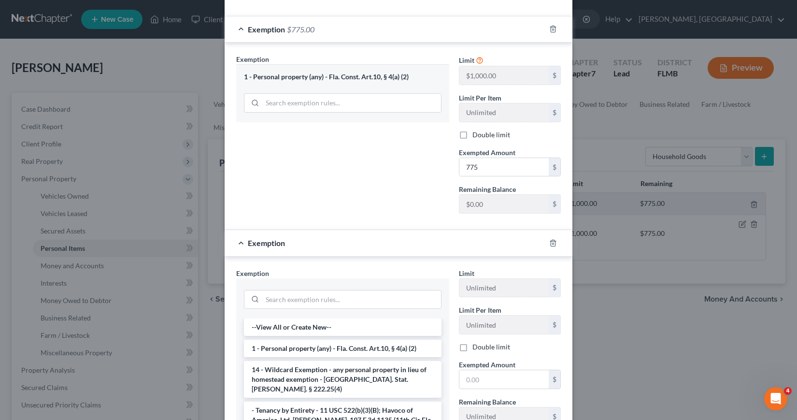
scroll to position [145, 0]
click at [303, 376] on li "14 - Wildcard Exemption - any personal property in lieu of homestead exemption …" at bounding box center [342, 378] width 197 height 37
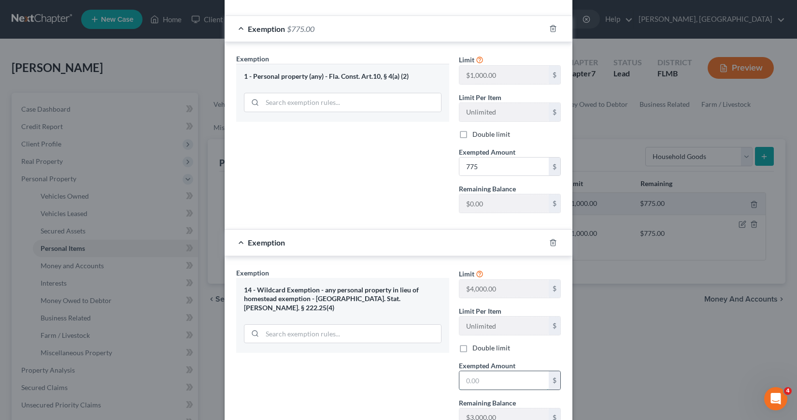
click at [461, 380] on input "text" at bounding box center [503, 380] width 89 height 18
type input "425"
click at [395, 381] on div "Exemption Set must be selected for CA. Exemption * 14 - Wildcard Exemption - an…" at bounding box center [342, 350] width 223 height 167
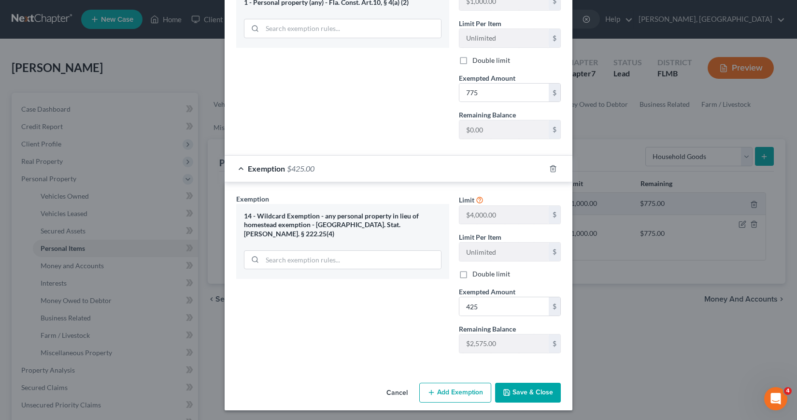
scroll to position [221, 0]
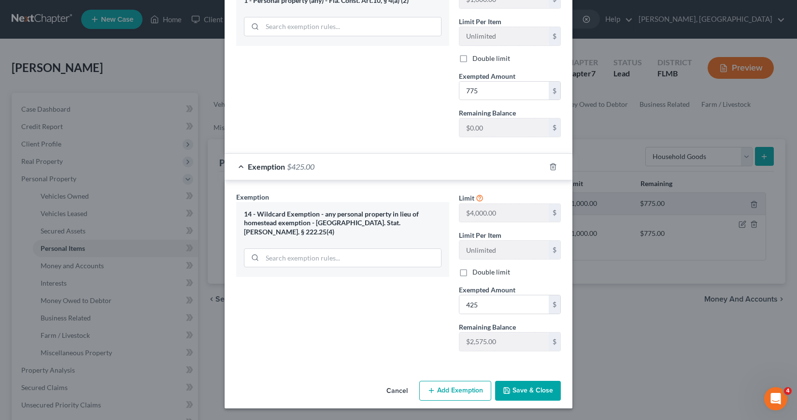
click at [518, 389] on button "Save & Close" at bounding box center [528, 390] width 66 height 20
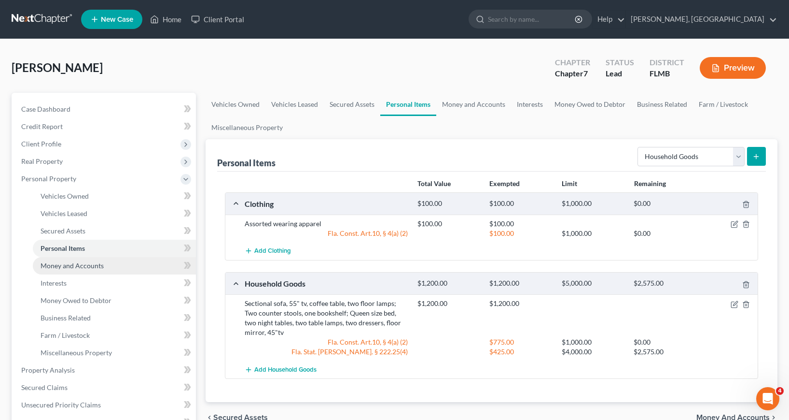
click at [86, 267] on span "Money and Accounts" at bounding box center [72, 265] width 63 height 8
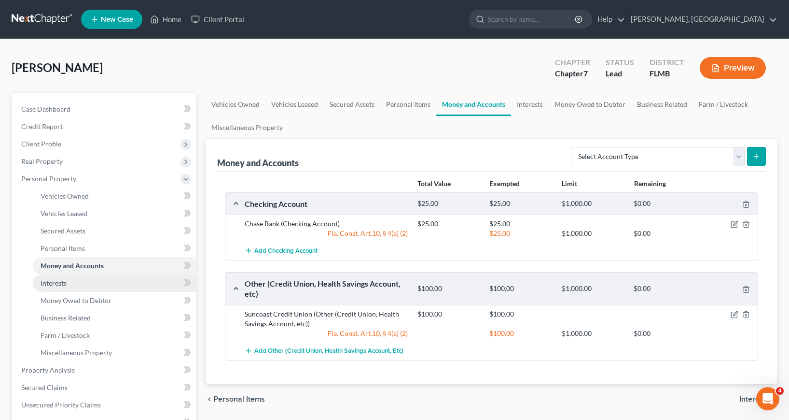
click at [62, 284] on span "Interests" at bounding box center [54, 283] width 26 height 8
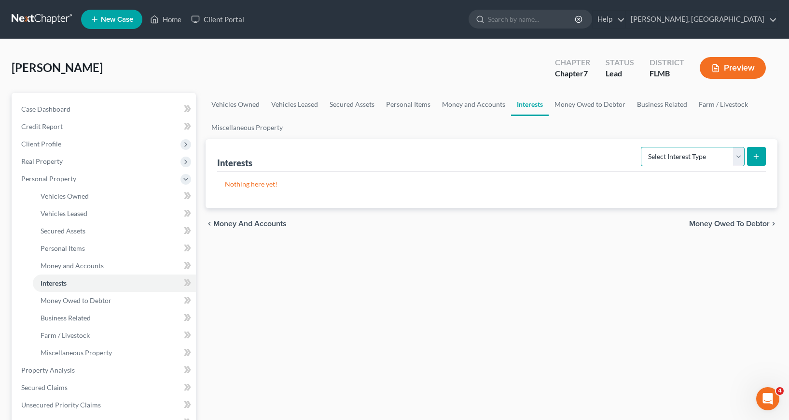
click at [736, 156] on select "Select Interest Type 401K Annuity Bond Education IRA Government Bond Government…" at bounding box center [693, 156] width 104 height 19
select select "401k"
click at [642, 147] on select "Select Interest Type 401K Annuity Bond Education IRA Government Bond Government…" at bounding box center [693, 156] width 104 height 19
click at [758, 154] on icon "submit" at bounding box center [757, 157] width 8 height 8
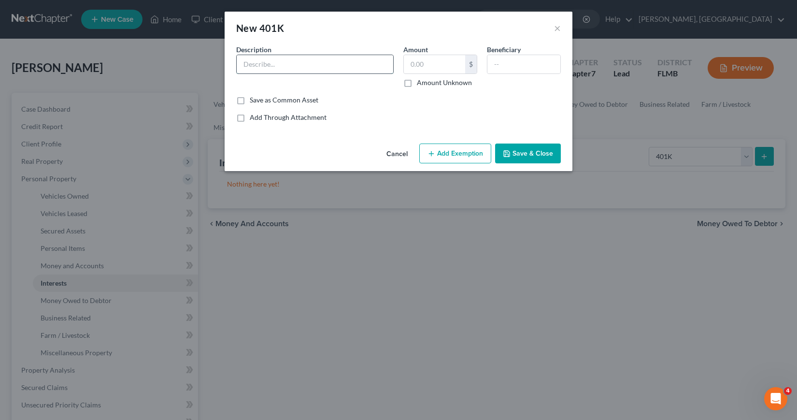
click at [243, 65] on input "text" at bounding box center [315, 64] width 156 height 18
type input "401k- First Choice Investigations & Consulting Inc."
type input "200"
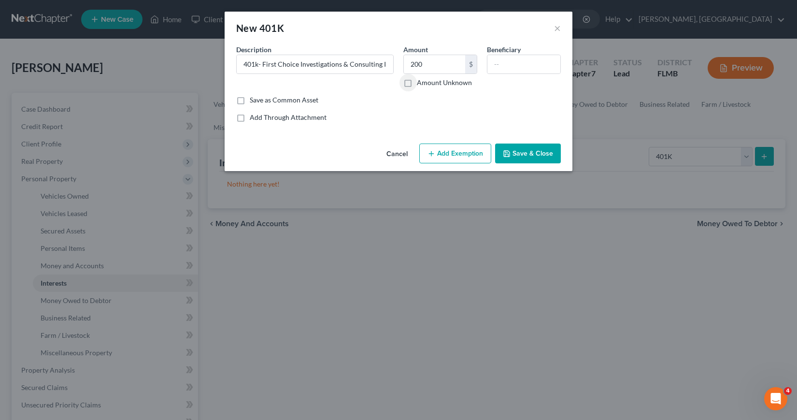
click at [445, 155] on button "Add Exemption" at bounding box center [455, 153] width 72 height 20
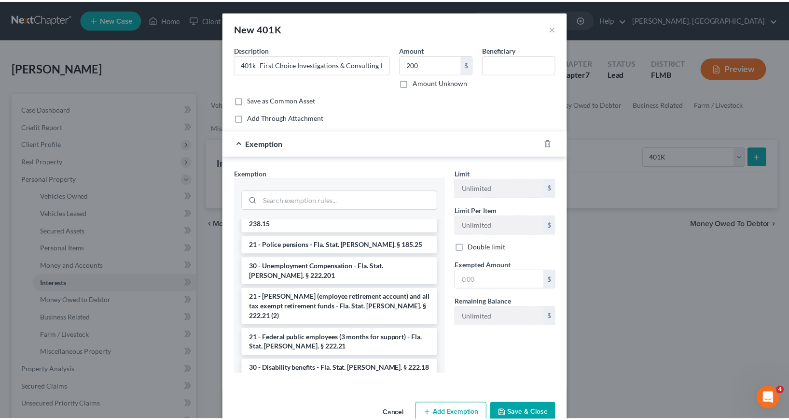
scroll to position [145, 0]
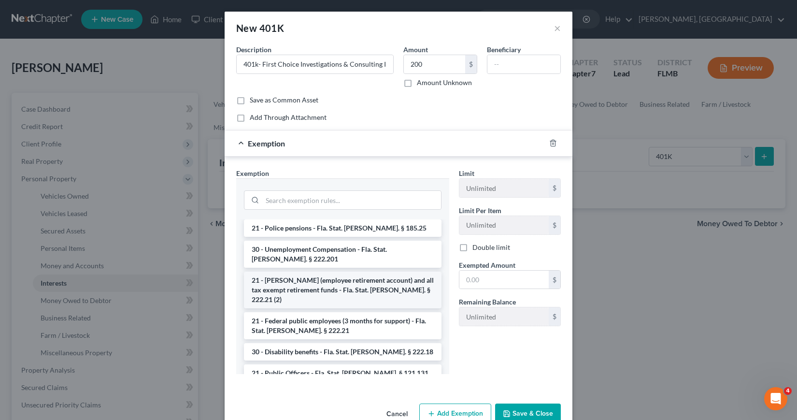
click at [302, 271] on li "21 - ERISA (employee retirement account) and all tax exempt retirement funds - …" at bounding box center [342, 289] width 197 height 37
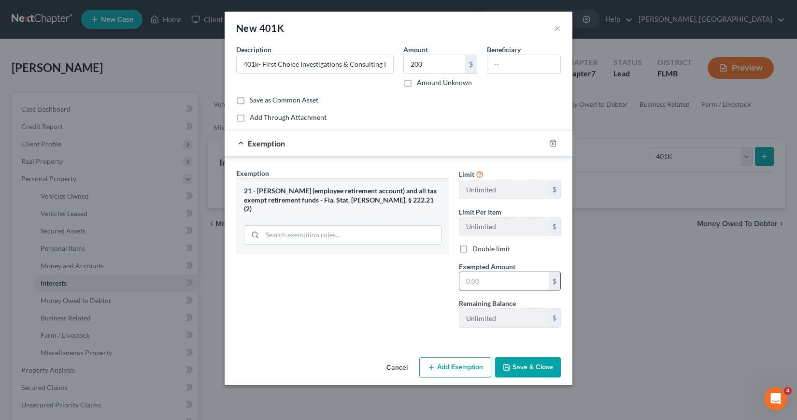
click at [464, 279] on input "text" at bounding box center [503, 281] width 89 height 18
click at [466, 279] on input "text" at bounding box center [503, 281] width 89 height 18
type input "200"
click at [417, 305] on div "Exemption Set must be selected for CA. Exemption * 21 - ERISA (employee retirem…" at bounding box center [342, 251] width 223 height 167
click at [530, 368] on button "Save & Close" at bounding box center [528, 367] width 66 height 20
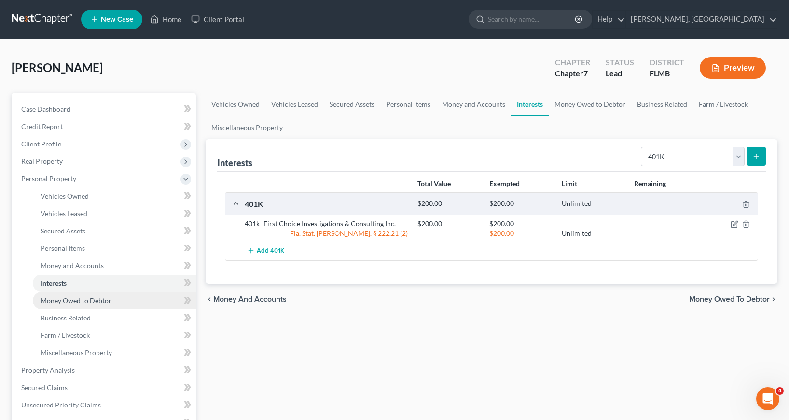
click at [89, 301] on span "Money Owed to Debtor" at bounding box center [76, 300] width 71 height 8
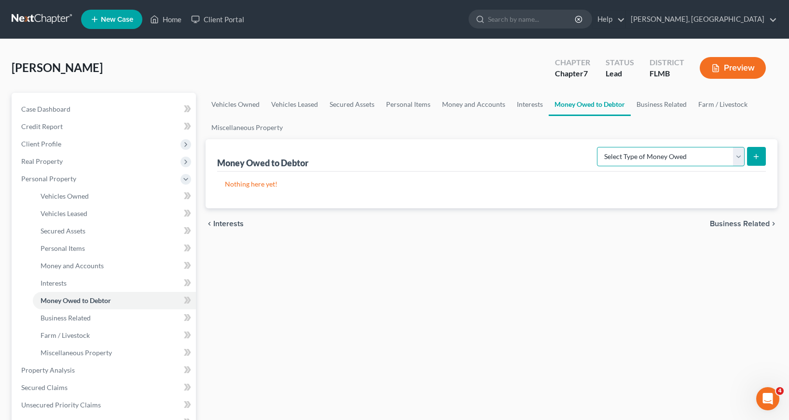
click at [737, 154] on select "Select Type of Money Owed Accounts Receivable Alimony Child Support Claims Agai…" at bounding box center [671, 156] width 148 height 19
select select "child_support"
click at [599, 147] on select "Select Type of Money Owed Accounts Receivable Alimony Child Support Claims Agai…" at bounding box center [671, 156] width 148 height 19
click at [755, 155] on icon "submit" at bounding box center [757, 157] width 8 height 8
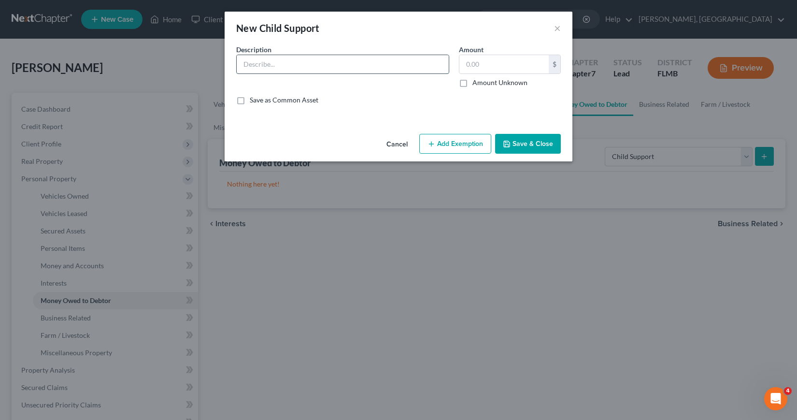
click at [245, 62] on input "text" at bounding box center [343, 64] width 212 height 18
type input "Seth Cura"
type input "8,000"
click at [452, 141] on button "Add Exemption" at bounding box center [455, 144] width 72 height 20
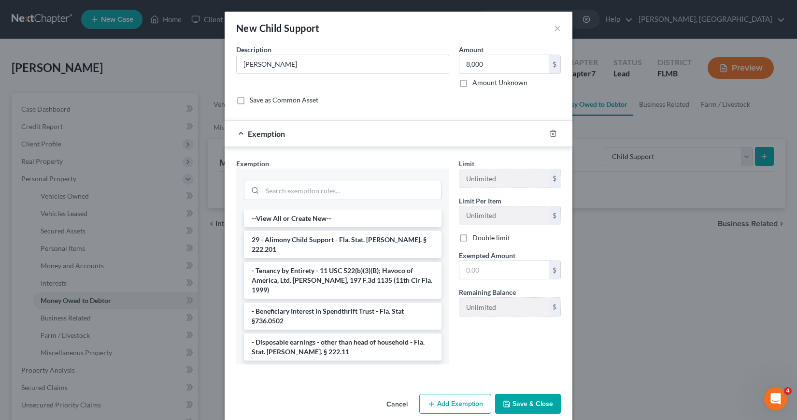
click at [336, 240] on li "29 - Alimony Child Support - Fla. Stat. Ann. § 222.201" at bounding box center [342, 244] width 197 height 27
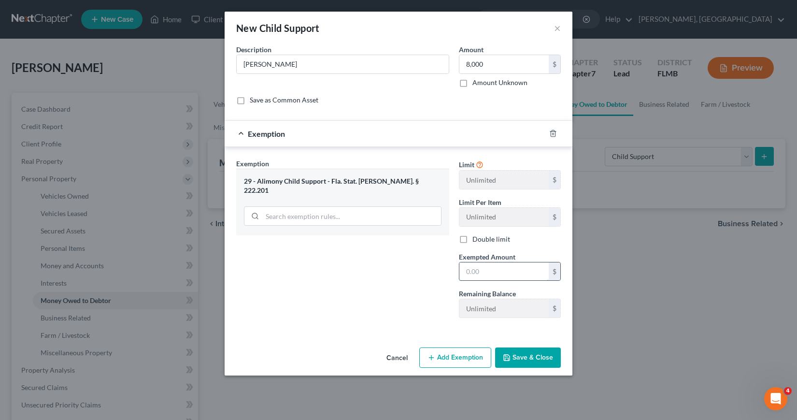
click at [465, 269] on input "text" at bounding box center [503, 271] width 89 height 18
type input "8,000"
click at [522, 359] on button "Save & Close" at bounding box center [528, 357] width 66 height 20
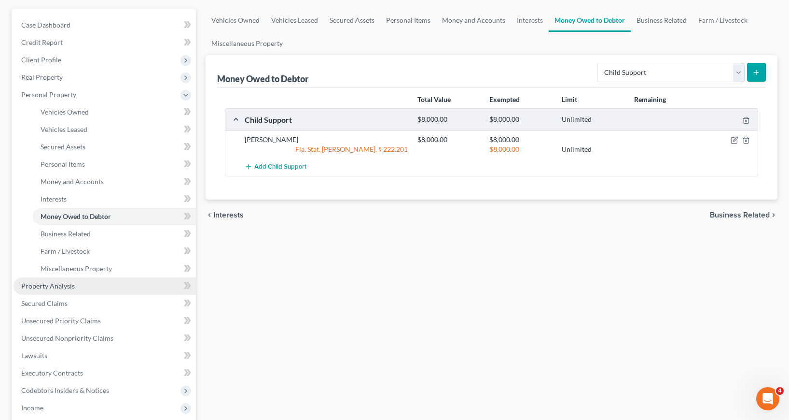
scroll to position [97, 0]
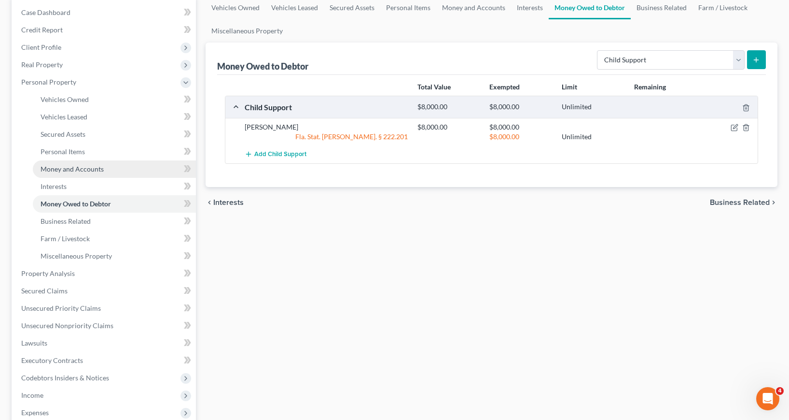
click at [55, 167] on span "Money and Accounts" at bounding box center [72, 169] width 63 height 8
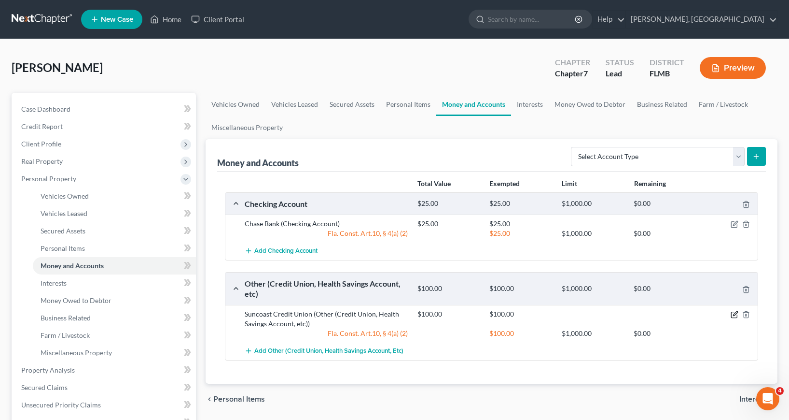
click at [734, 315] on icon "button" at bounding box center [735, 314] width 8 height 8
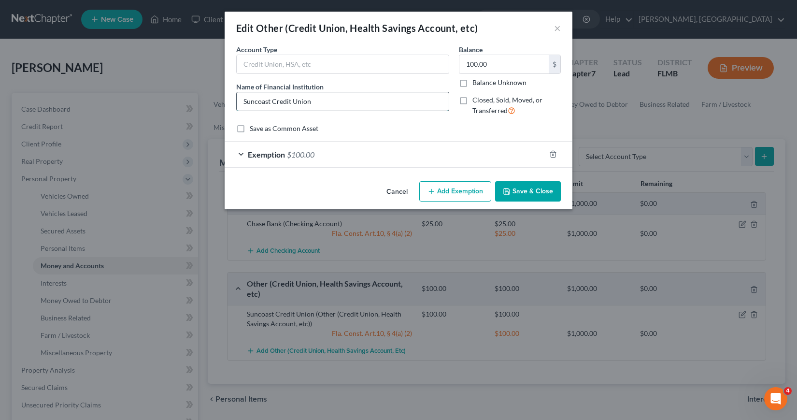
click at [314, 102] on input "Suncoast Credit Union" at bounding box center [343, 101] width 212 height 18
type input "Suncoast Credit Union #9164"
click at [540, 188] on button "Save & Close" at bounding box center [528, 191] width 66 height 20
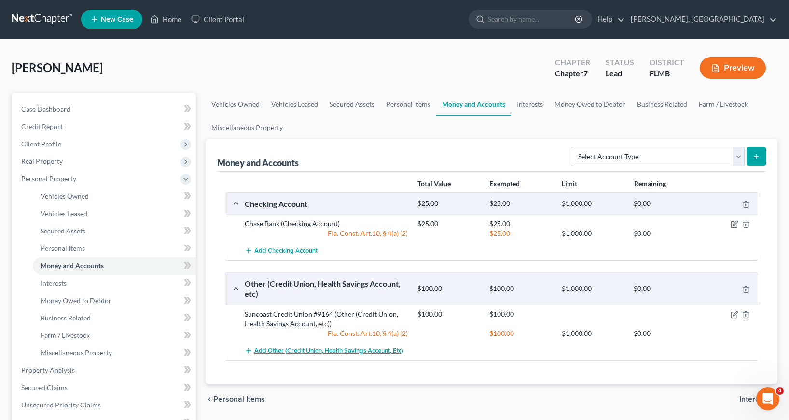
click at [249, 351] on icon "button" at bounding box center [249, 351] width 8 height 8
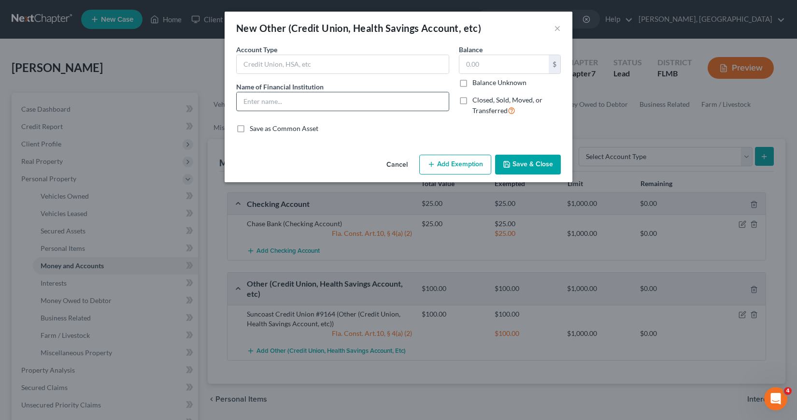
click at [250, 100] on input "text" at bounding box center [343, 101] width 212 height 18
type input "s"
type input "Suncoast Credit Union #1633"
click at [464, 64] on input "text" at bounding box center [503, 64] width 89 height 18
click at [400, 166] on button "Cancel" at bounding box center [396, 164] width 37 height 19
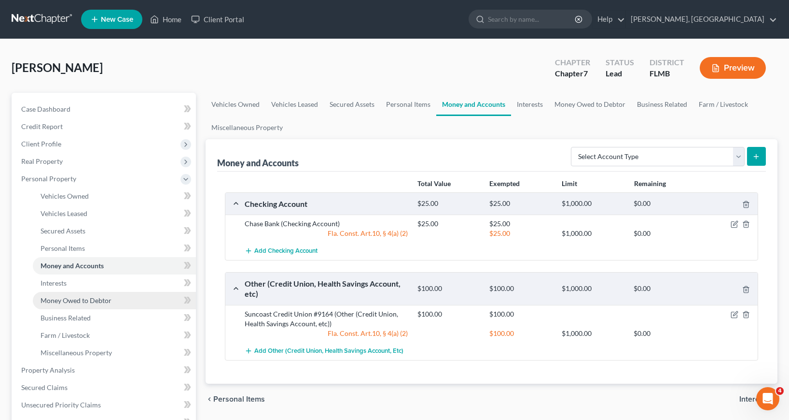
click at [87, 299] on span "Money Owed to Debtor" at bounding box center [76, 300] width 71 height 8
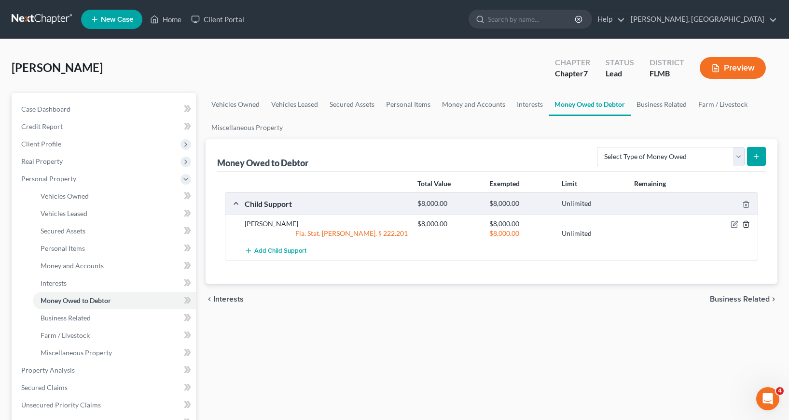
click at [747, 225] on icon "button" at bounding box center [746, 224] width 8 height 8
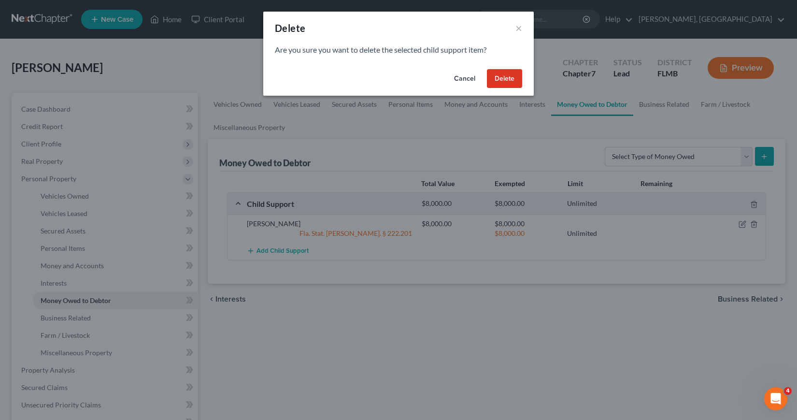
drag, startPoint x: 505, startPoint y: 80, endPoint x: 502, endPoint y: 100, distance: 20.6
click at [505, 80] on button "Delete" at bounding box center [504, 78] width 35 height 19
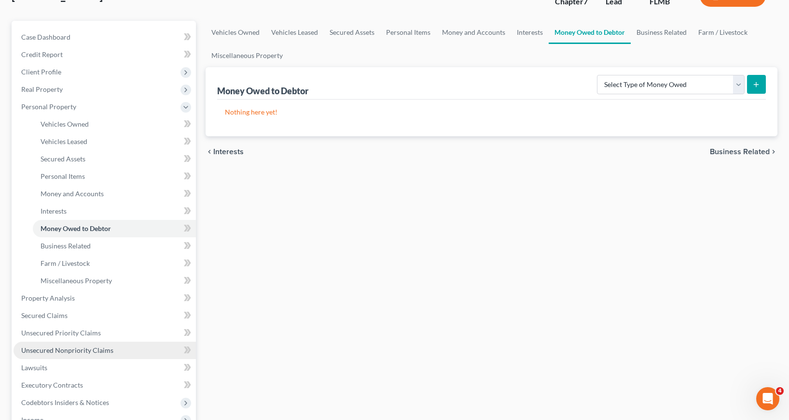
scroll to position [97, 0]
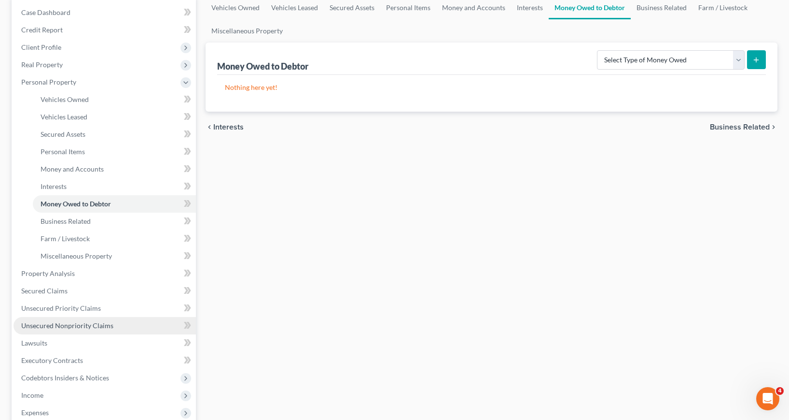
click at [78, 325] on span "Unsecured Nonpriority Claims" at bounding box center [67, 325] width 92 height 8
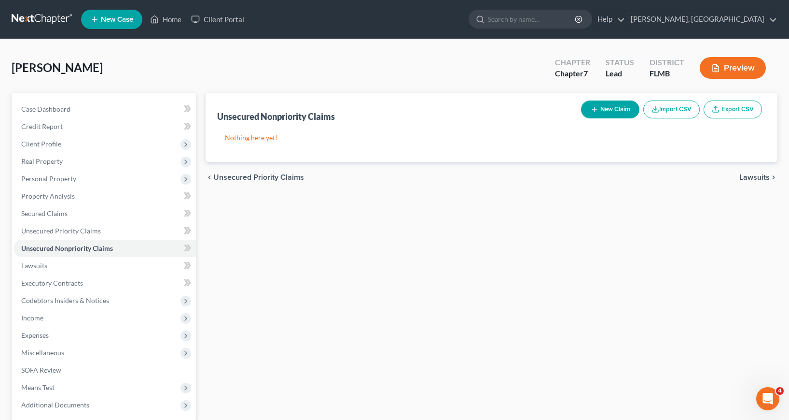
click at [606, 107] on button "New Claim" at bounding box center [610, 109] width 58 height 18
select select "0"
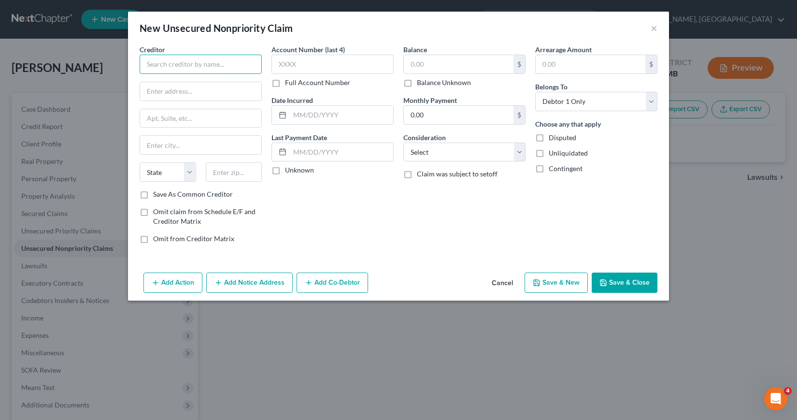
click at [150, 66] on input "text" at bounding box center [201, 64] width 122 height 19
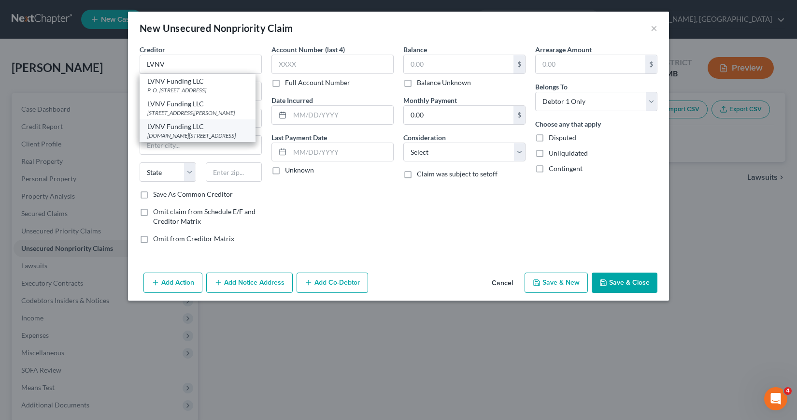
click at [178, 140] on div "P.O.Box 1269, Greenville, SC 29603" at bounding box center [197, 135] width 100 height 8
type input "LVNV Funding LLC"
type input "P.O.Box 1269"
type input "Greenville"
select select "42"
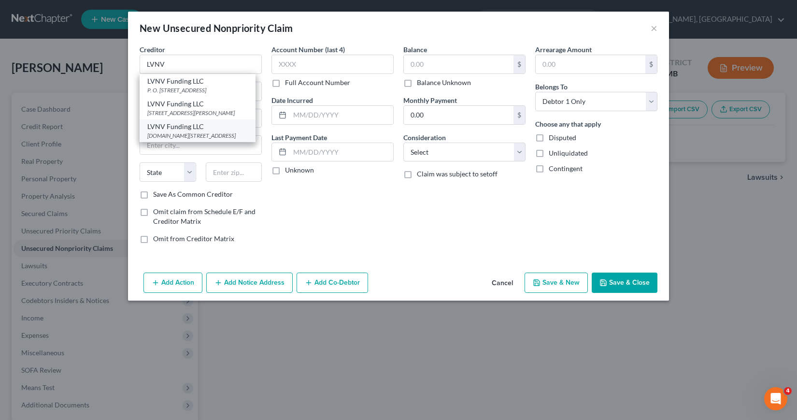
type input "29603"
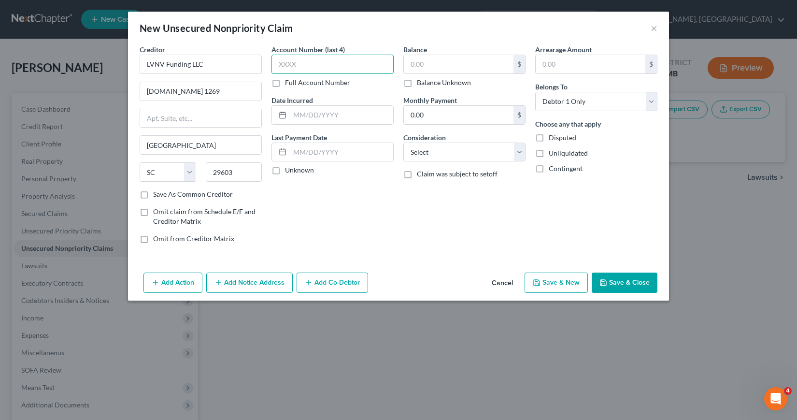
click at [281, 65] on input "text" at bounding box center [332, 64] width 122 height 19
type input "1243"
click at [410, 63] on input "text" at bounding box center [459, 64] width 110 height 18
type input "3,771"
click at [292, 115] on input "text" at bounding box center [341, 115] width 103 height 18
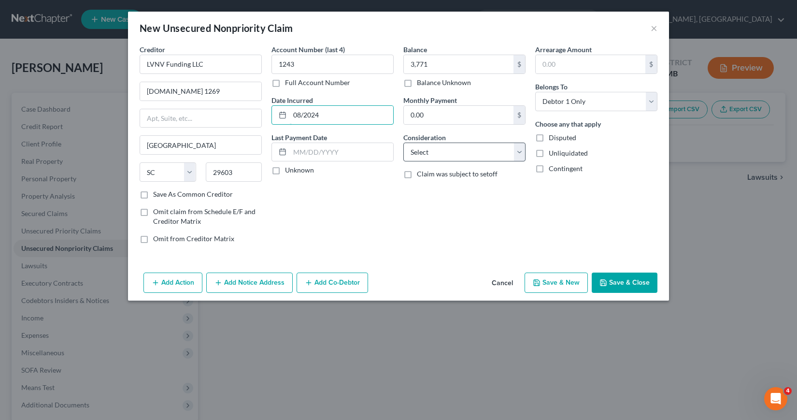
type input "08/2024"
click at [520, 152] on select "Select Cable / Satellite Services Collection Agency Credit Card Debt Debt Couns…" at bounding box center [464, 151] width 122 height 19
click at [403, 142] on select "Select Cable / Satellite Services Collection Agency Credit Card Debt Debt Couns…" at bounding box center [464, 151] width 122 height 19
click at [520, 152] on select "Select Cable / Satellite Services Collection Agency Credit Card Debt Debt Couns…" at bounding box center [464, 151] width 122 height 19
select select "14"
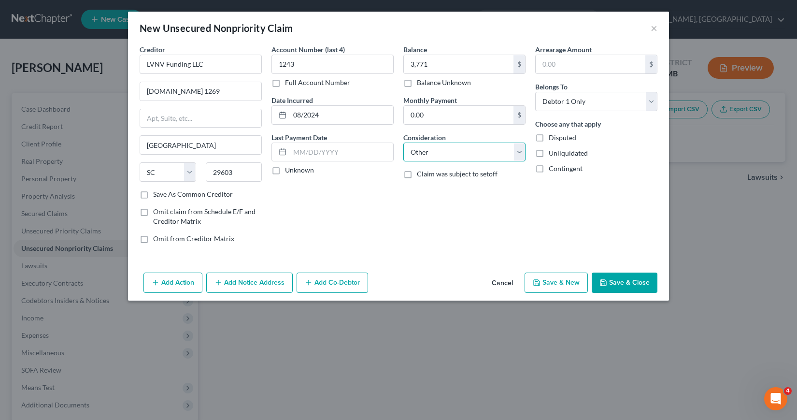
click at [403, 142] on select "Select Cable / Satellite Services Collection Agency Credit Card Debt Debt Couns…" at bounding box center [464, 151] width 122 height 19
drag, startPoint x: 409, startPoint y: 188, endPoint x: 408, endPoint y: 193, distance: 5.3
click at [408, 189] on input "text" at bounding box center [464, 189] width 121 height 18
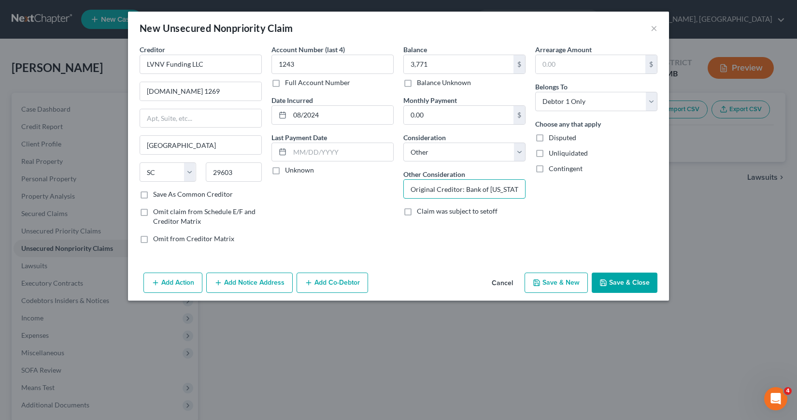
type input "Original Creditor: Bank of Missouri"
click at [560, 283] on button "Save & New" at bounding box center [555, 282] width 63 height 20
select select "0"
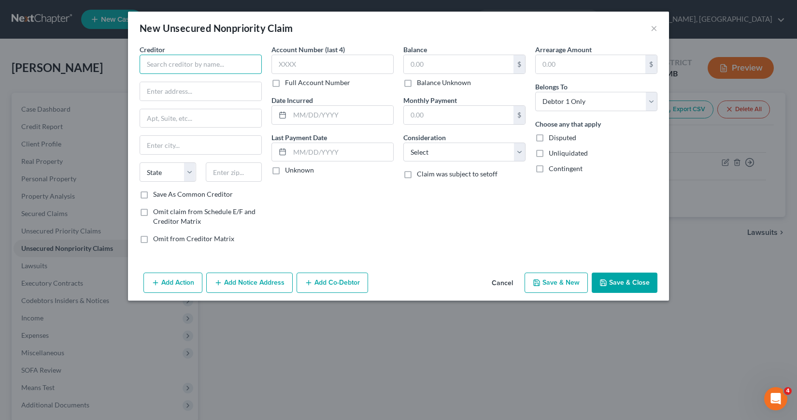
click at [146, 66] on input "text" at bounding box center [201, 64] width 122 height 19
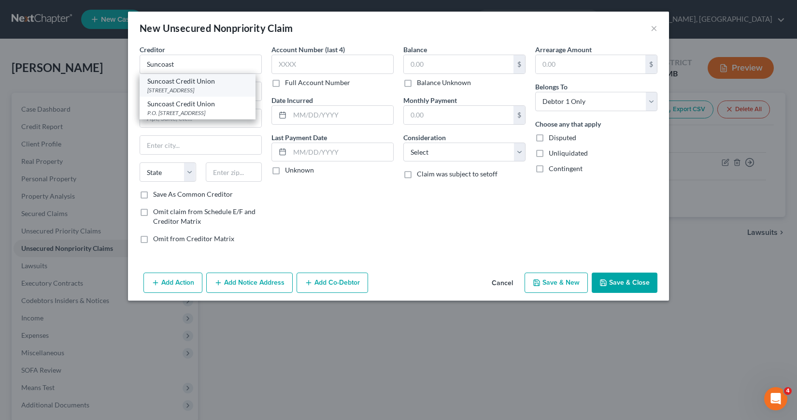
click at [181, 89] on div "6801 E. Hillsborough Avenue, Tampa, FL 33610" at bounding box center [197, 90] width 100 height 8
type input "Suncoast Credit Union"
type input "6801 E. Hillsborough Avenue"
type input "Tampa"
select select "9"
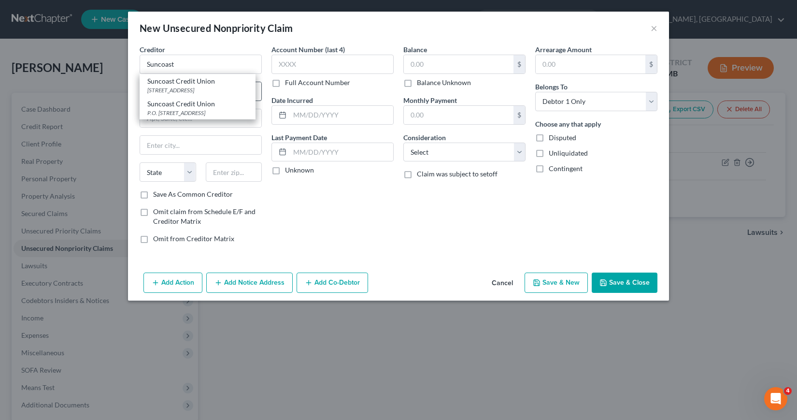
type input "33610"
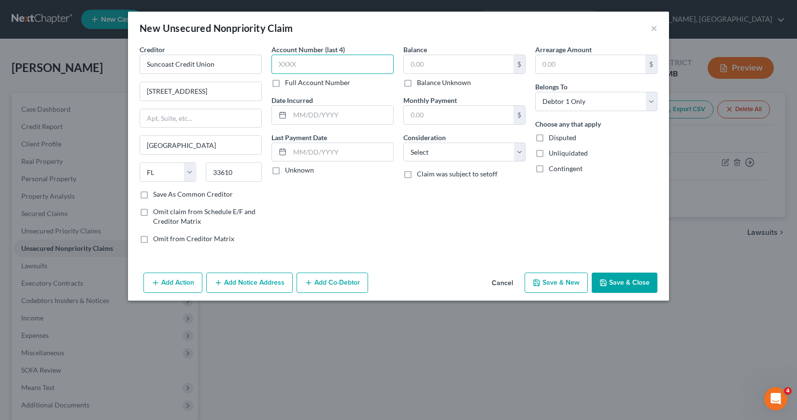
click at [277, 64] on input "text" at bounding box center [332, 64] width 122 height 19
type input "1633"
click at [295, 116] on input "text" at bounding box center [341, 115] width 103 height 18
click at [293, 153] on input "text" at bounding box center [341, 152] width 103 height 18
type input "05/06/2025"
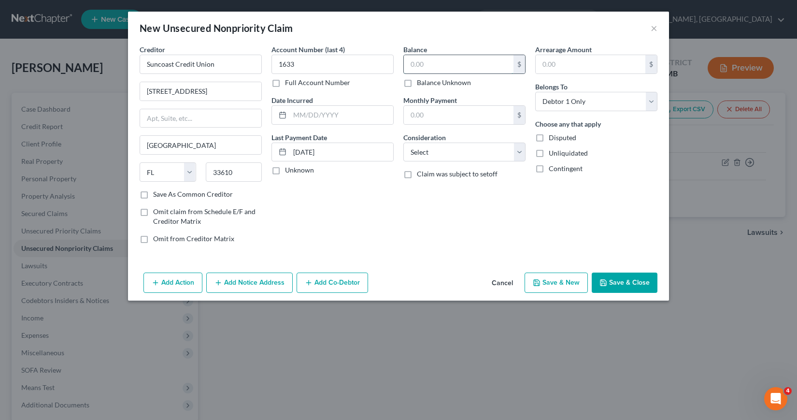
click at [409, 63] on input "text" at bounding box center [459, 64] width 110 height 18
type input "9,482"
click at [518, 153] on select "Select Cable / Satellite Services Collection Agency Credit Card Debt Debt Couns…" at bounding box center [464, 151] width 122 height 19
select select "2"
click at [403, 142] on select "Select Cable / Satellite Services Collection Agency Credit Card Debt Debt Couns…" at bounding box center [464, 151] width 122 height 19
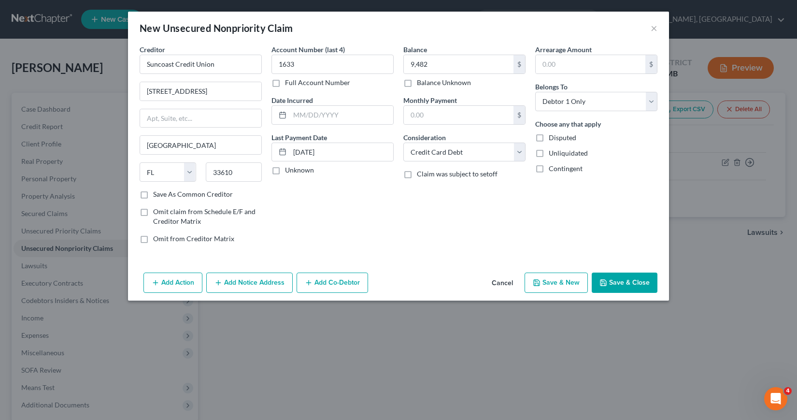
click at [554, 286] on button "Save & New" at bounding box center [555, 282] width 63 height 20
select select "0"
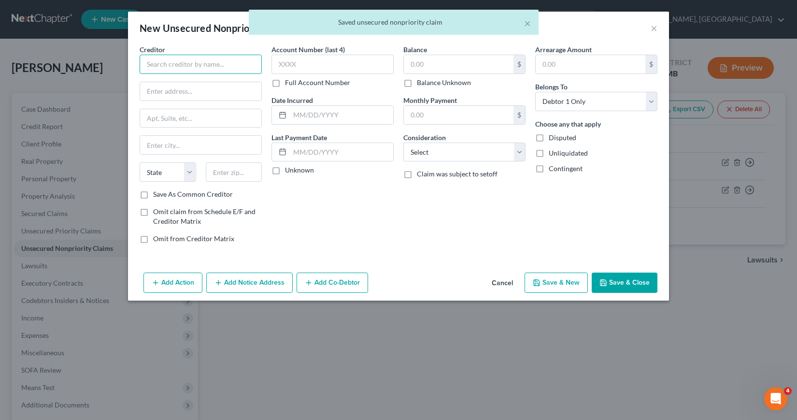
click at [152, 64] on input "text" at bounding box center [201, 64] width 122 height 19
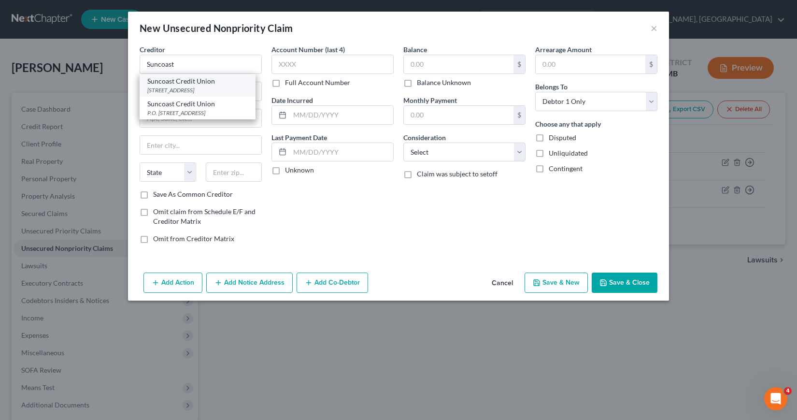
click at [166, 89] on div "6801 E. Hillsborough Avenue, Tampa, FL 33610" at bounding box center [197, 90] width 100 height 8
type input "Suncoast Credit Union"
type input "6801 E. Hillsborough Avenue"
type input "Tampa"
select select "9"
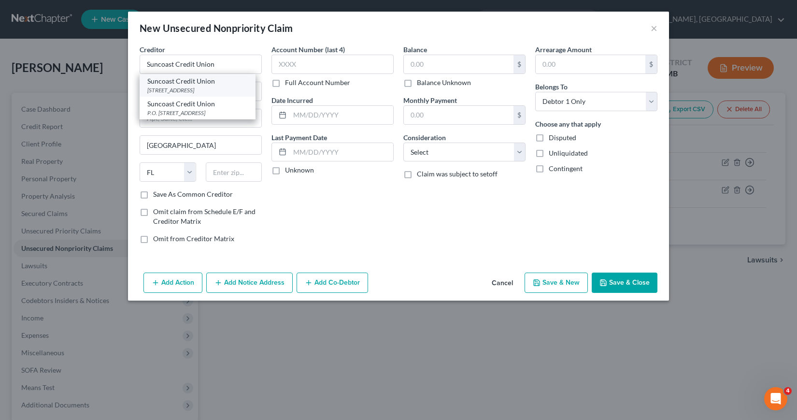
type input "33610"
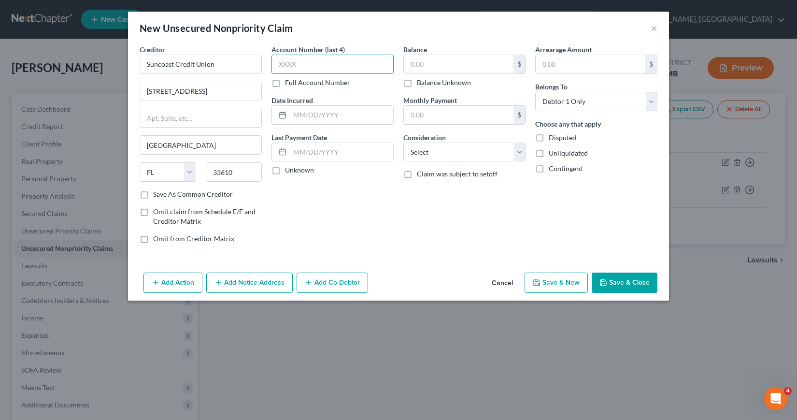
click at [281, 62] on input "text" at bounding box center [332, 64] width 122 height 19
type input "0101"
click at [294, 113] on input "text" at bounding box center [341, 115] width 103 height 18
type input "07/18/2023"
click at [409, 65] on input "text" at bounding box center [459, 64] width 110 height 18
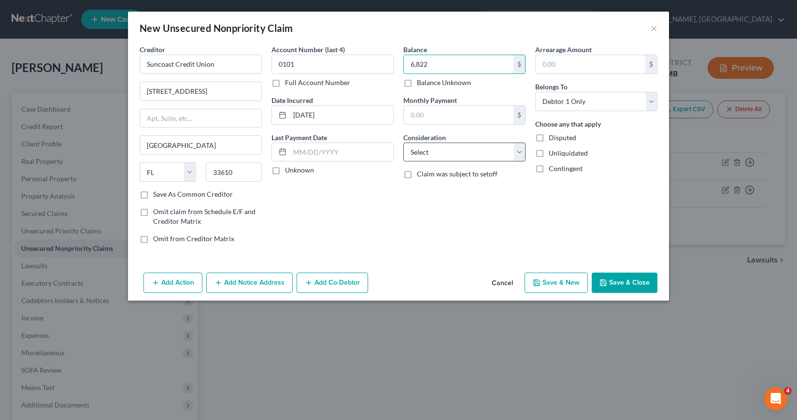
type input "6,822"
click at [518, 149] on select "Select Cable / Satellite Services Collection Agency Credit Card Debt Debt Couns…" at bounding box center [464, 151] width 122 height 19
select select "4"
click at [403, 142] on select "Select Cable / Satellite Services Collection Agency Credit Card Debt Debt Couns…" at bounding box center [464, 151] width 122 height 19
click at [650, 98] on select "Select Debtor 1 Only Debtor 2 Only Debtor 1 And Debtor 2 Only At Least One Of T…" at bounding box center [596, 101] width 122 height 19
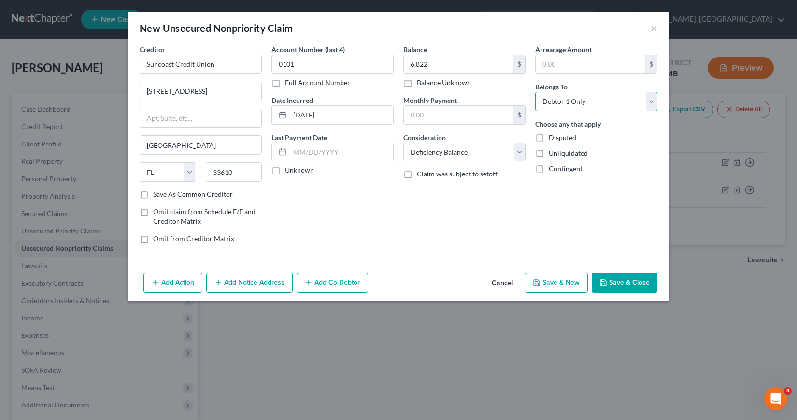
select select "3"
click at [535, 92] on select "Select Debtor 1 Only Debtor 2 Only Debtor 1 And Debtor 2 Only At Least One Of T…" at bounding box center [596, 101] width 122 height 19
click at [164, 283] on button "Add Action" at bounding box center [172, 282] width 59 height 20
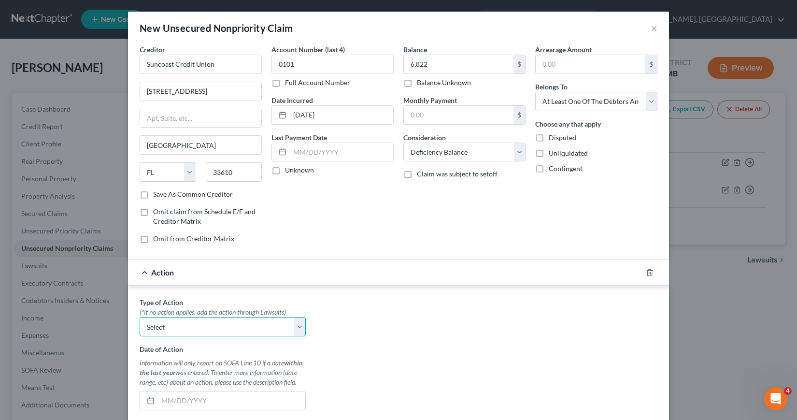
click at [297, 325] on select "Select Repossession Garnishment Foreclosure Personal Injury Attached, Seized, O…" at bounding box center [223, 326] width 166 height 19
select select "0"
click at [140, 317] on select "Select Repossession Garnishment Foreclosure Personal Injury Attached, Seized, O…" at bounding box center [223, 326] width 166 height 19
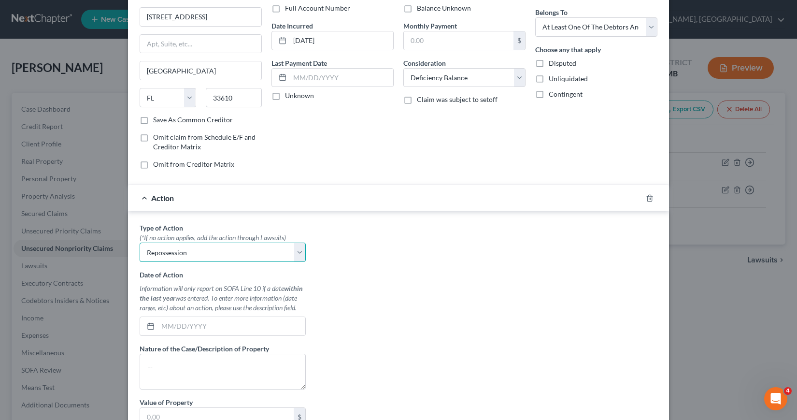
scroll to position [97, 0]
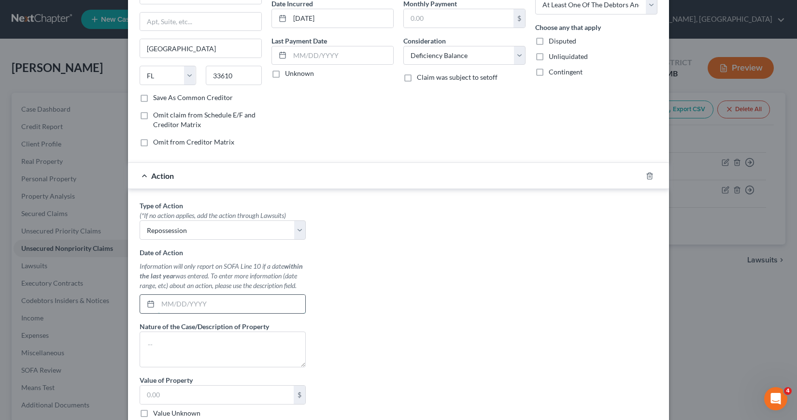
click at [159, 304] on input "text" at bounding box center [231, 303] width 147 height 18
type input "03/12/2025"
click at [142, 346] on textarea at bounding box center [223, 349] width 166 height 36
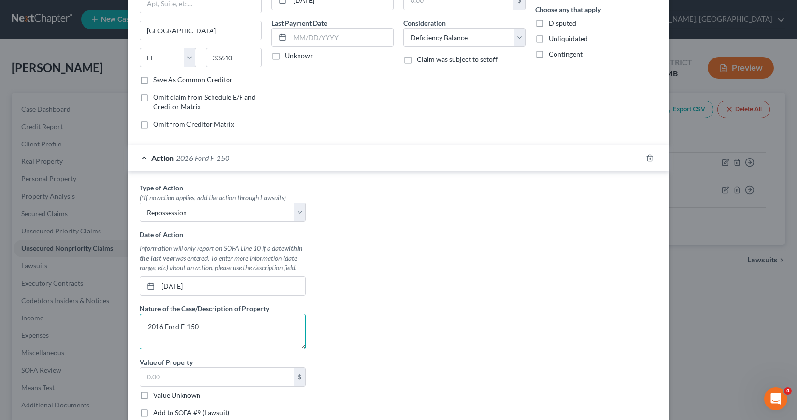
scroll to position [145, 0]
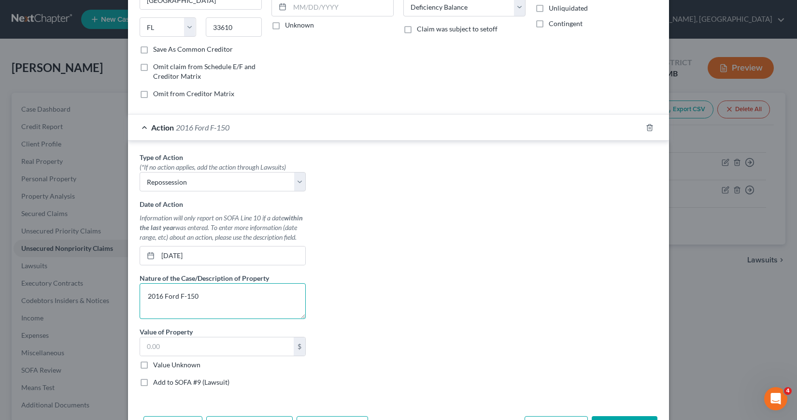
type textarea "2016 Ford F-150"
click at [153, 364] on label "Value Unknown" at bounding box center [176, 365] width 47 height 10
click at [157, 364] on input "Value Unknown" at bounding box center [160, 363] width 6 height 6
checkbox input "true"
type input "0.00"
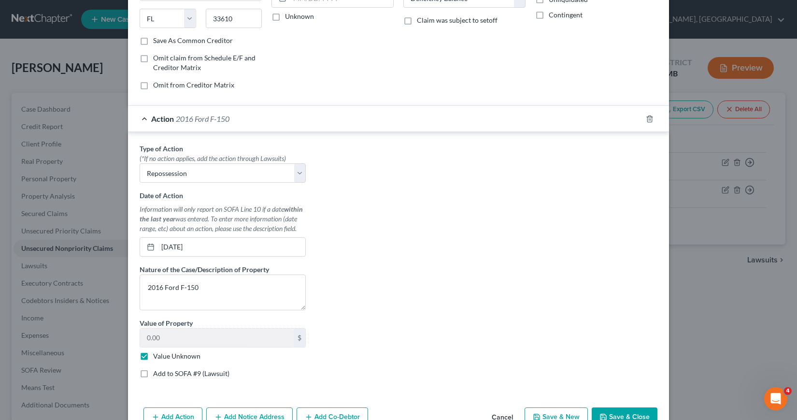
scroll to position [180, 0]
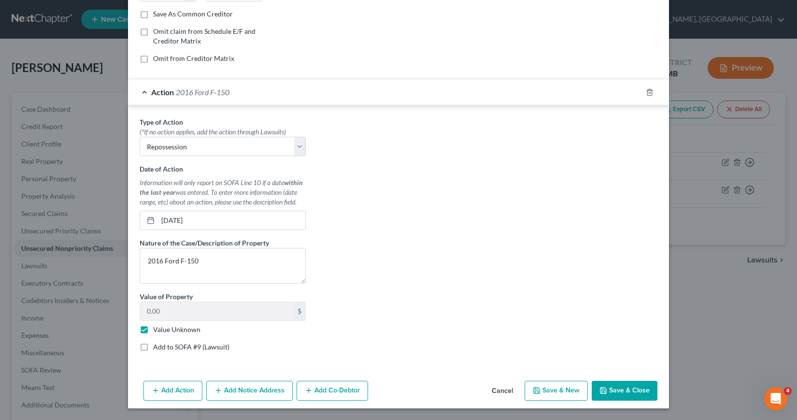
click at [554, 392] on button "Save & New" at bounding box center [555, 390] width 63 height 20
select select "0"
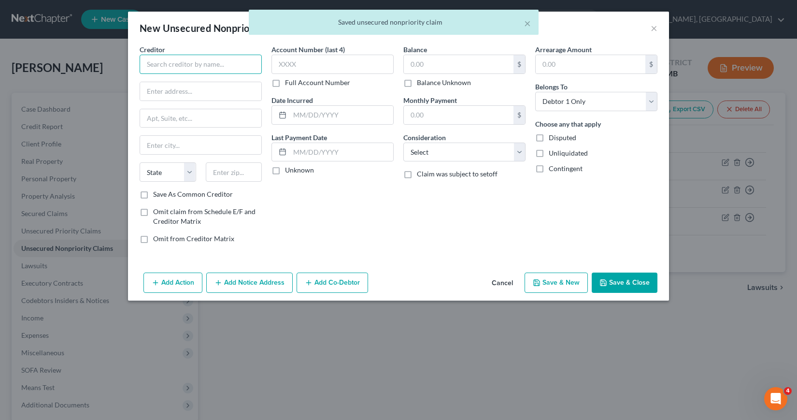
click at [148, 64] on input "text" at bounding box center [201, 64] width 122 height 19
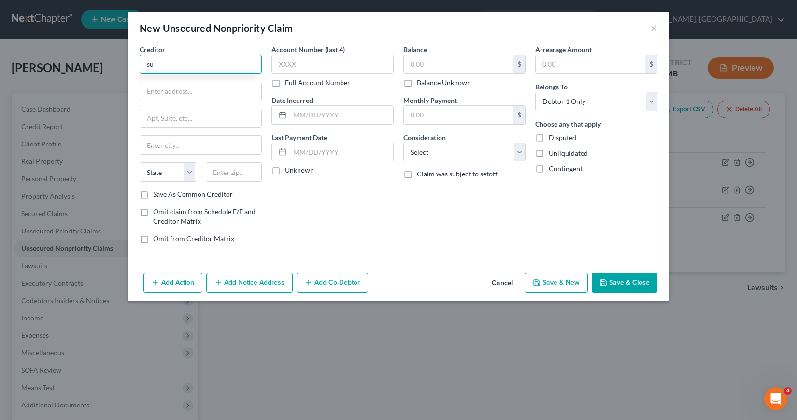
type input "s"
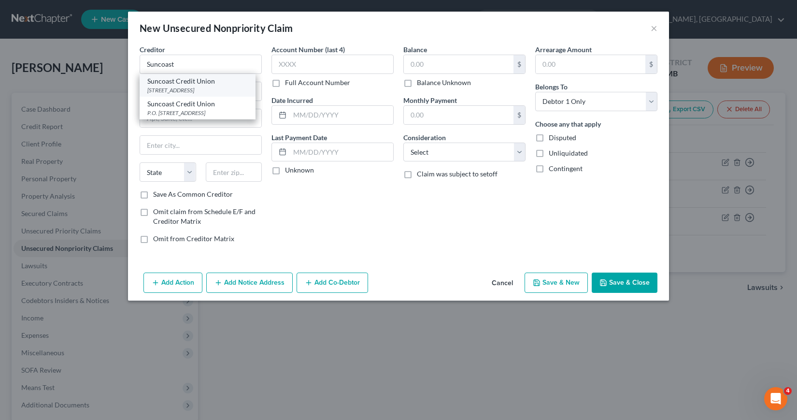
click at [156, 94] on div "6801 E. Hillsborough Avenue, Tampa, FL 33610" at bounding box center [197, 90] width 100 height 8
type input "Suncoast Credit Union"
type input "6801 E. Hillsborough Avenue"
type input "Tampa"
select select "9"
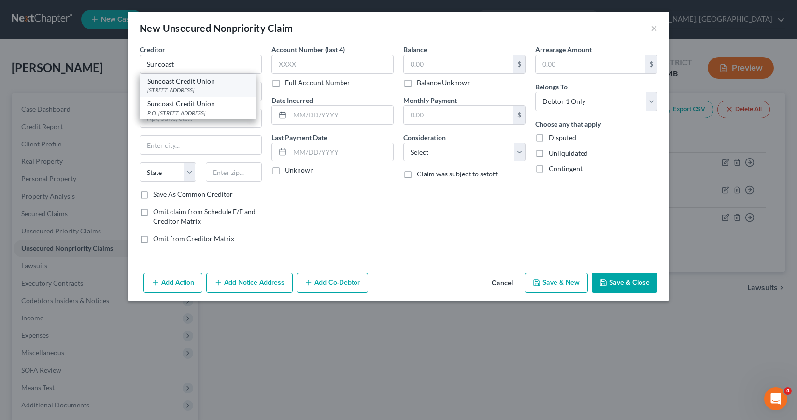
type input "33610"
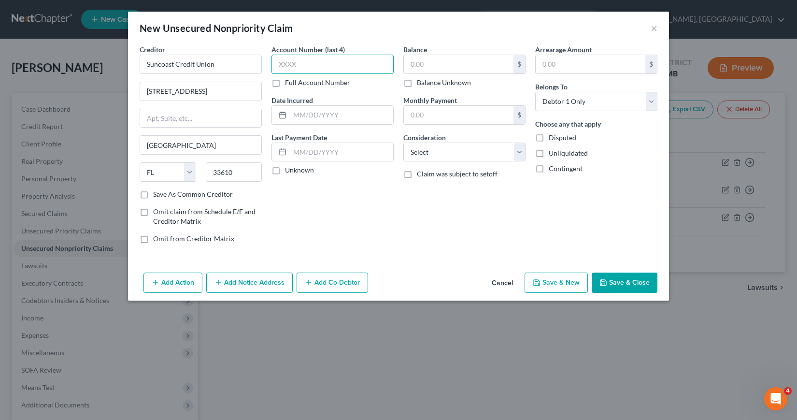
click at [275, 61] on input "text" at bounding box center [332, 64] width 122 height 19
type input "0100"
click at [293, 110] on input "text" at bounding box center [341, 115] width 103 height 18
type input "04/24/2023"
click at [413, 63] on input "text" at bounding box center [459, 64] width 110 height 18
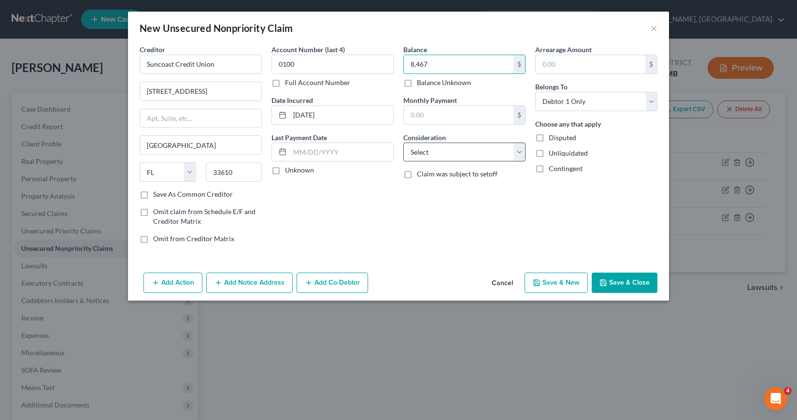
type input "8,467"
click at [519, 152] on select "Select Cable / Satellite Services Collection Agency Credit Card Debt Debt Couns…" at bounding box center [464, 151] width 122 height 19
select select "4"
click at [403, 142] on select "Select Cable / Satellite Services Collection Agency Credit Card Debt Debt Couns…" at bounding box center [464, 151] width 122 height 19
click at [650, 98] on select "Select Debtor 1 Only Debtor 2 Only Debtor 1 And Debtor 2 Only At Least One Of T…" at bounding box center [596, 101] width 122 height 19
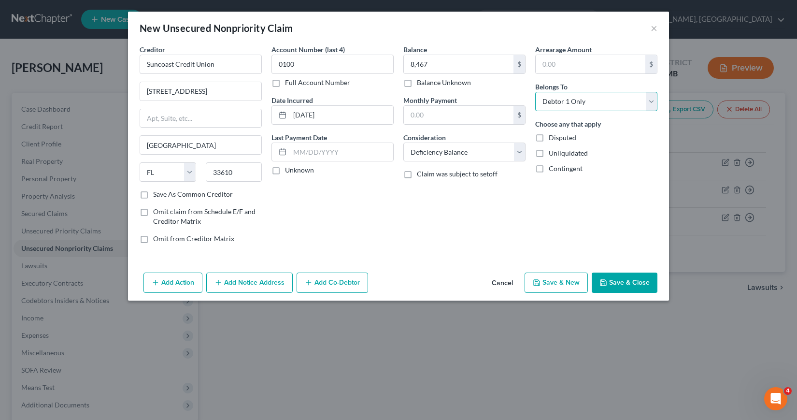
select select "3"
click at [535, 92] on select "Select Debtor 1 Only Debtor 2 Only Debtor 1 And Debtor 2 Only At Least One Of T…" at bounding box center [596, 101] width 122 height 19
click at [177, 283] on button "Add Action" at bounding box center [172, 282] width 59 height 20
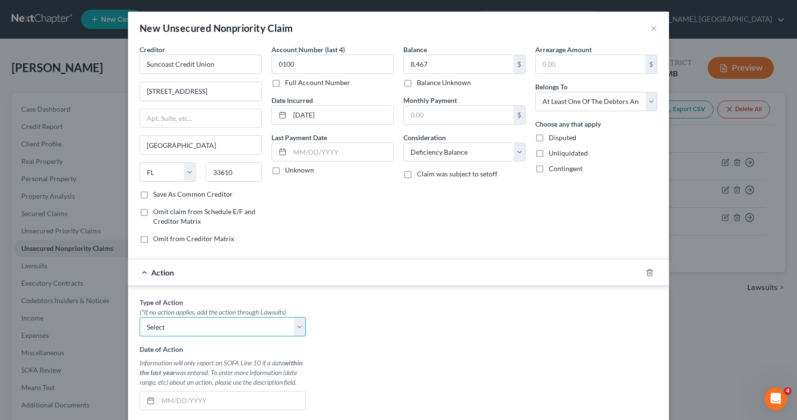
click at [295, 324] on select "Select Repossession Garnishment Foreclosure Personal Injury Attached, Seized, O…" at bounding box center [223, 326] width 166 height 19
select select "0"
click at [140, 317] on select "Select Repossession Garnishment Foreclosure Personal Injury Attached, Seized, O…" at bounding box center [223, 326] width 166 height 19
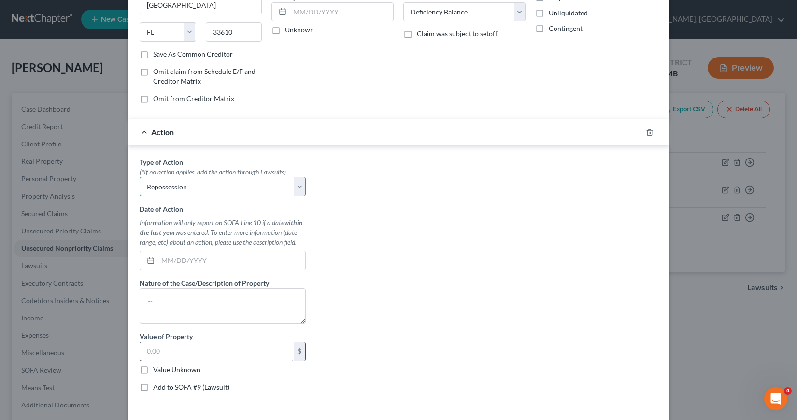
scroll to position [145, 0]
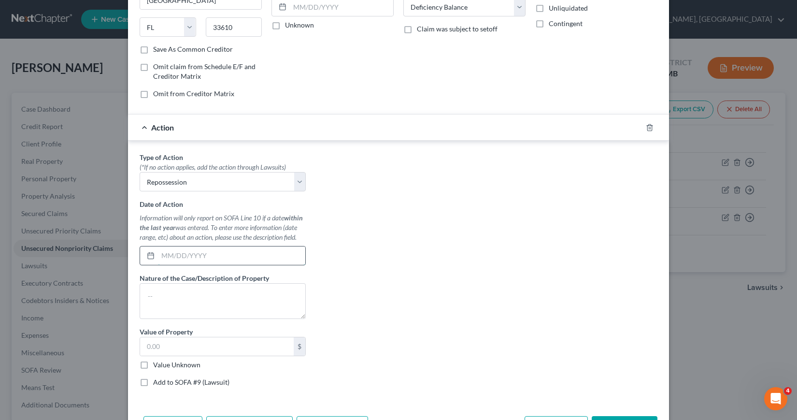
click at [159, 252] on input "text" at bounding box center [231, 255] width 147 height 18
type input "06/08/2025"
click at [140, 297] on textarea at bounding box center [223, 301] width 166 height 36
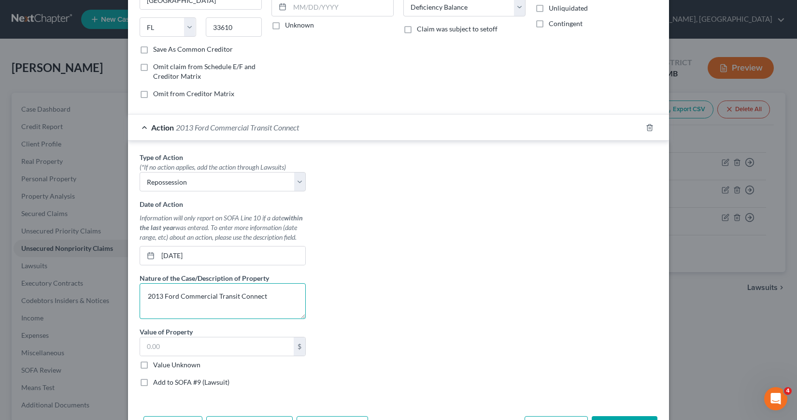
type textarea "2013 Ford Commercial Transit Connect"
click at [153, 365] on label "Value Unknown" at bounding box center [176, 365] width 47 height 10
click at [157, 365] on input "Value Unknown" at bounding box center [160, 363] width 6 height 6
checkbox input "true"
type input "0.00"
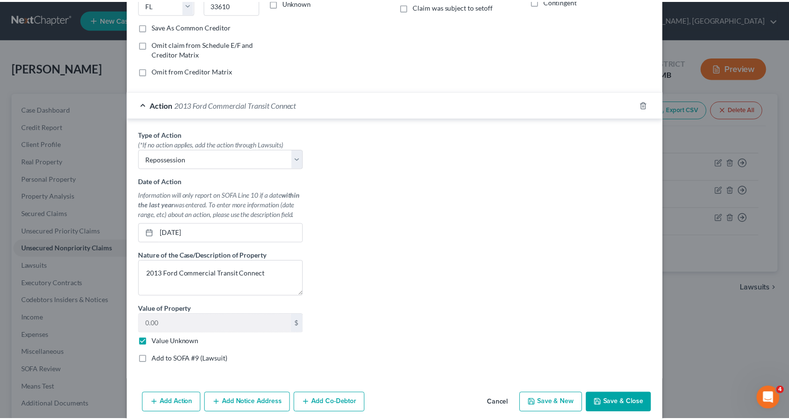
scroll to position [180, 0]
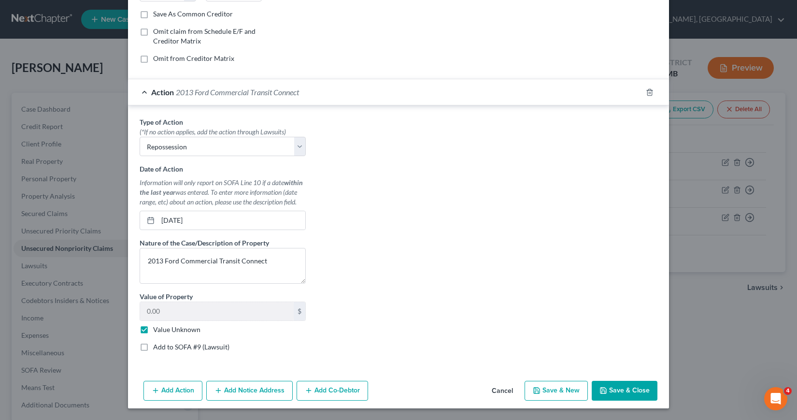
click at [557, 387] on button "Save & New" at bounding box center [555, 390] width 63 height 20
select select "0"
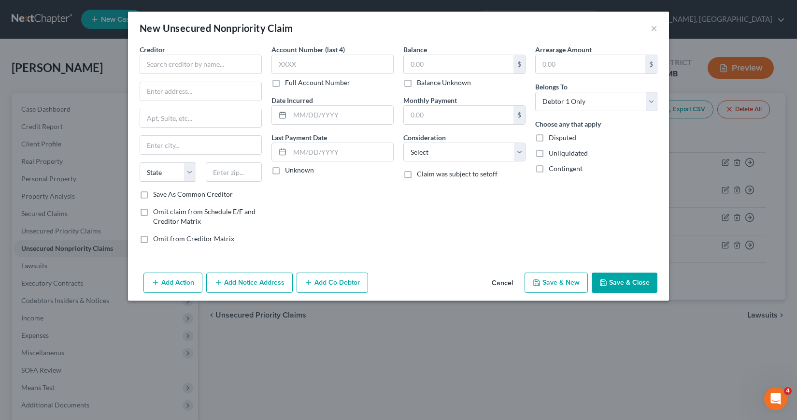
click at [501, 283] on button "Cancel" at bounding box center [502, 282] width 37 height 19
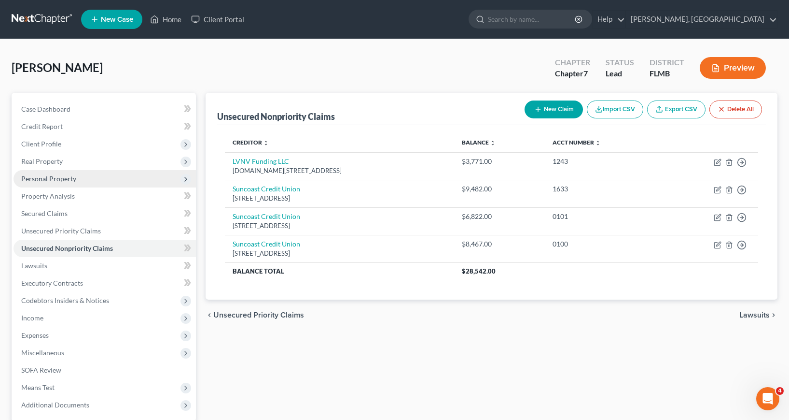
click at [45, 180] on span "Personal Property" at bounding box center [48, 178] width 55 height 8
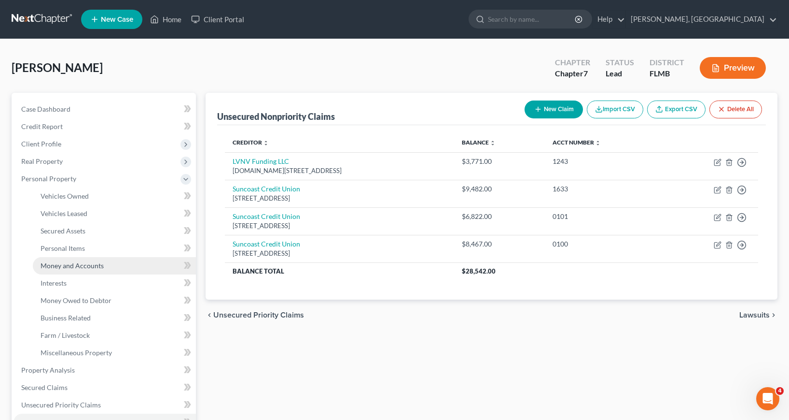
click at [71, 265] on span "Money and Accounts" at bounding box center [72, 265] width 63 height 8
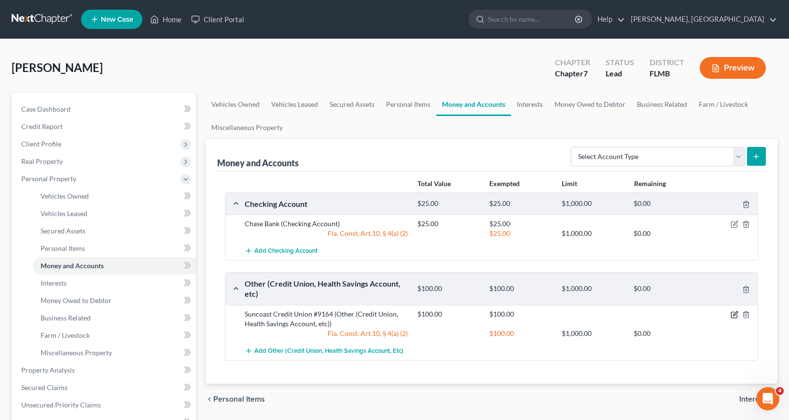
click at [732, 316] on icon "button" at bounding box center [735, 314] width 8 height 8
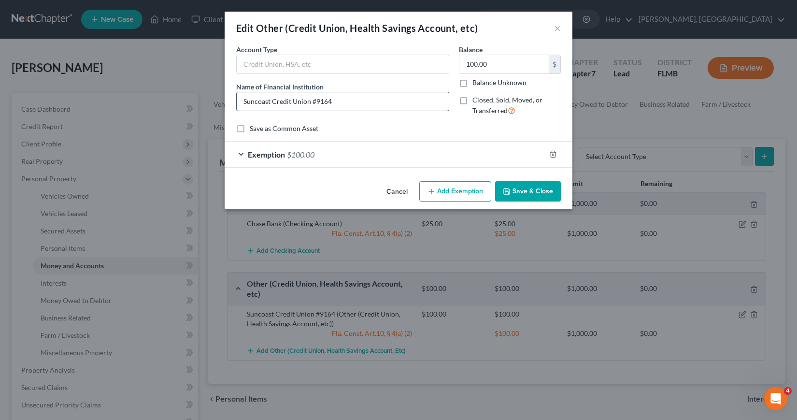
click at [333, 100] on input "Suncoast Credit Union #9164" at bounding box center [343, 101] width 212 height 18
type input "Suncoast Credit Union #8991"
click at [515, 189] on button "Save & Close" at bounding box center [528, 191] width 66 height 20
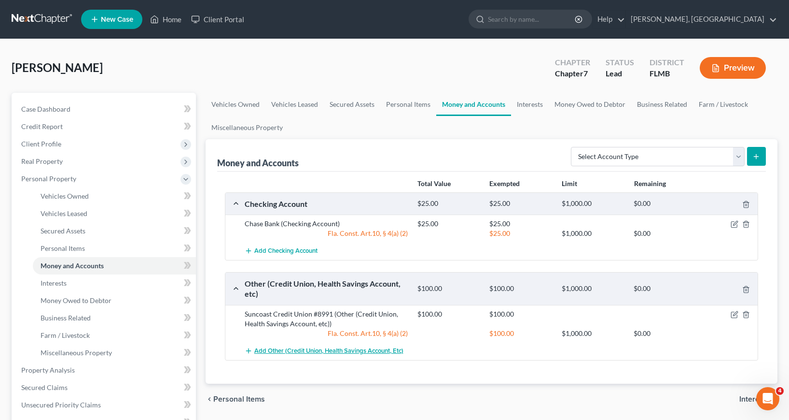
click at [247, 350] on line "button" at bounding box center [248, 350] width 4 height 0
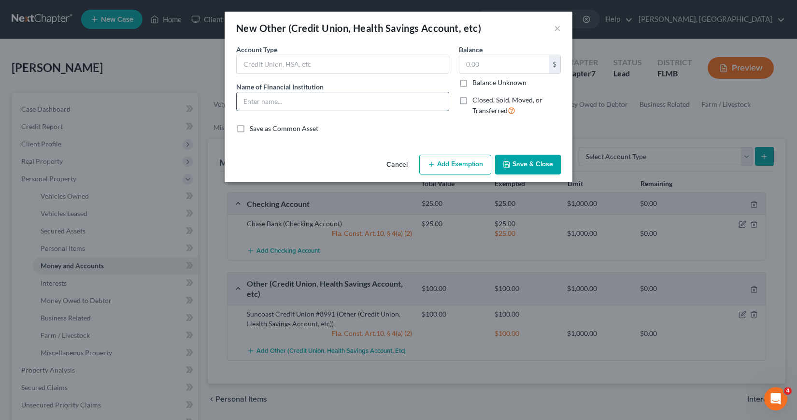
click at [243, 102] on input "text" at bounding box center [343, 101] width 212 height 18
type input "Suncoast Credit Union #4135"
click at [463, 62] on input "text" at bounding box center [503, 64] width 89 height 18
type input "5"
click at [518, 164] on button "Save & Close" at bounding box center [528, 164] width 66 height 20
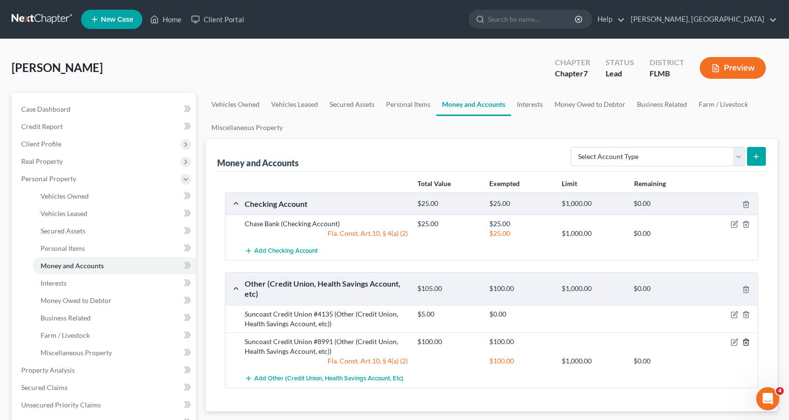
click at [748, 340] on icon "button" at bounding box center [746, 342] width 8 height 8
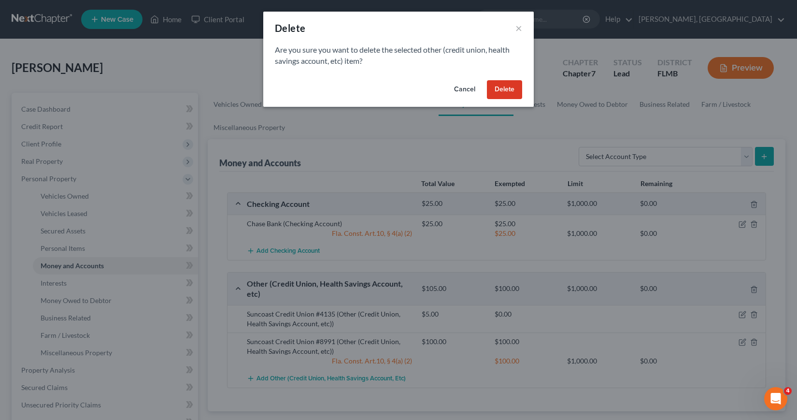
click at [498, 88] on button "Delete" at bounding box center [504, 89] width 35 height 19
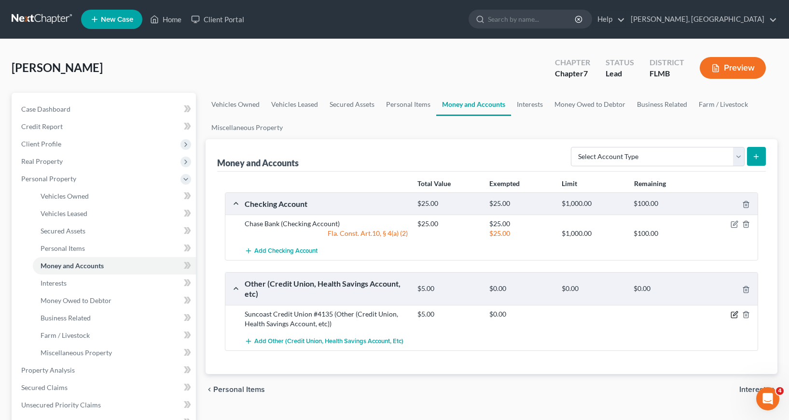
click at [735, 314] on icon "button" at bounding box center [735, 314] width 8 height 8
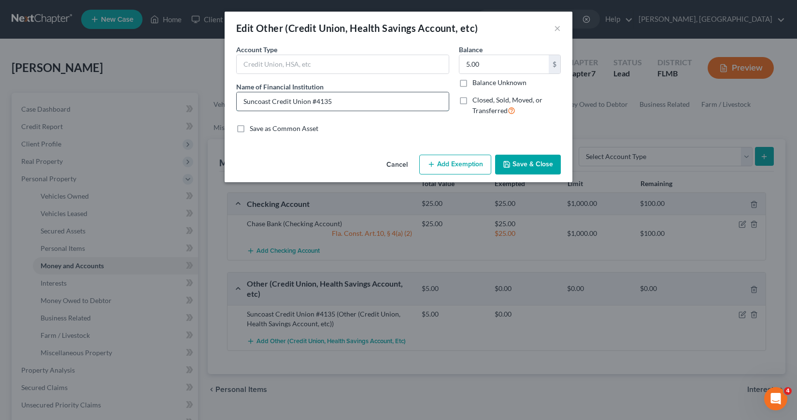
click at [330, 102] on input "Suncoast Credit Union #4135" at bounding box center [343, 101] width 212 height 18
type input "Suncoast Credit Union #8991"
click at [463, 64] on input "5.00" at bounding box center [503, 64] width 89 height 18
type input "100"
click at [459, 165] on button "Add Exemption" at bounding box center [455, 164] width 72 height 20
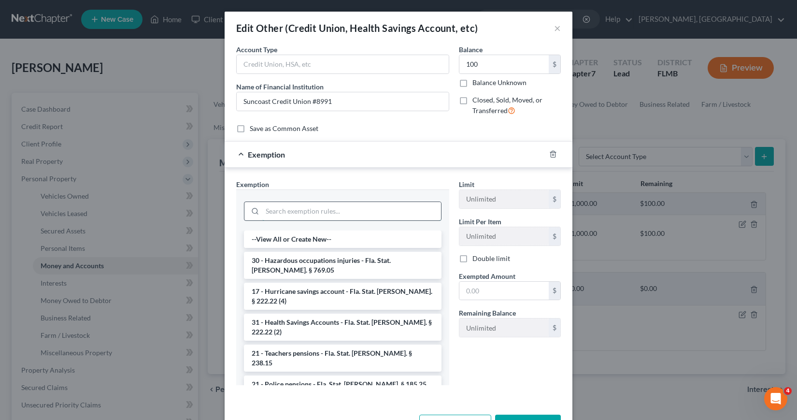
click at [266, 208] on input "search" at bounding box center [351, 211] width 179 height 18
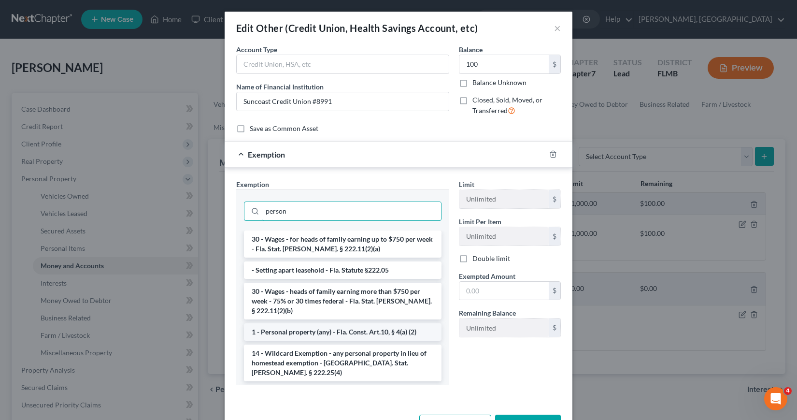
type input "person"
click at [302, 323] on li "1 - Personal property (any) - Fla. Const. Art.10, § 4(a) (2)" at bounding box center [342, 331] width 197 height 17
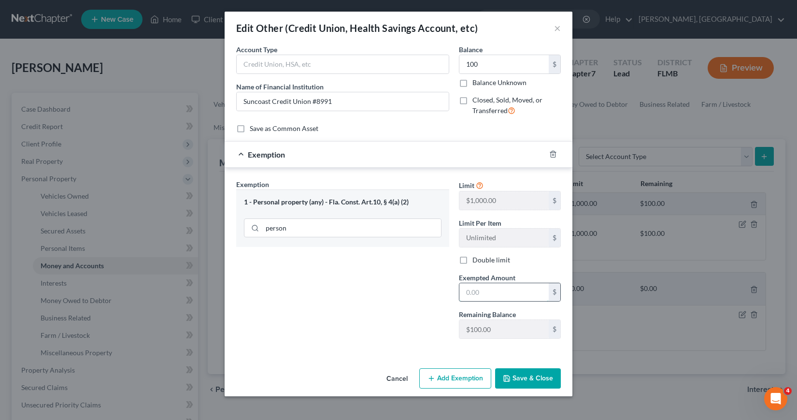
click at [465, 294] on input "text" at bounding box center [503, 292] width 89 height 18
type input "100"
click at [536, 385] on button "Save & Close" at bounding box center [528, 378] width 66 height 20
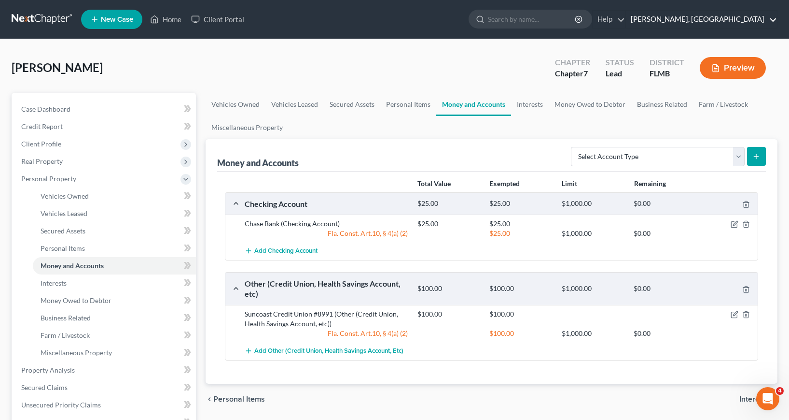
click at [774, 17] on link "Ivonne L. Fernandez, PA" at bounding box center [701, 19] width 151 height 17
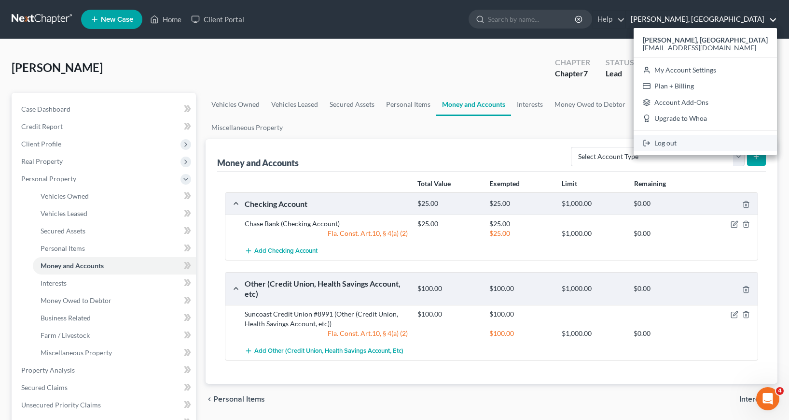
click at [671, 144] on link "Log out" at bounding box center [705, 143] width 143 height 16
